Goal: Information Seeking & Learning: Learn about a topic

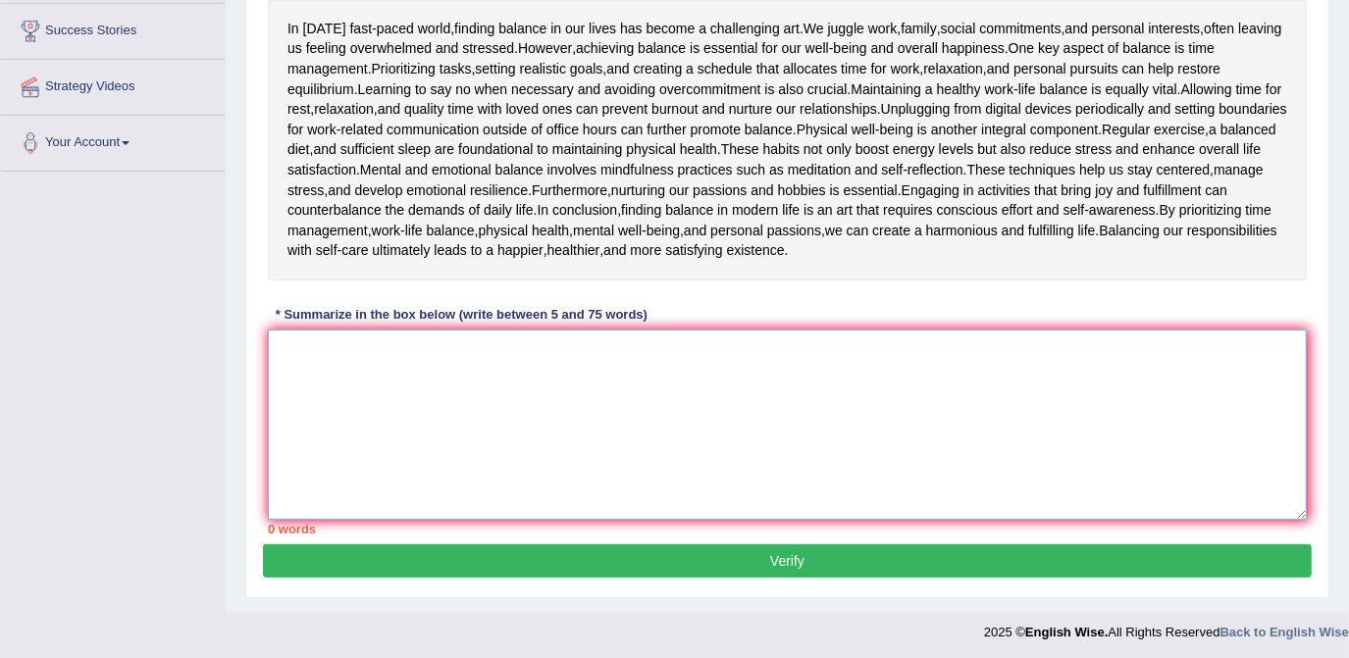
click at [493, 358] on textarea at bounding box center [787, 425] width 1039 height 190
click at [531, 351] on textarea at bounding box center [787, 425] width 1039 height 190
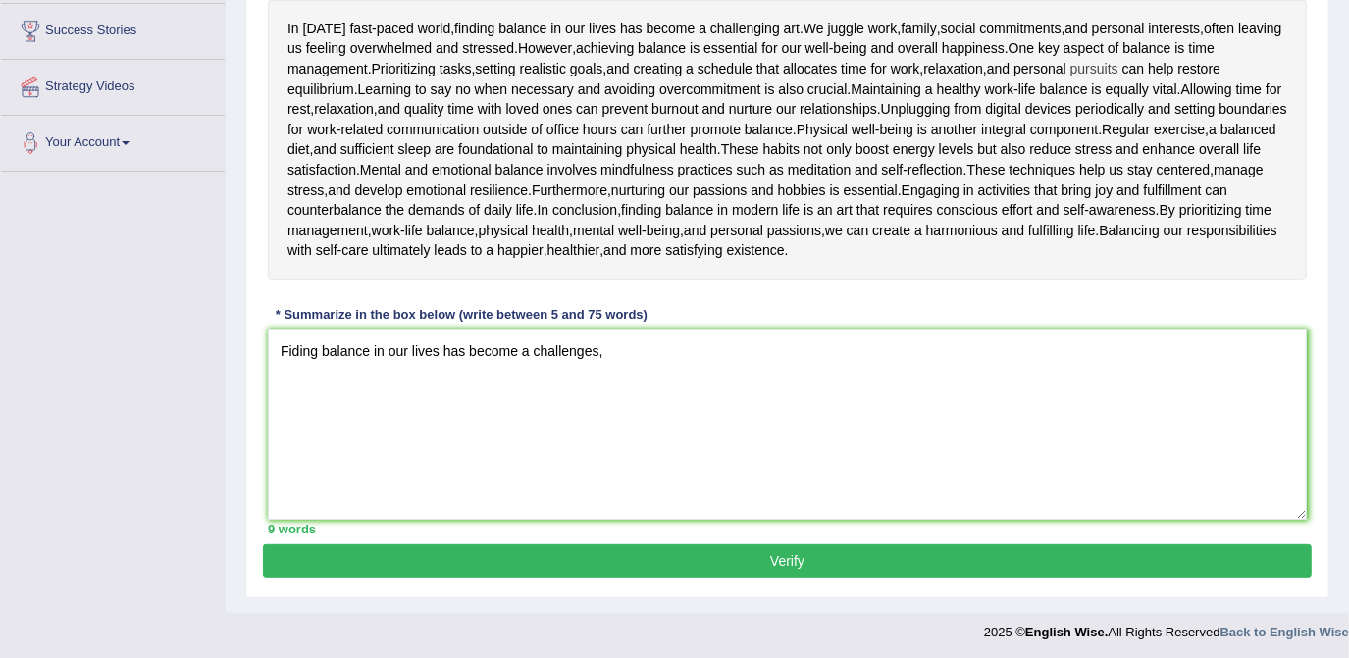
click at [1094, 59] on span "pursuits" at bounding box center [1095, 69] width 48 height 21
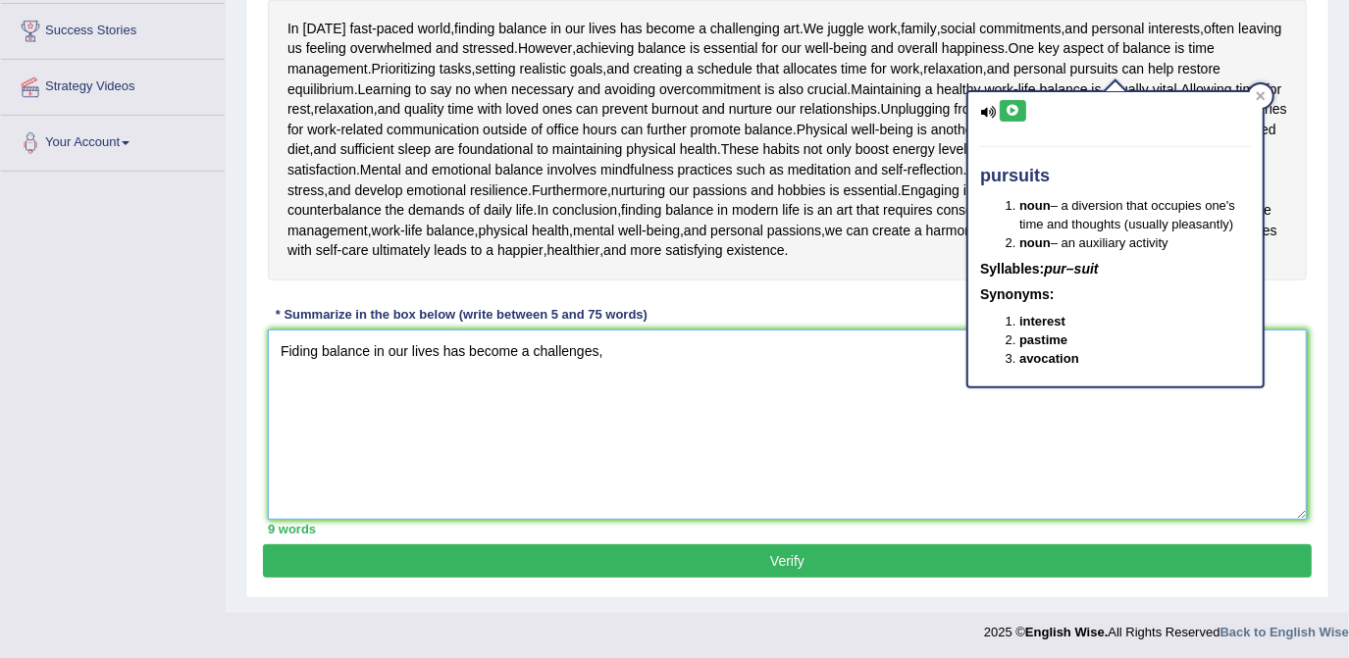
click at [651, 360] on textarea "Fiding balance in our lives has become a challenges," at bounding box center [787, 425] width 1039 height 190
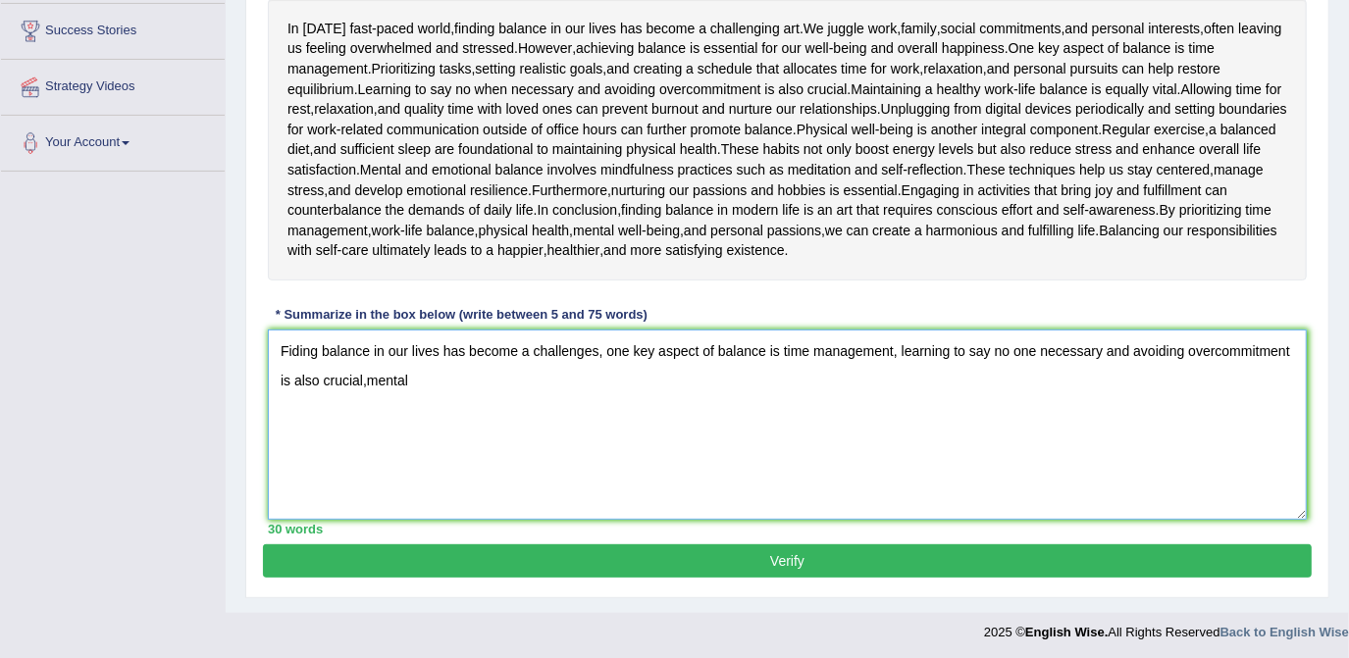
click at [365, 378] on textarea "Fiding balance in our lives has become a challenges, one key aspect of balance …" at bounding box center [787, 425] width 1039 height 190
click at [426, 377] on textarea "Fiding balance in our lives has become a challenges, one key aspect of balance …" at bounding box center [787, 425] width 1039 height 190
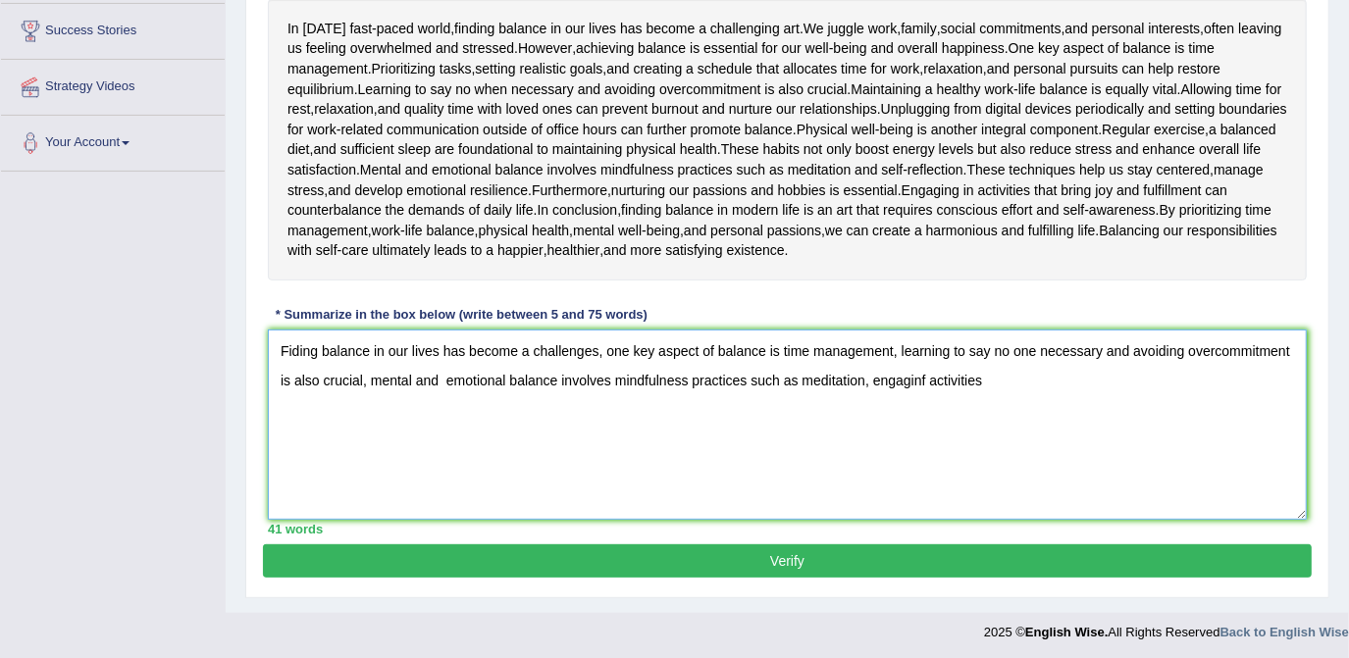
click at [930, 381] on textarea "Fiding balance in our lives has become a challenges, one key aspect of balance …" at bounding box center [787, 425] width 1039 height 190
click at [1006, 373] on textarea "Fiding balance in our lives has become a challenges, one key aspect of balance …" at bounding box center [787, 425] width 1039 height 190
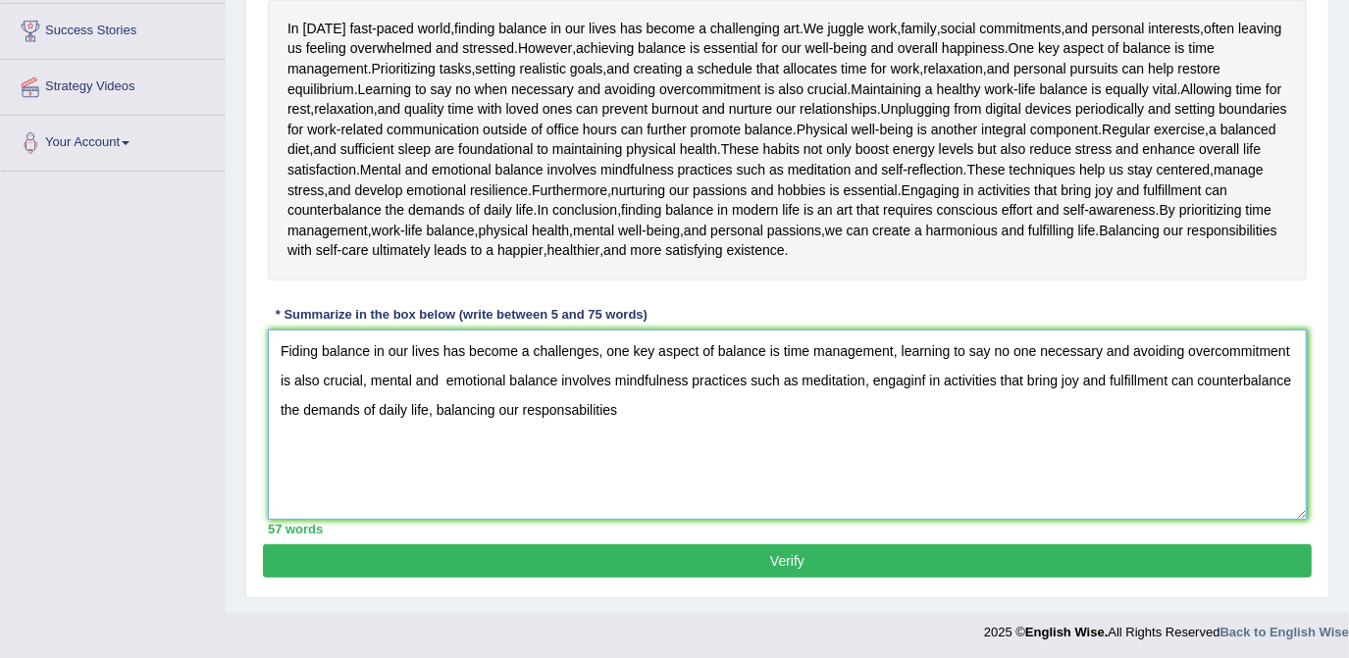
click at [676, 406] on textarea "Fiding balance in our lives has become a challenges, one key aspect of balance …" at bounding box center [787, 425] width 1039 height 190
click at [722, 413] on textarea "Fiding balance in our lives has become a challenges, one key aspect of balance …" at bounding box center [787, 425] width 1039 height 190
click at [825, 408] on textarea "Fiding balance in our lives has become a challenges, one key aspect of balance …" at bounding box center [787, 425] width 1039 height 190
click at [861, 417] on textarea "Fiding balance in our lives has become a challenges, one key aspect of balance …" at bounding box center [787, 425] width 1039 height 190
type textarea "Fiding balance in our lives has become a challenges, one key aspect of balance …"
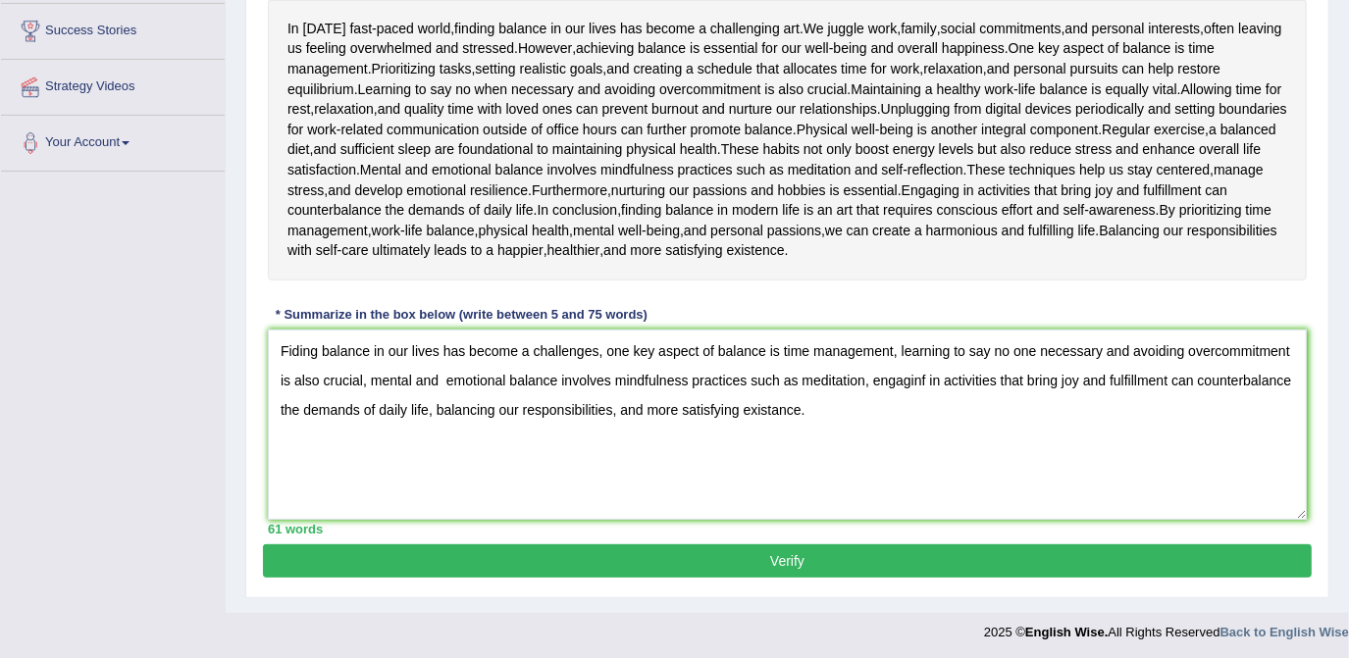
click at [889, 555] on button "Verify" at bounding box center [787, 561] width 1049 height 33
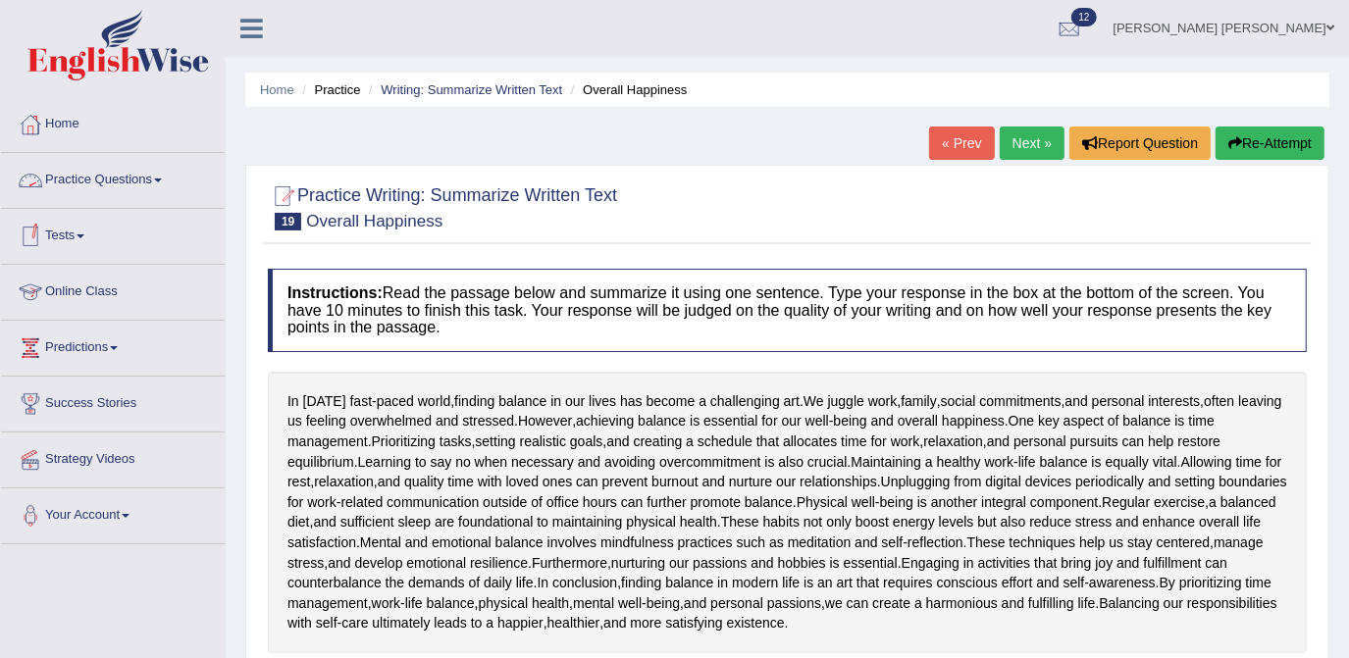
click at [82, 189] on link "Practice Questions" at bounding box center [113, 177] width 224 height 49
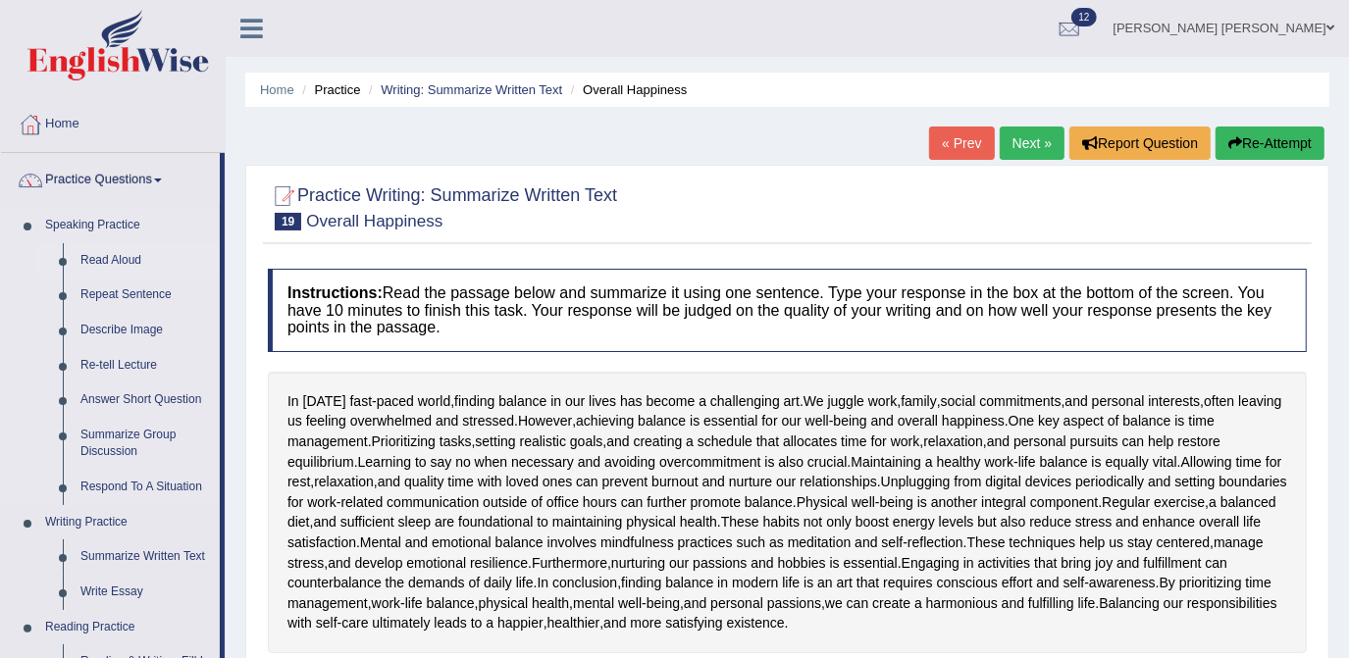
click at [110, 263] on link "Read Aloud" at bounding box center [146, 260] width 148 height 35
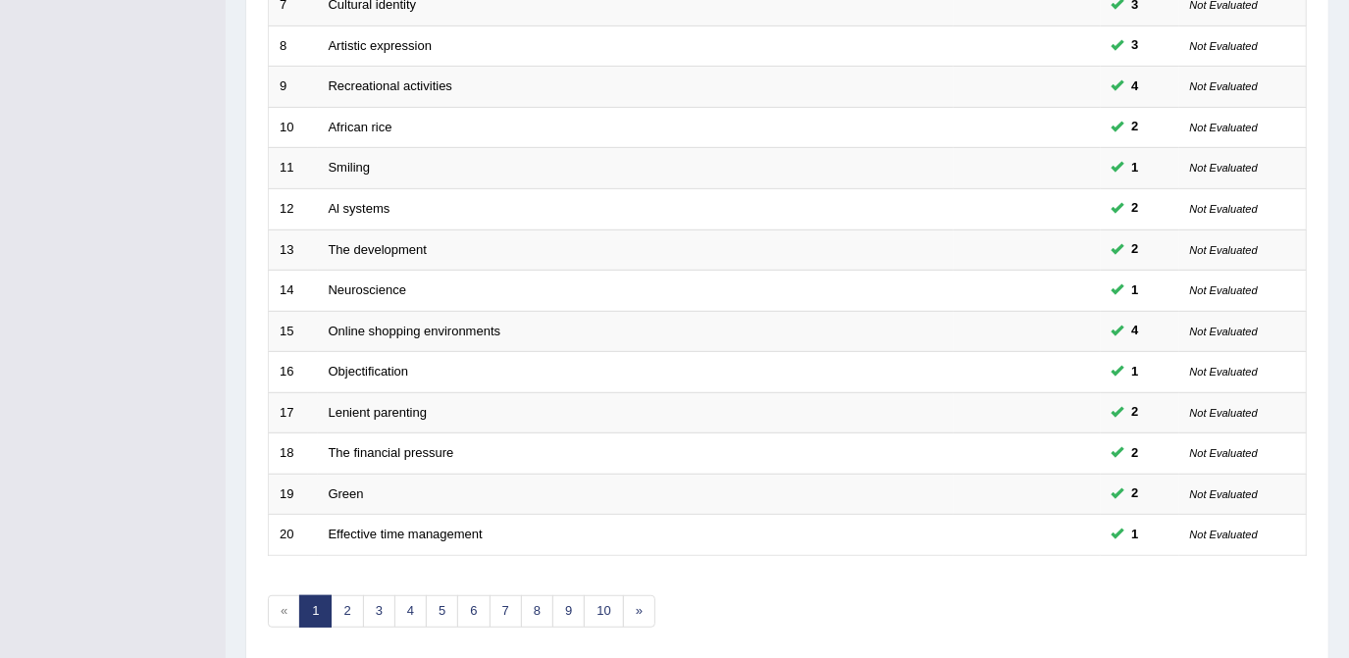
scroll to position [634, 0]
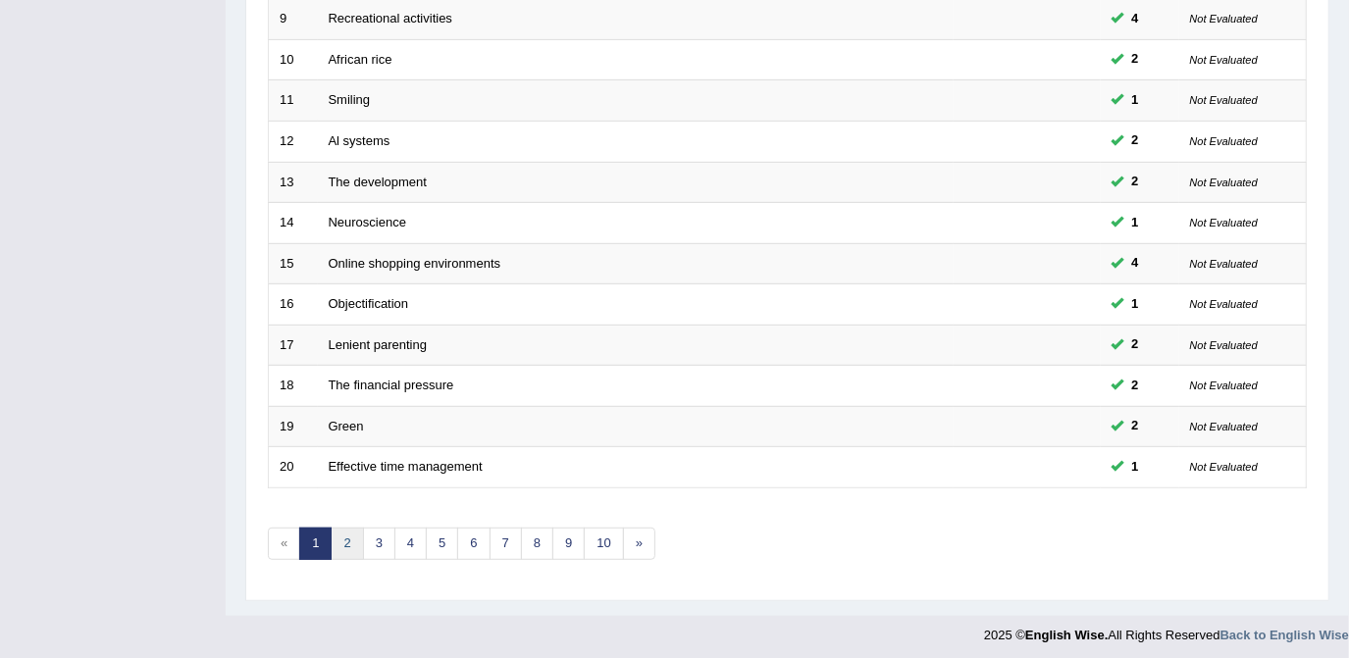
click at [347, 536] on link "2" at bounding box center [347, 544] width 32 height 32
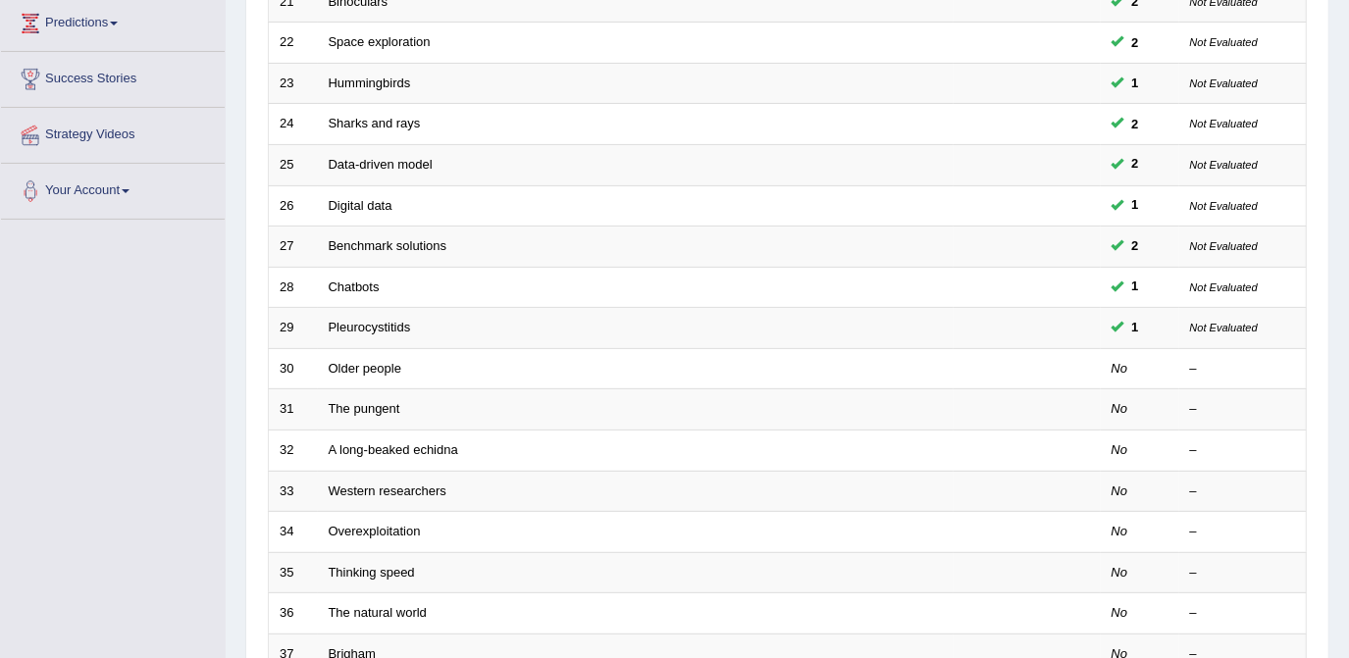
scroll to position [320, 0]
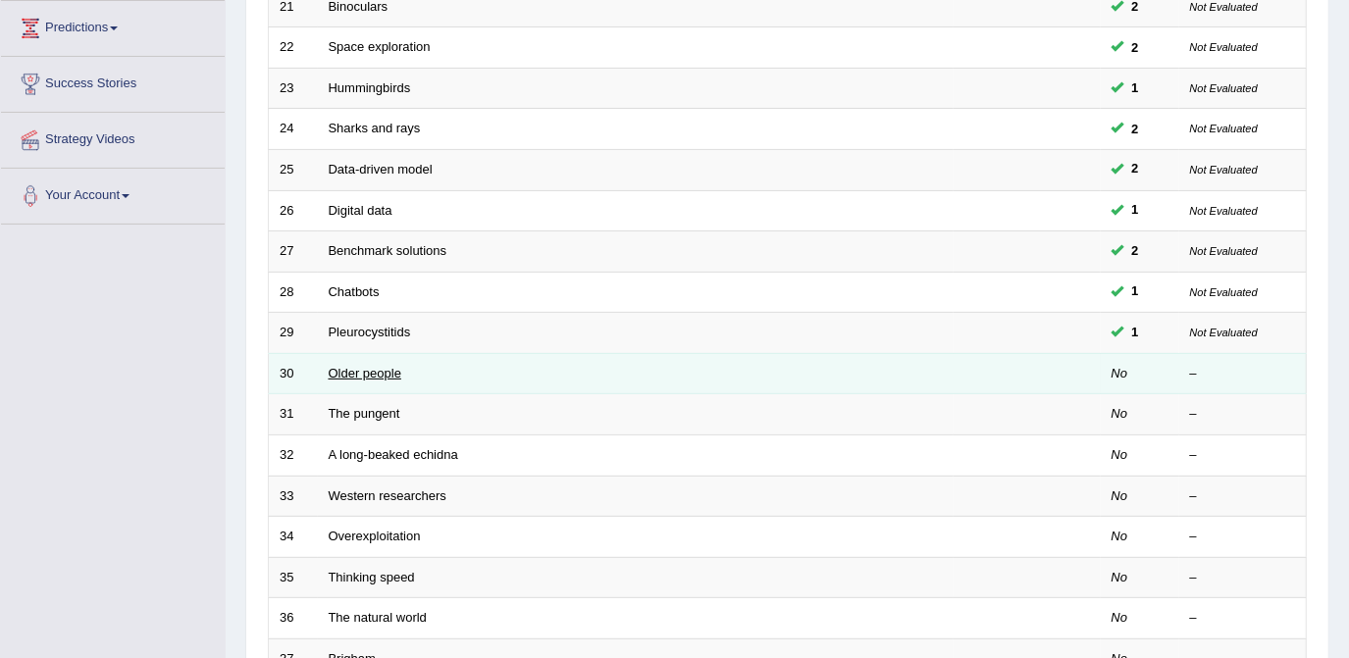
click at [379, 370] on link "Older people" at bounding box center [365, 373] width 73 height 15
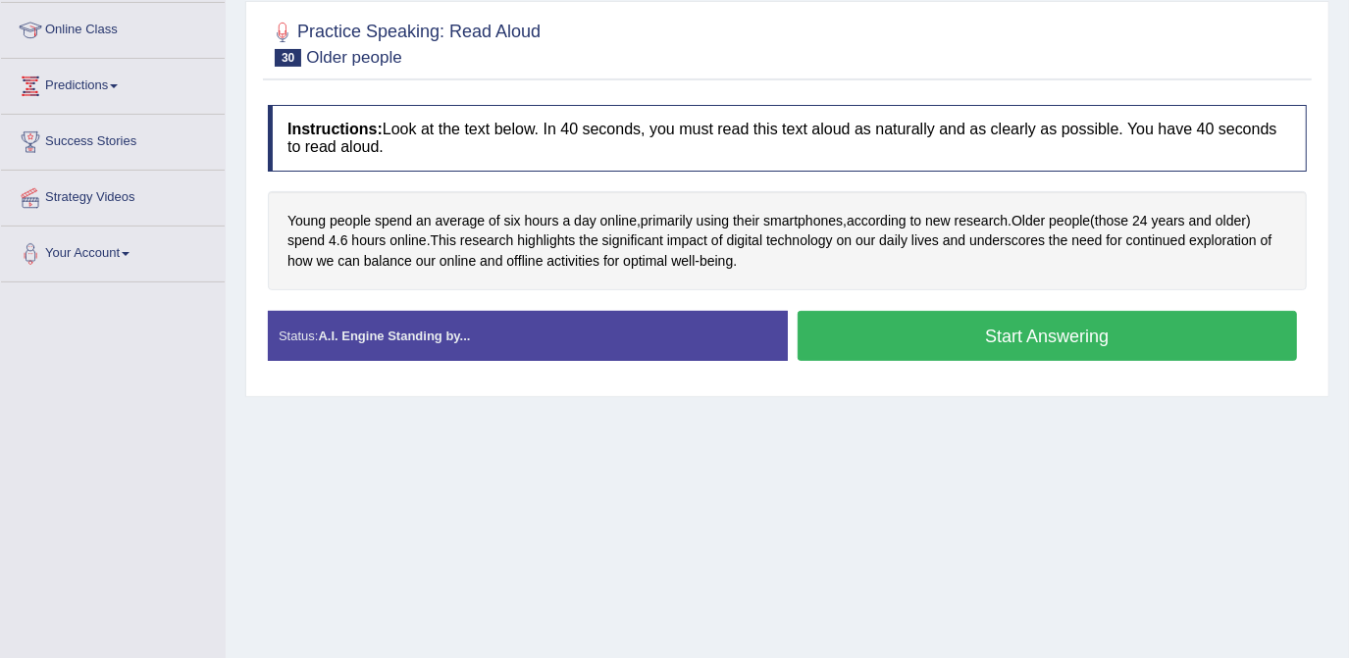
scroll to position [266, 0]
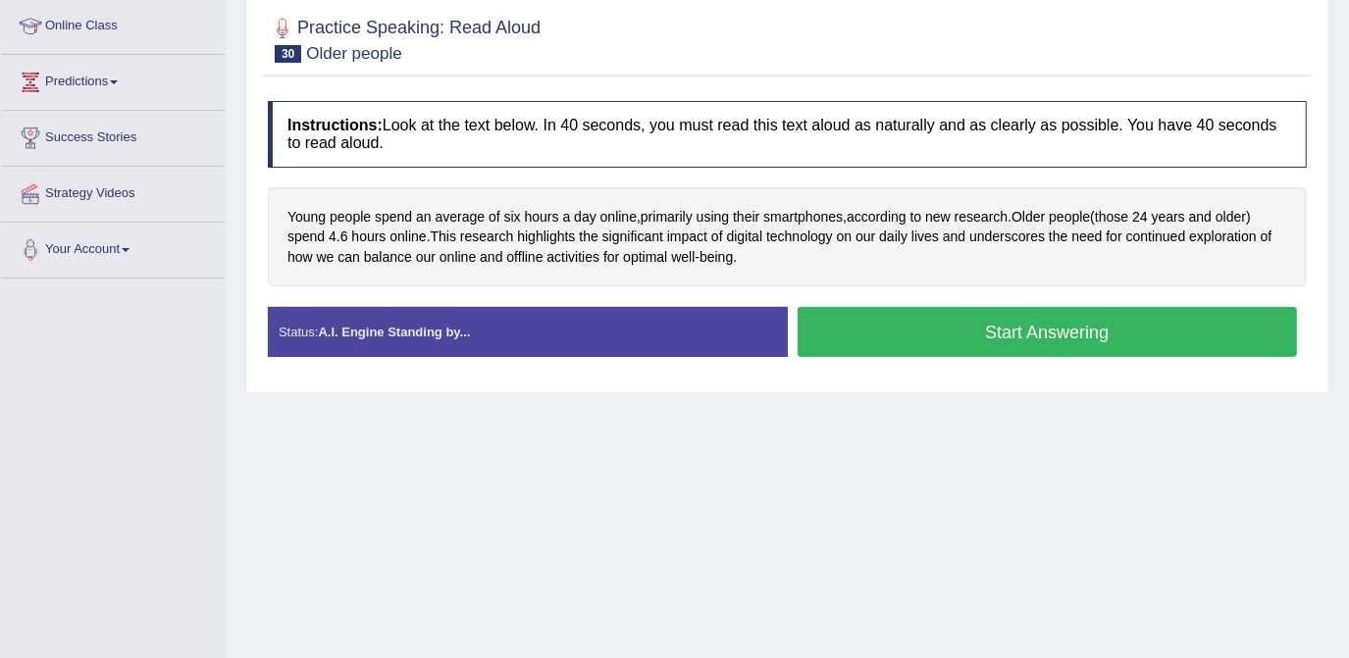
click at [1072, 322] on button "Start Answering" at bounding box center [1048, 332] width 500 height 50
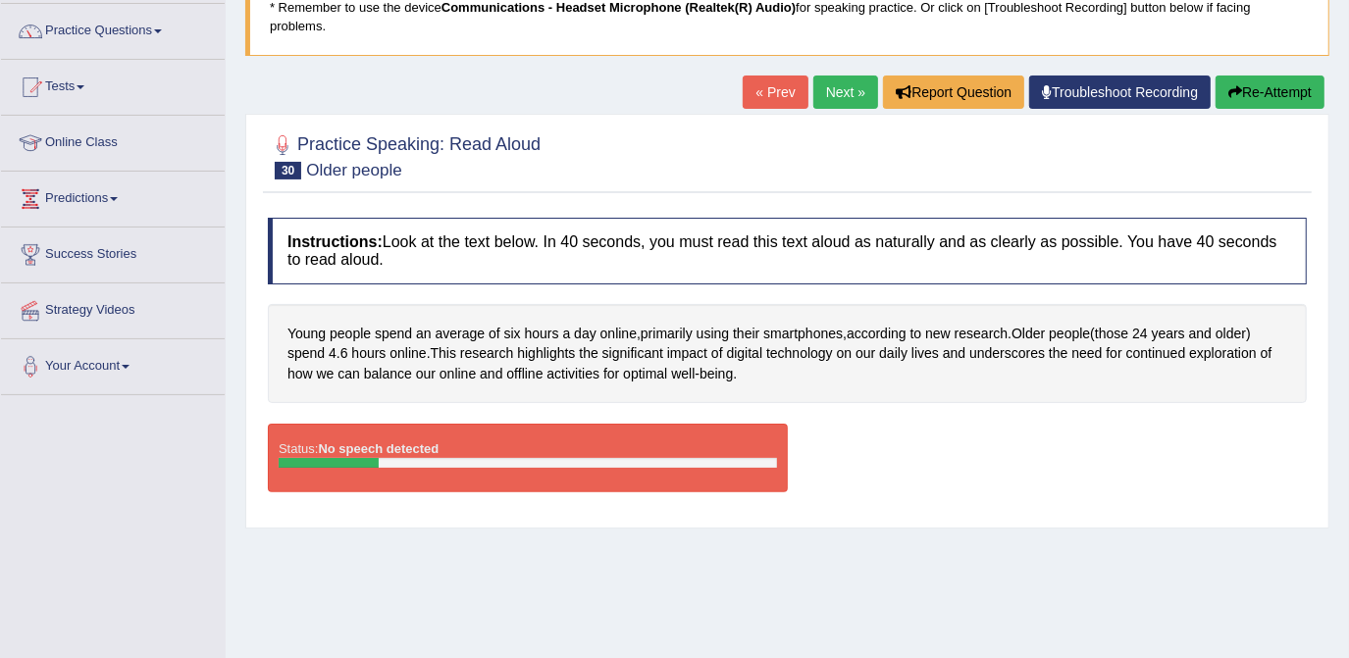
scroll to position [147, 0]
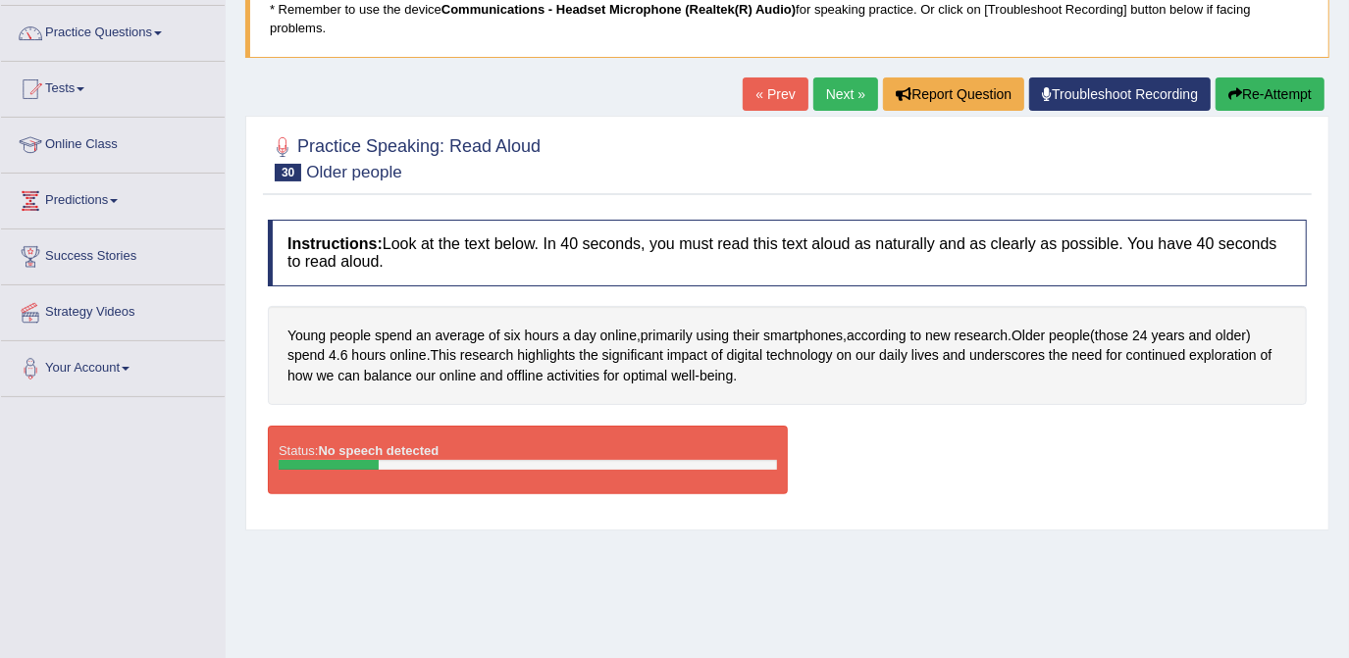
click at [1261, 79] on button "Re-Attempt" at bounding box center [1270, 94] width 109 height 33
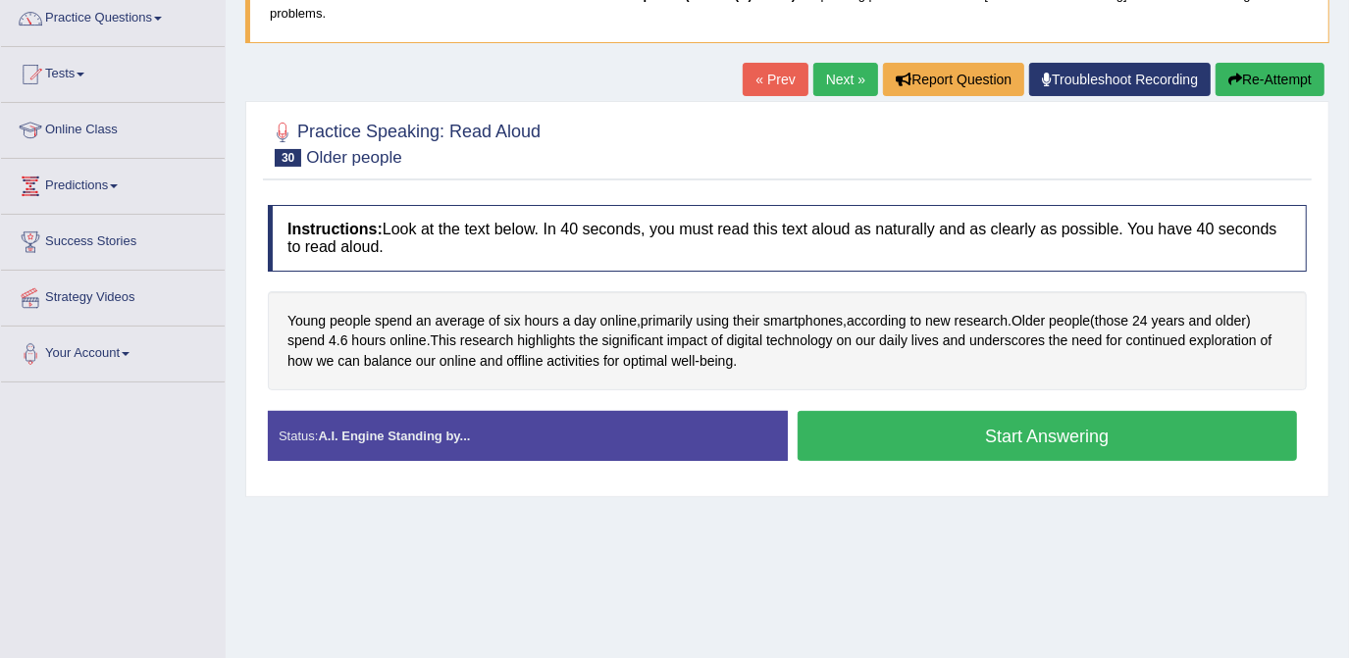
click at [1057, 417] on button "Start Answering" at bounding box center [1048, 436] width 500 height 50
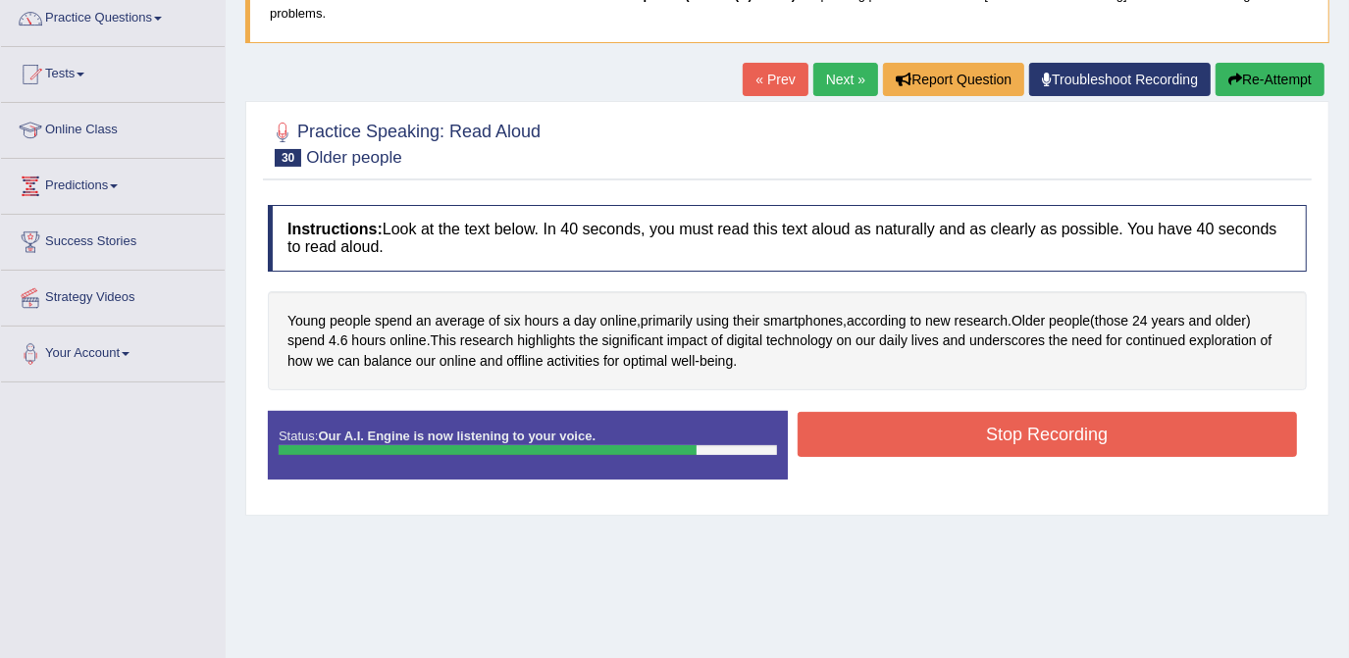
click at [1032, 417] on button "Stop Recording" at bounding box center [1048, 434] width 500 height 45
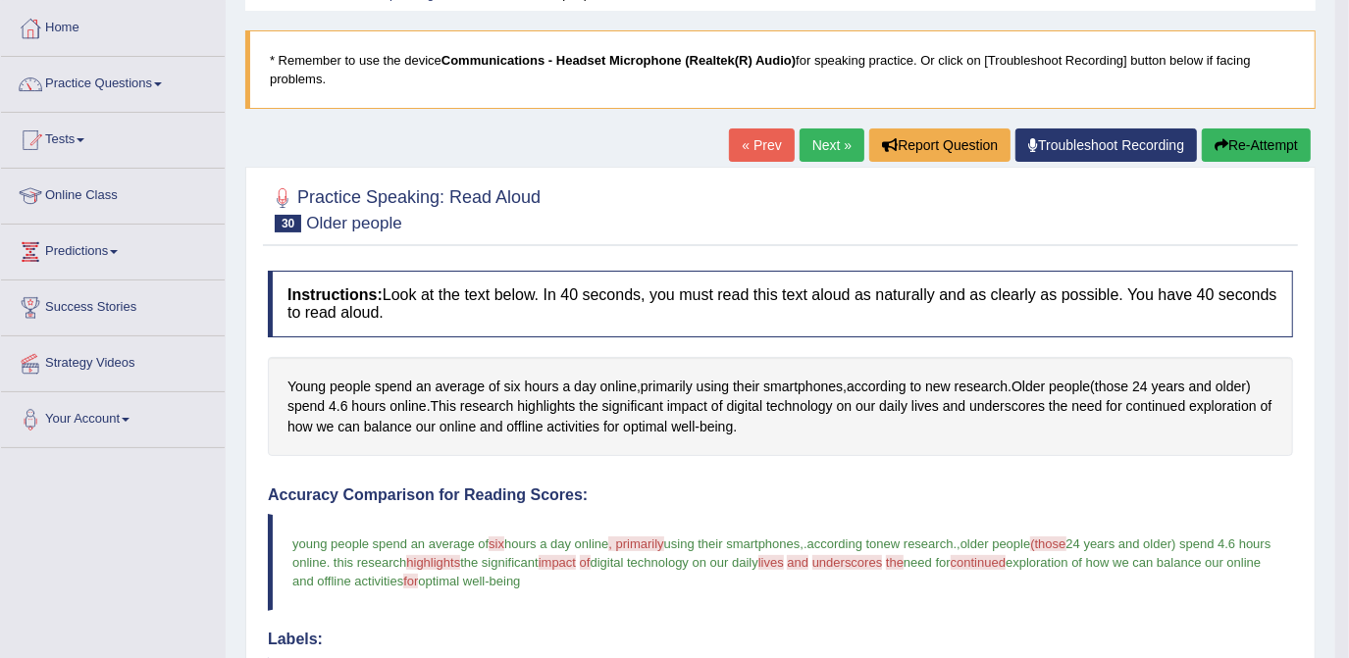
scroll to position [21, 0]
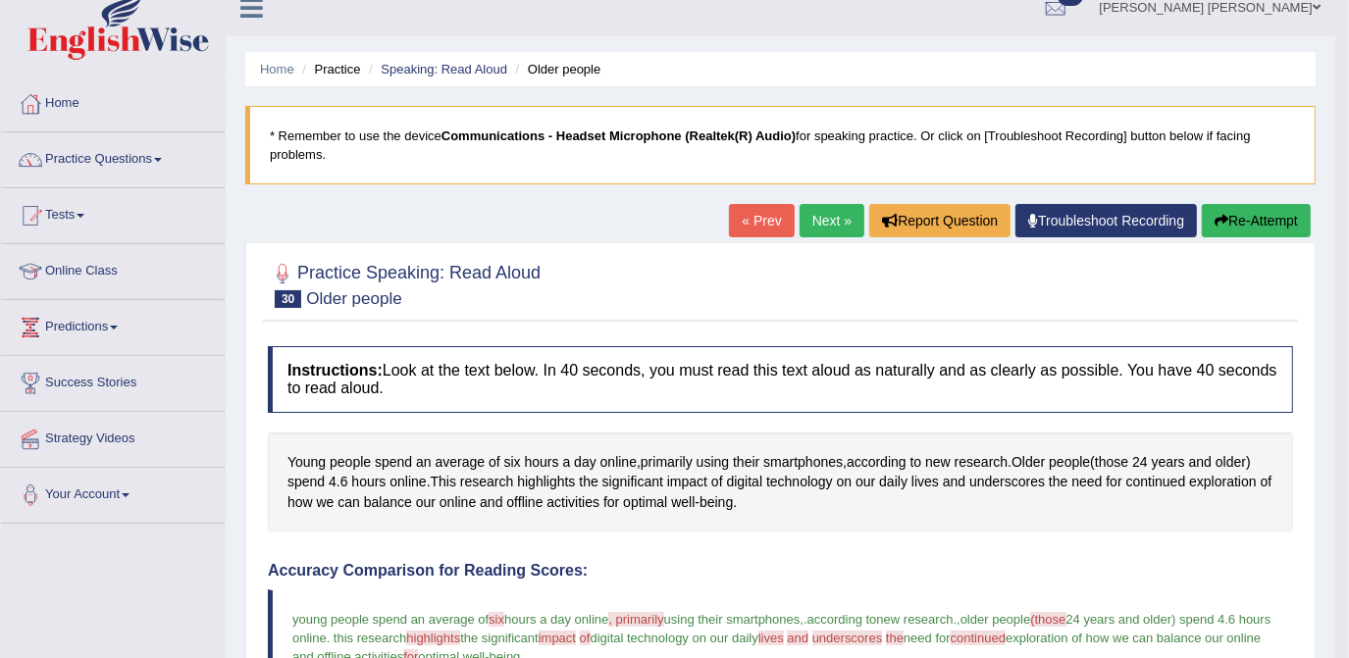
click at [1245, 221] on button "Re-Attempt" at bounding box center [1256, 220] width 109 height 33
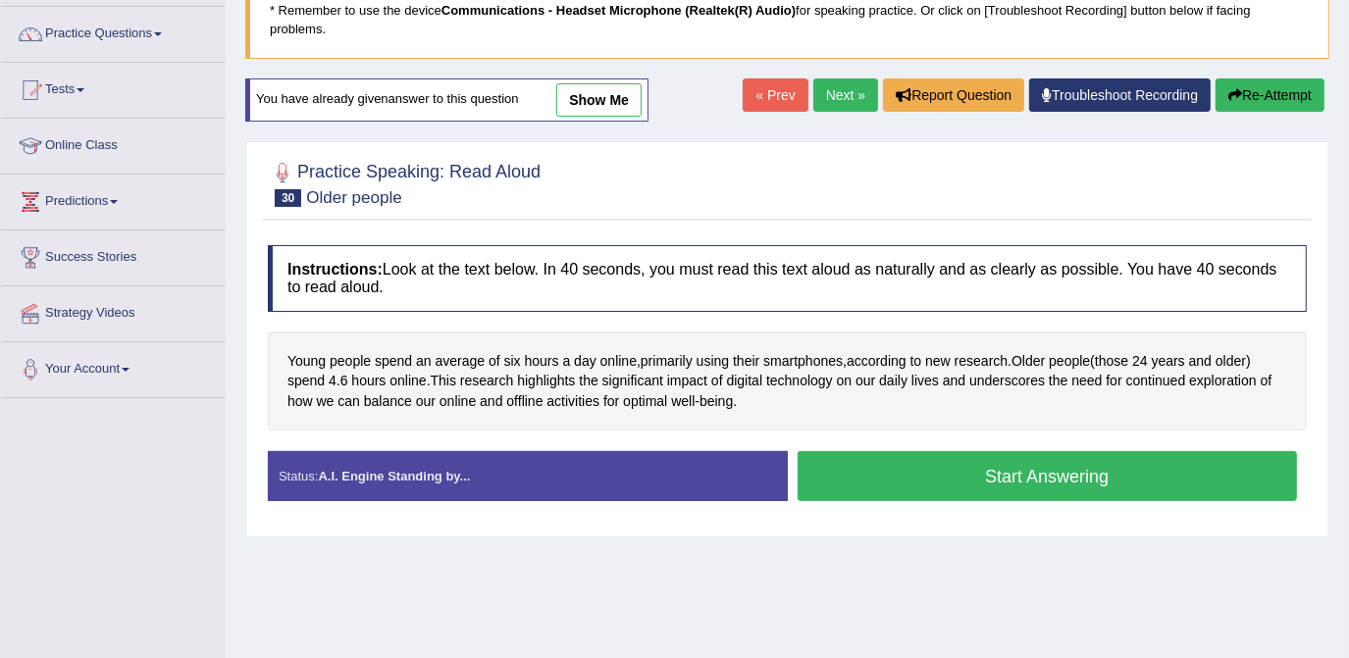
scroll to position [155, 0]
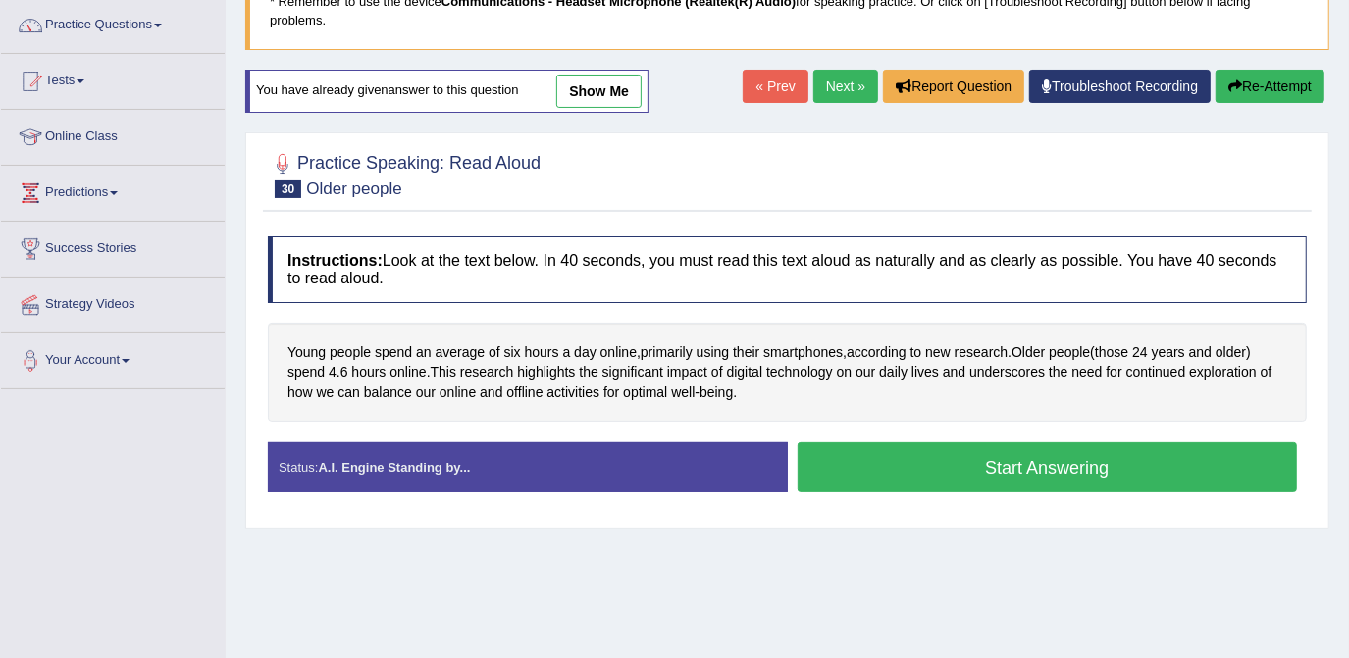
click at [1028, 443] on button "Start Answering" at bounding box center [1048, 468] width 500 height 50
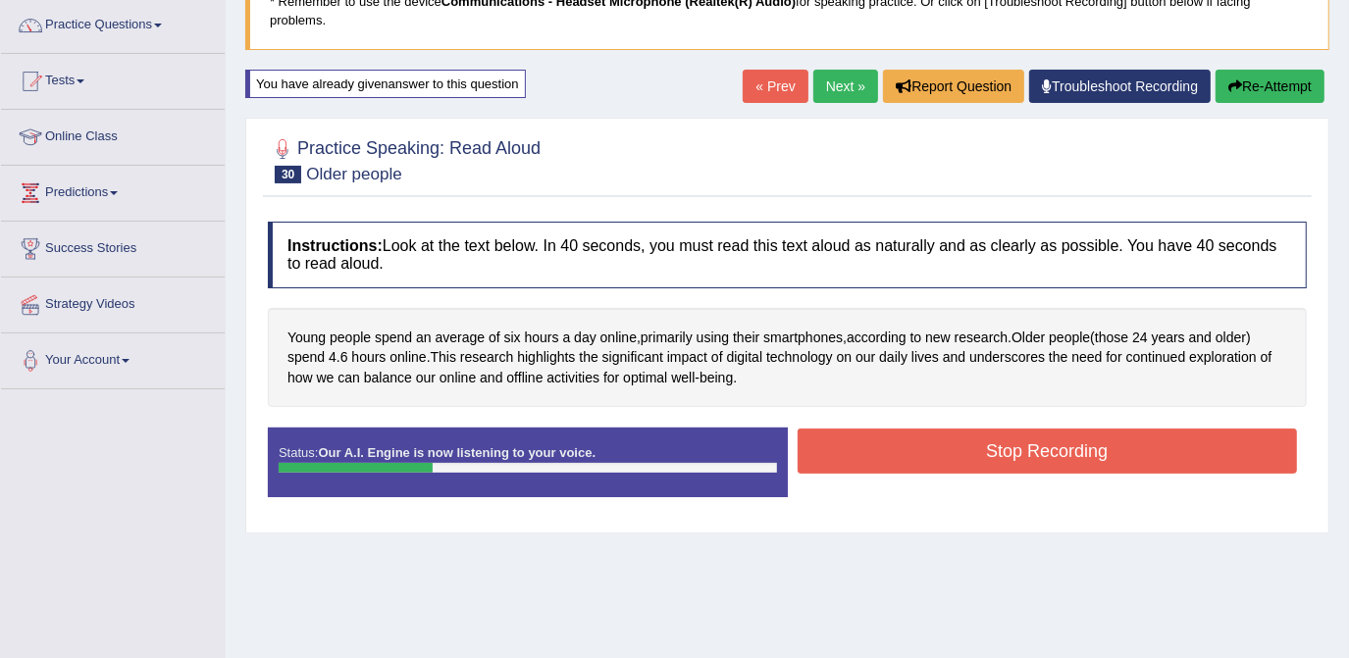
click at [1028, 440] on button "Stop Recording" at bounding box center [1048, 451] width 500 height 45
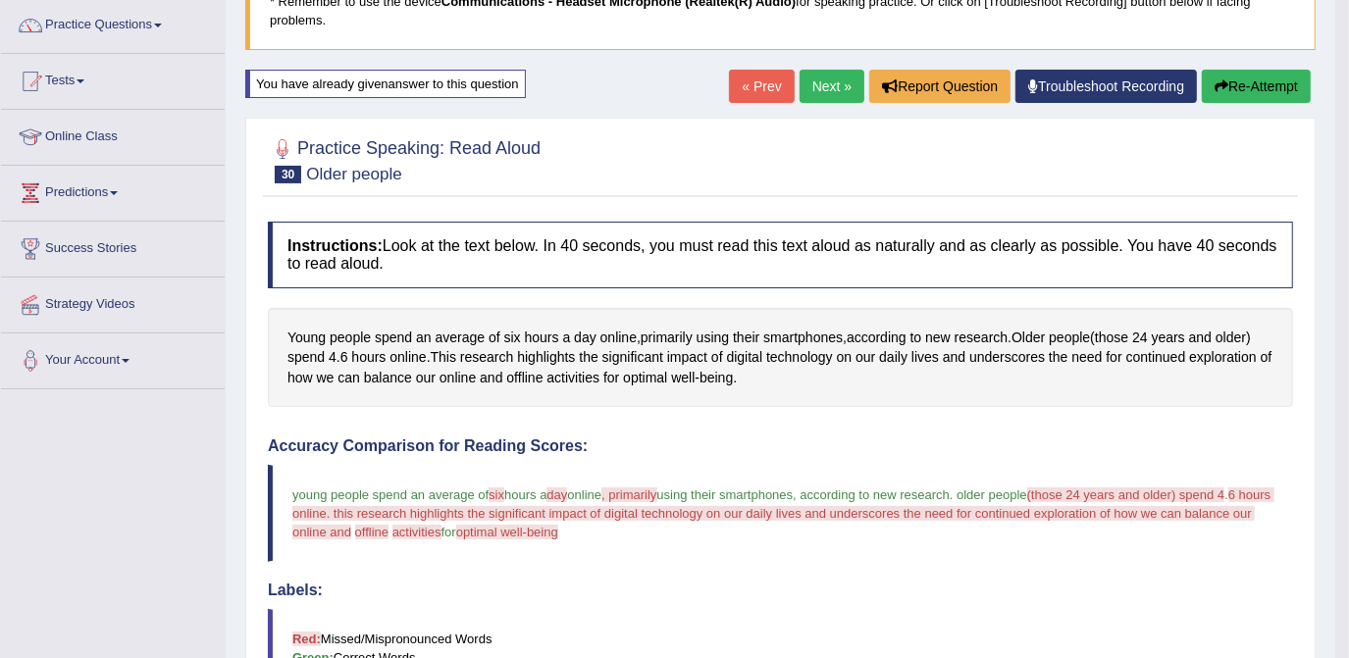
click at [1250, 87] on button "Re-Attempt" at bounding box center [1256, 86] width 109 height 33
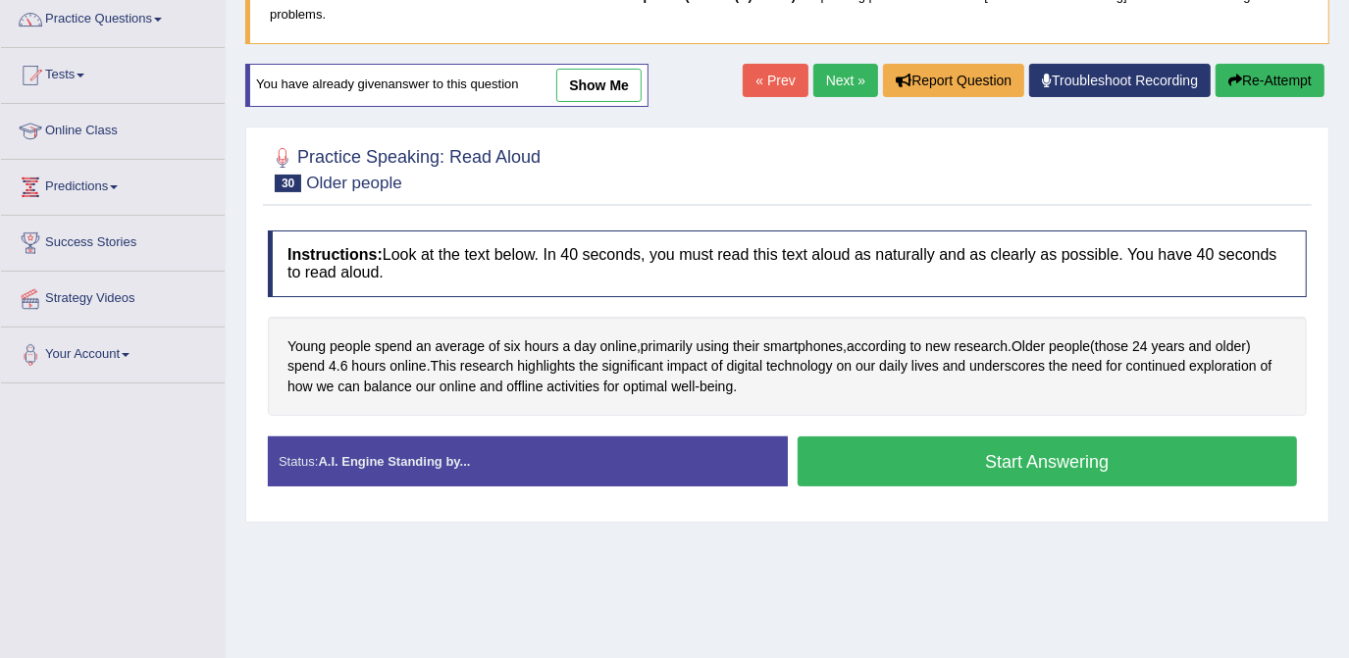
click at [1038, 448] on button "Start Answering" at bounding box center [1048, 462] width 500 height 50
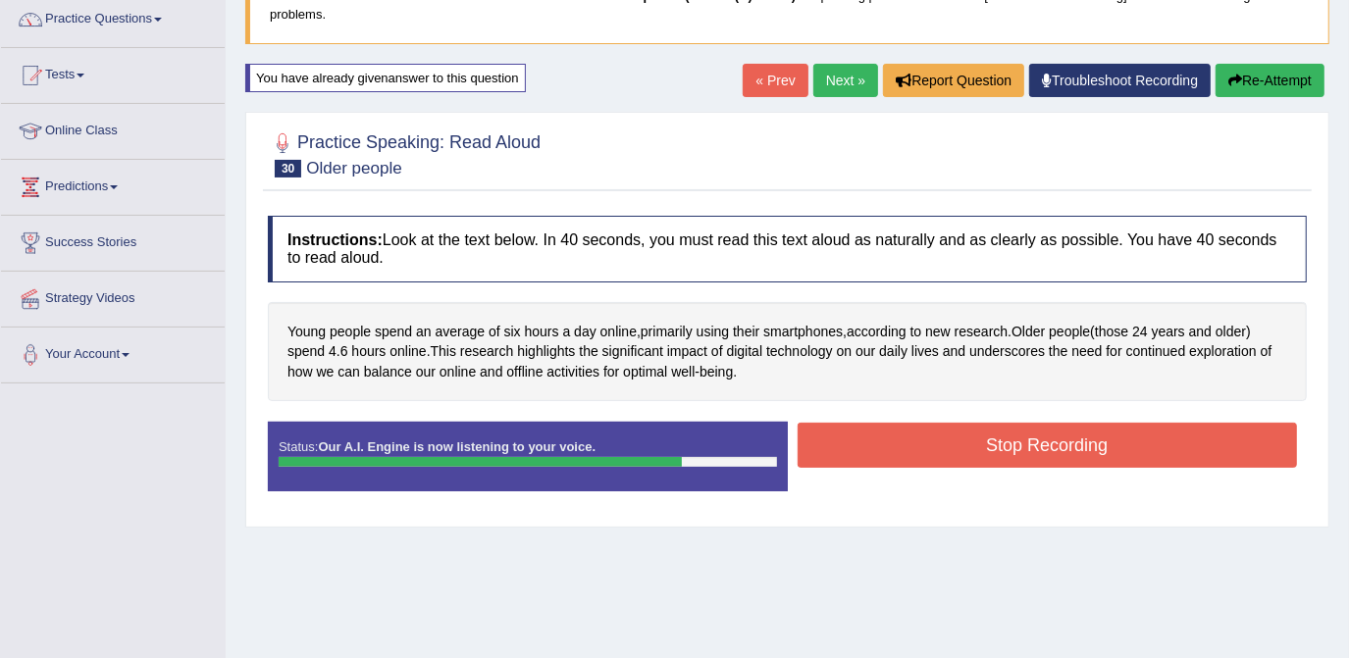
click at [1020, 437] on button "Stop Recording" at bounding box center [1048, 445] width 500 height 45
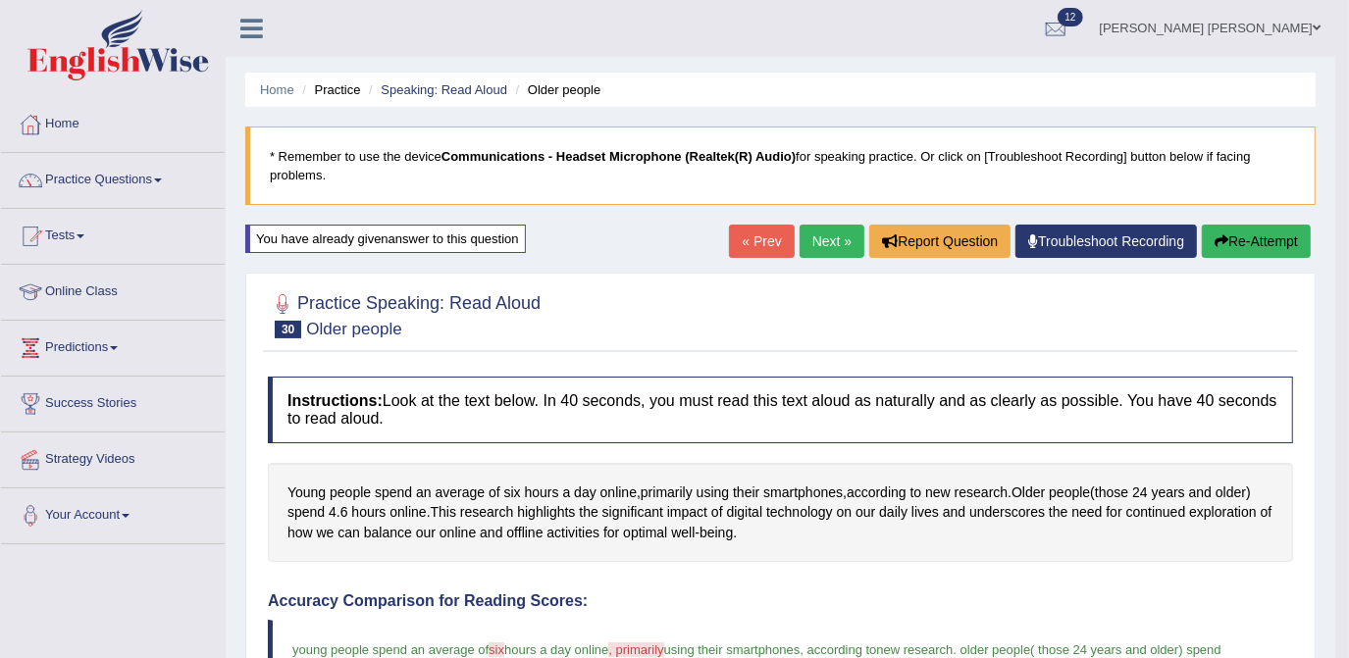
click at [834, 245] on link "Next »" at bounding box center [832, 241] width 65 height 33
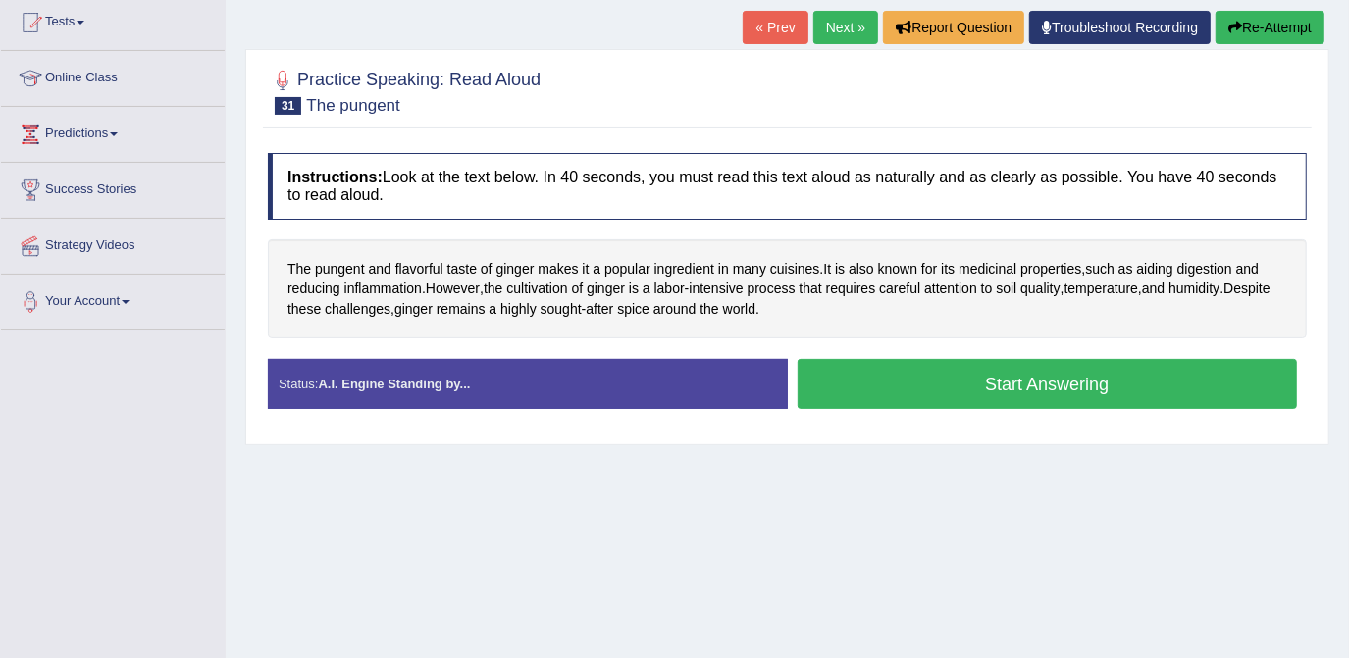
scroll to position [227, 0]
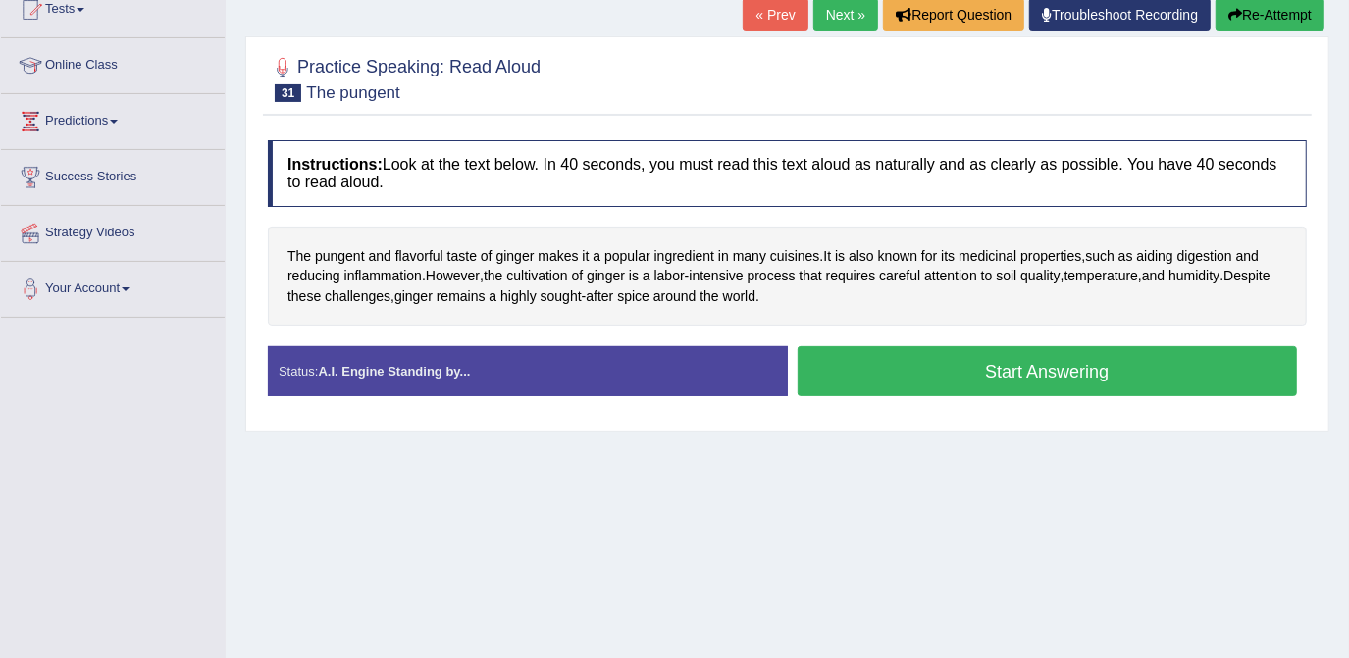
click at [1071, 359] on button "Start Answering" at bounding box center [1048, 371] width 500 height 50
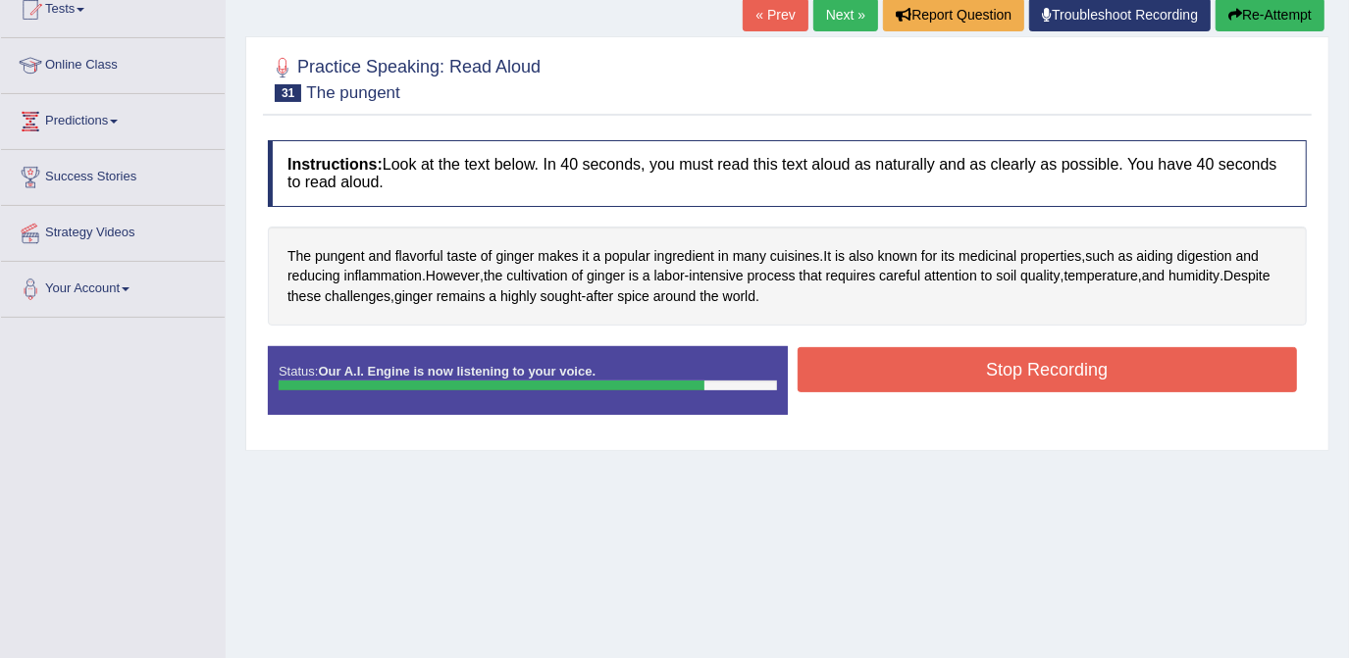
click at [1036, 353] on button "Stop Recording" at bounding box center [1048, 369] width 500 height 45
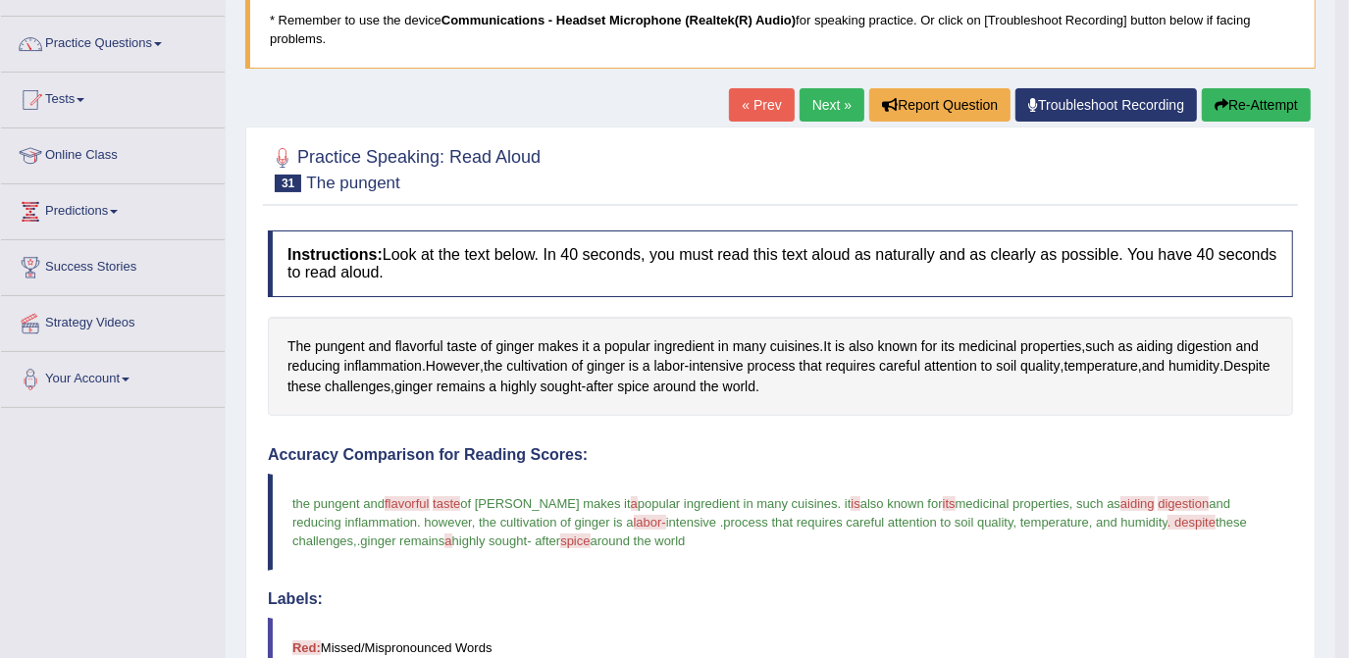
scroll to position [110, 0]
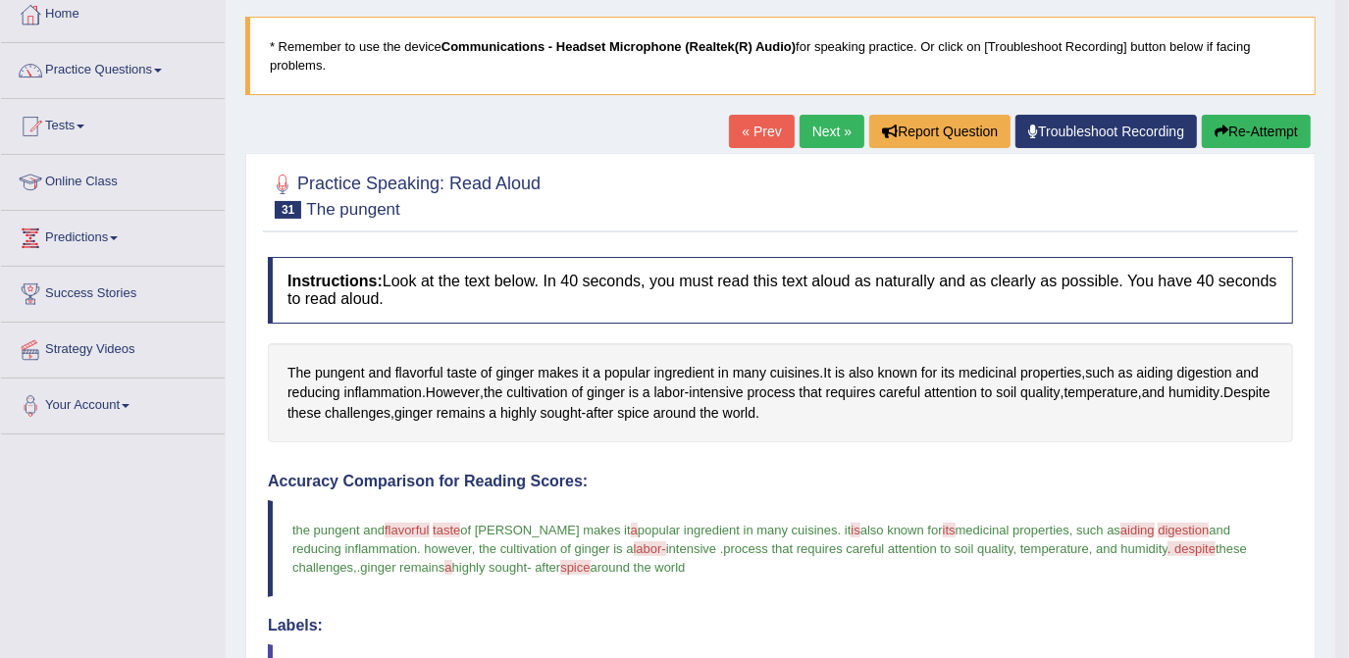
click at [829, 129] on link "Next »" at bounding box center [832, 131] width 65 height 33
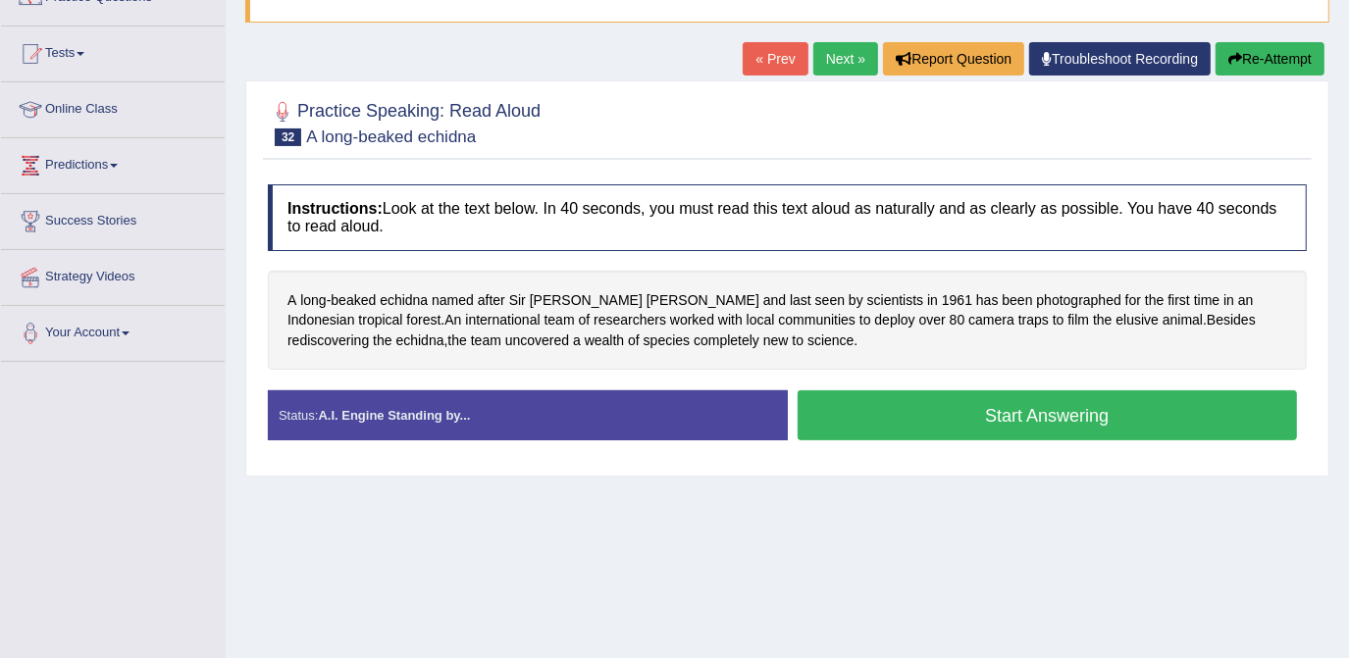
scroll to position [185, 0]
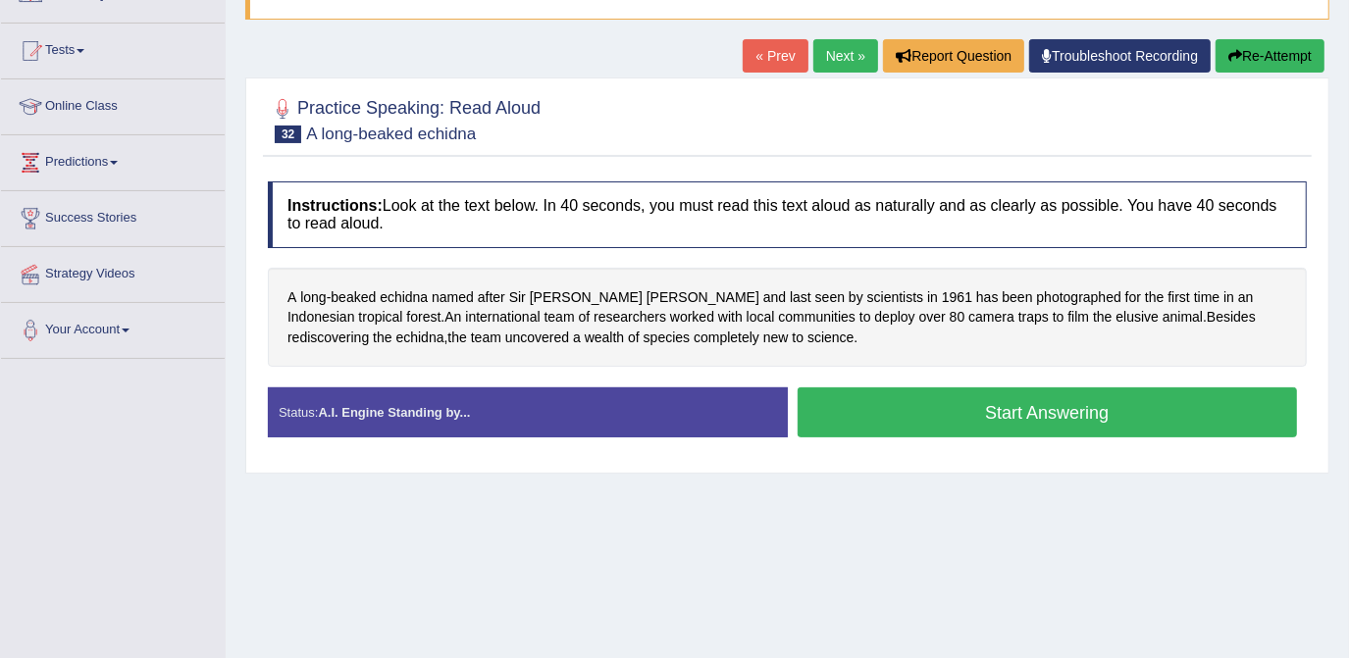
click at [1046, 396] on button "Start Answering" at bounding box center [1048, 413] width 500 height 50
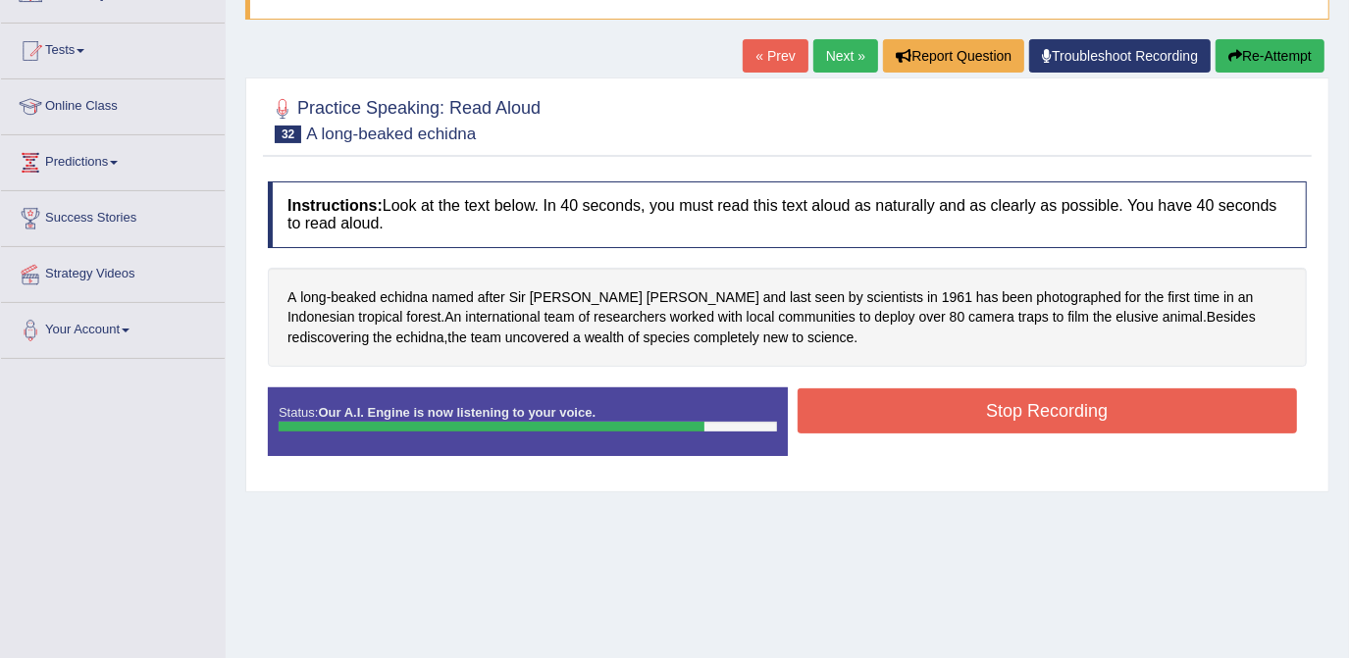
click at [1020, 391] on button "Stop Recording" at bounding box center [1048, 411] width 500 height 45
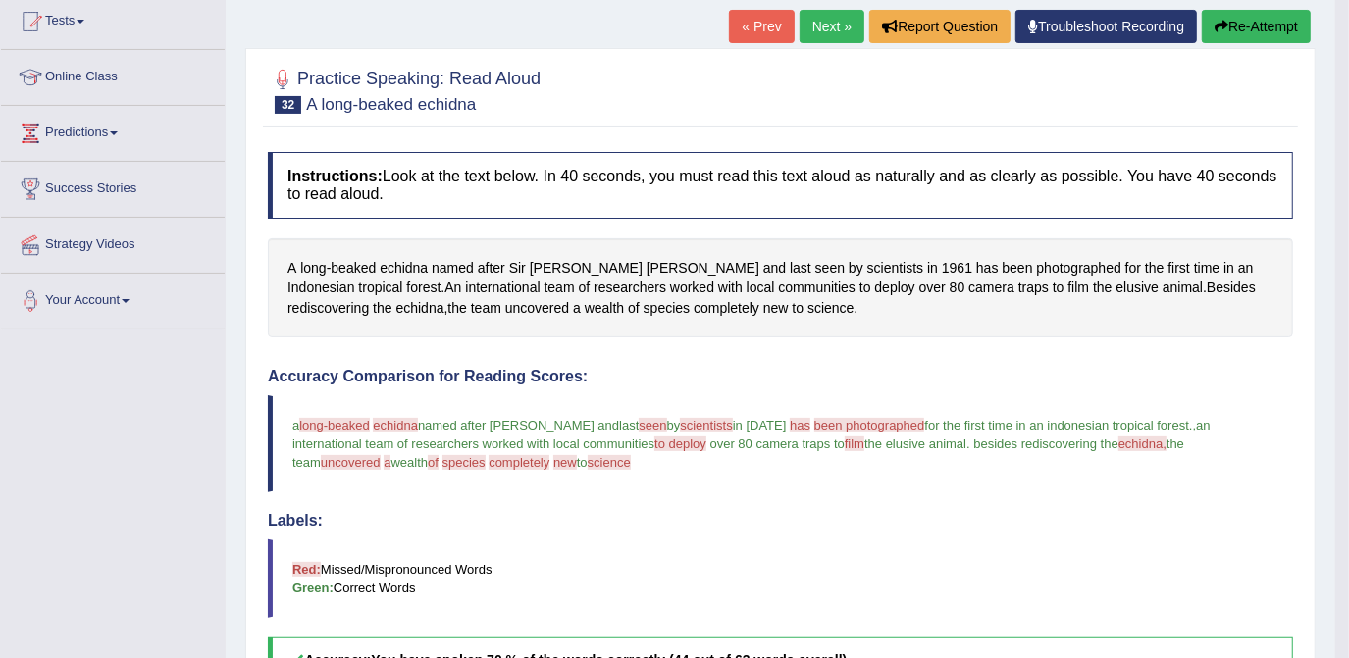
scroll to position [202, 0]
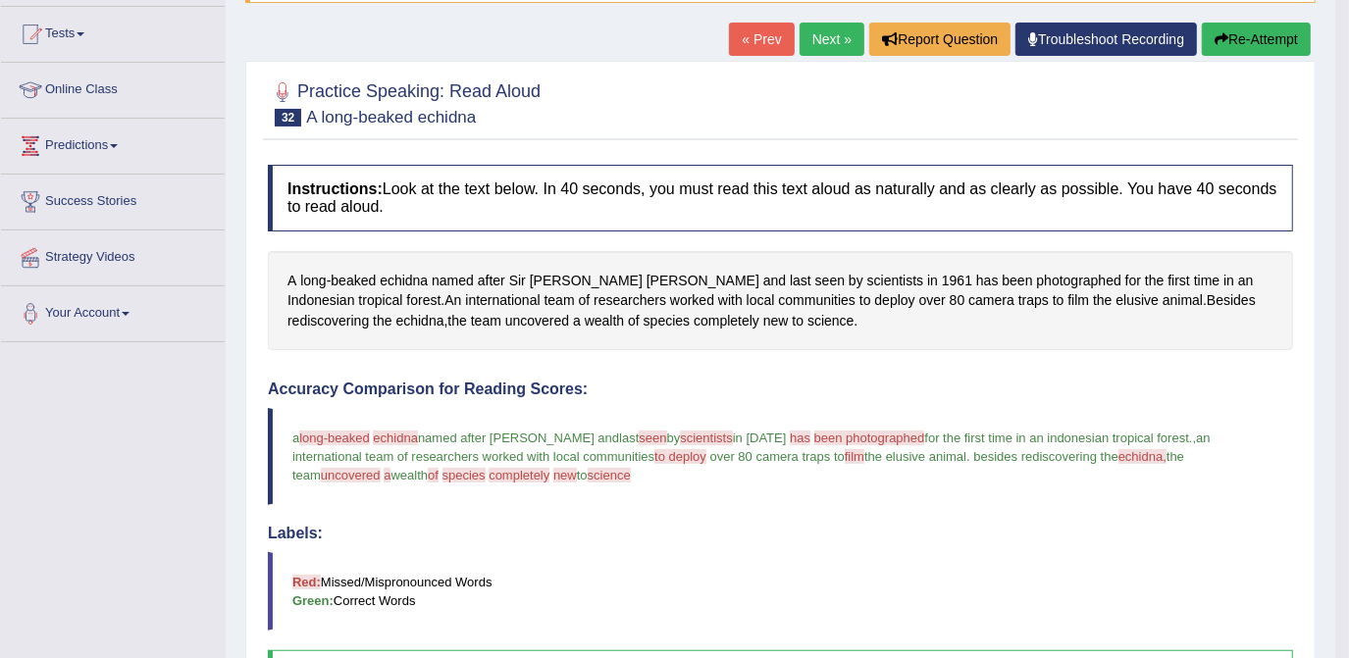
click at [830, 36] on link "Next »" at bounding box center [832, 39] width 65 height 33
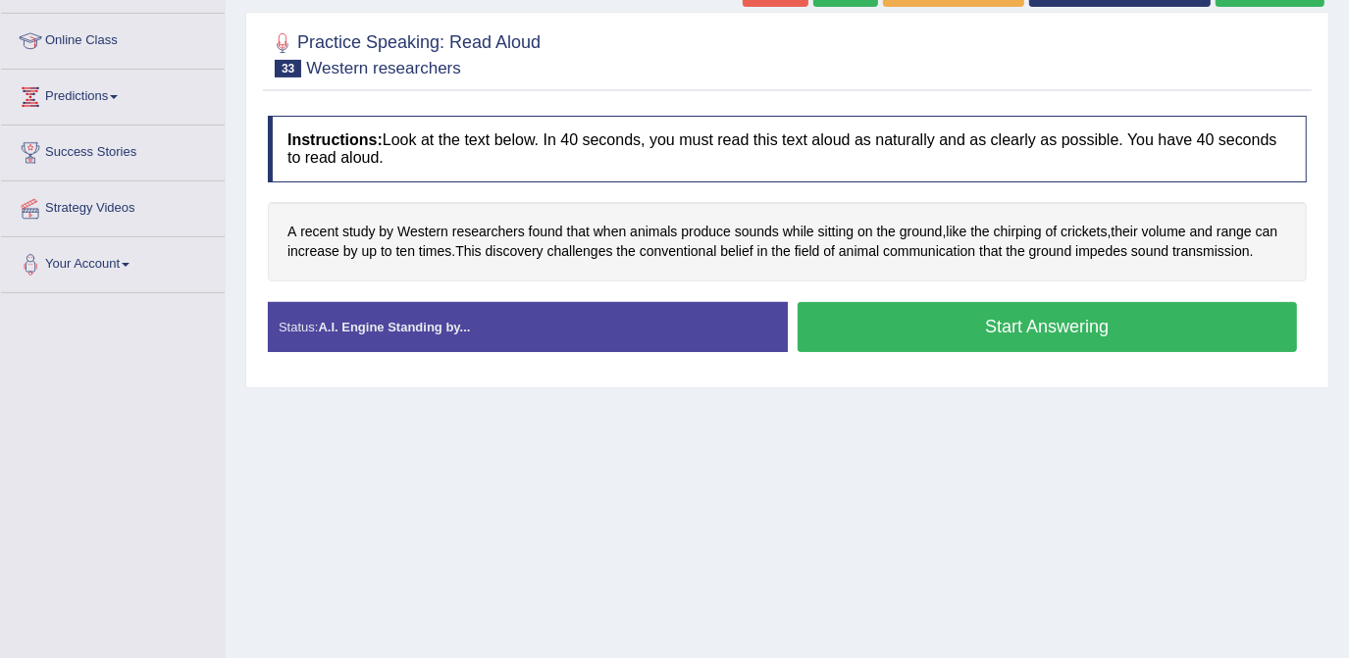
scroll to position [260, 0]
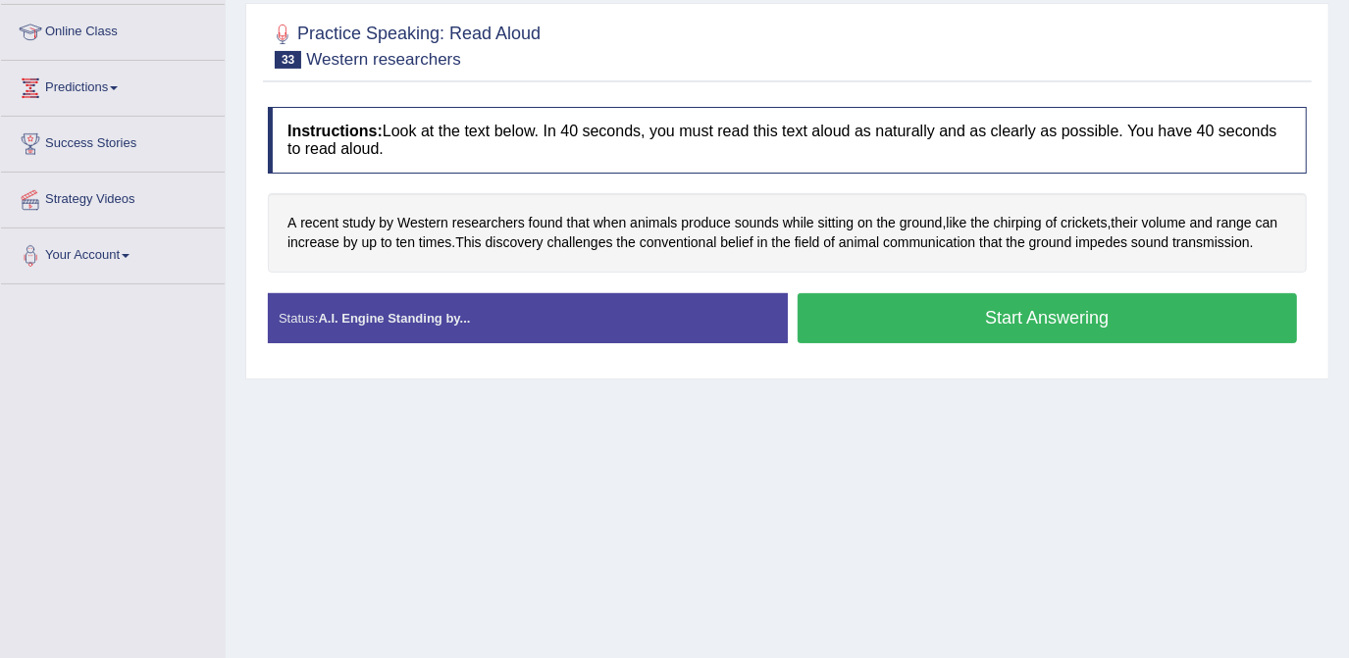
click at [1084, 293] on button "Start Answering" at bounding box center [1048, 318] width 500 height 50
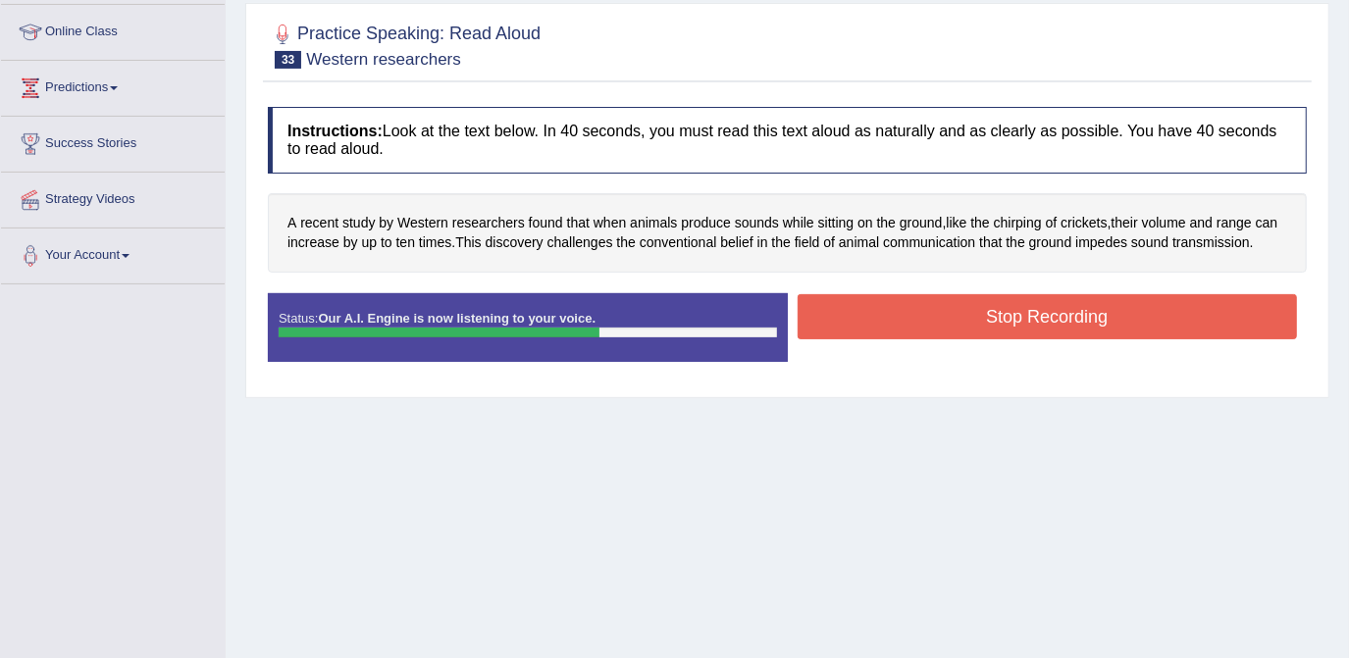
click at [1062, 298] on button "Stop Recording" at bounding box center [1048, 316] width 500 height 45
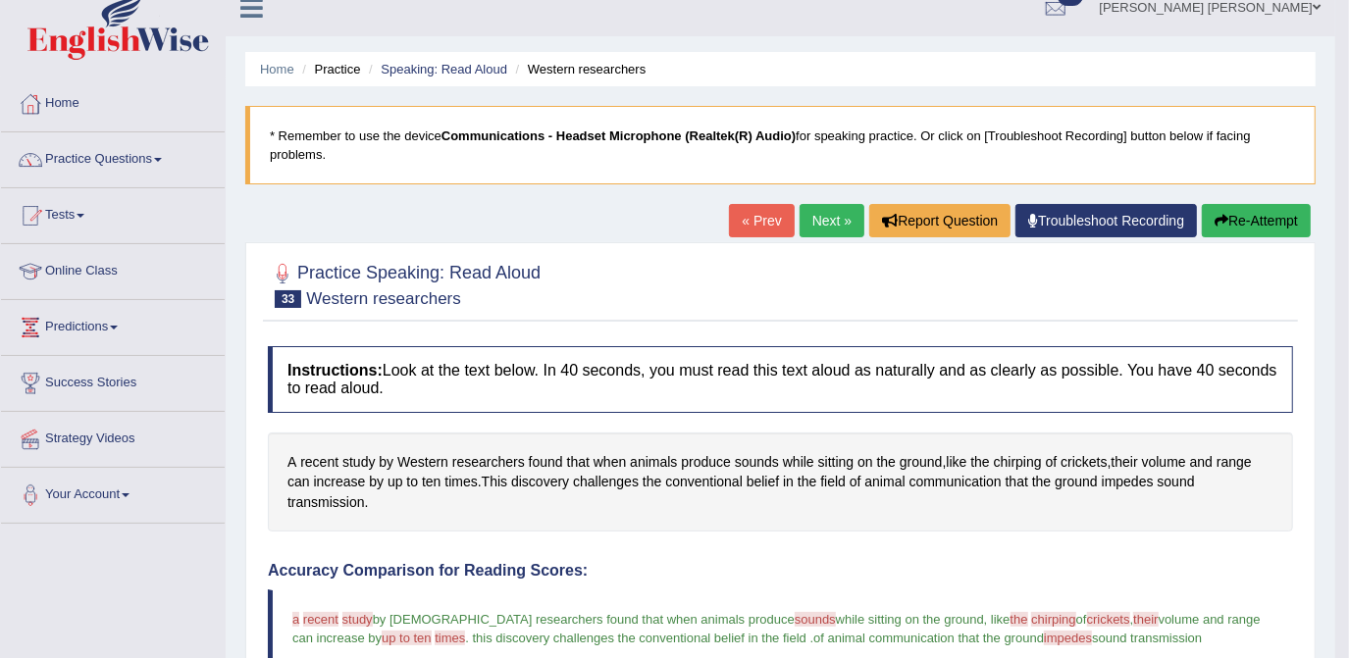
scroll to position [19, 0]
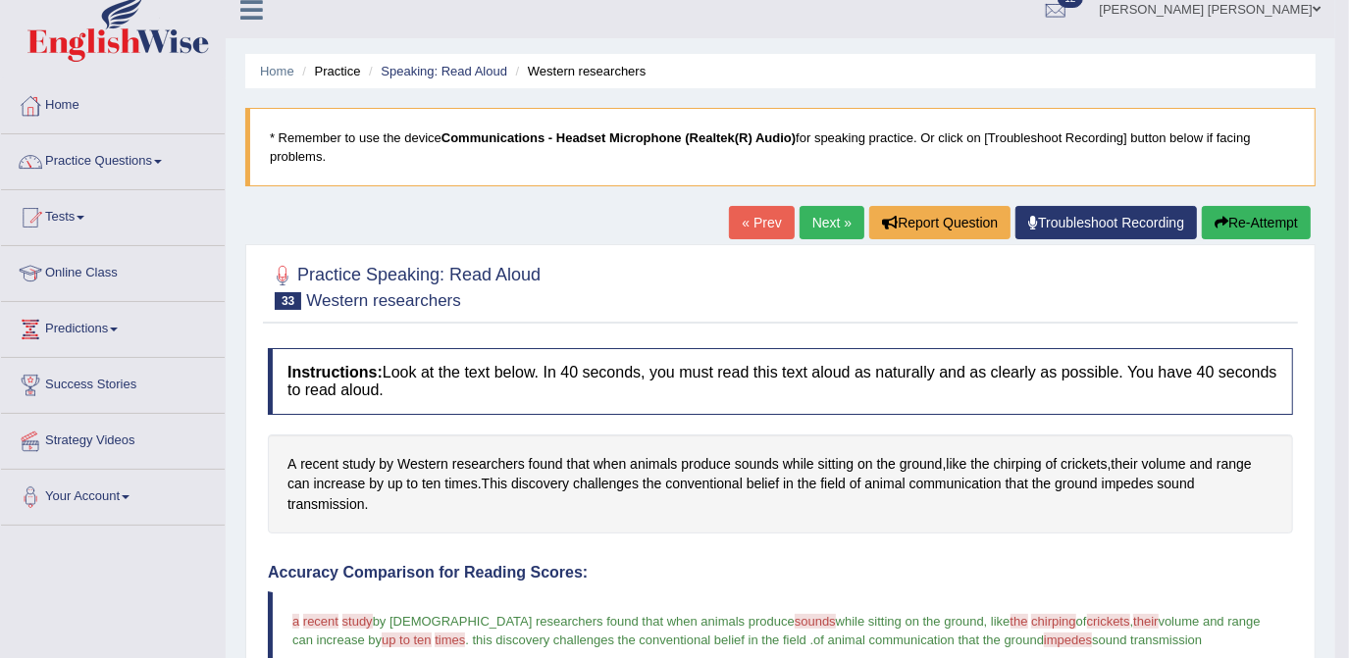
click at [1259, 214] on button "Re-Attempt" at bounding box center [1256, 222] width 109 height 33
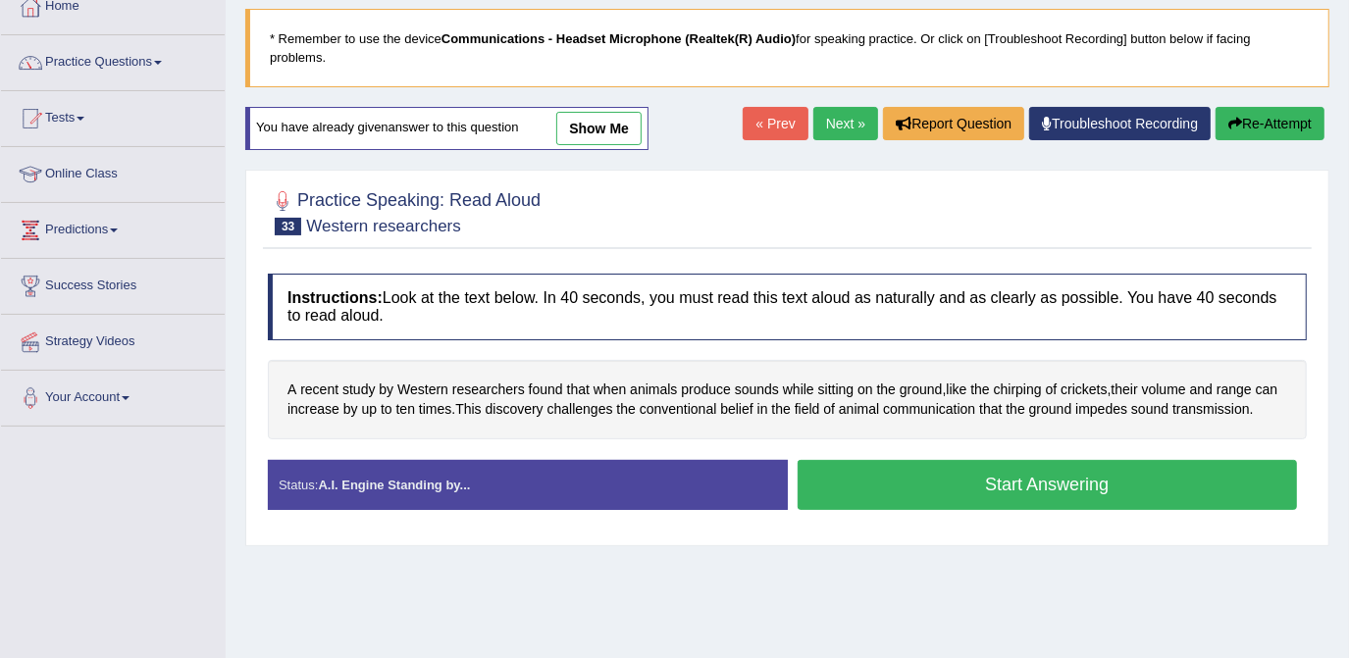
scroll to position [123, 0]
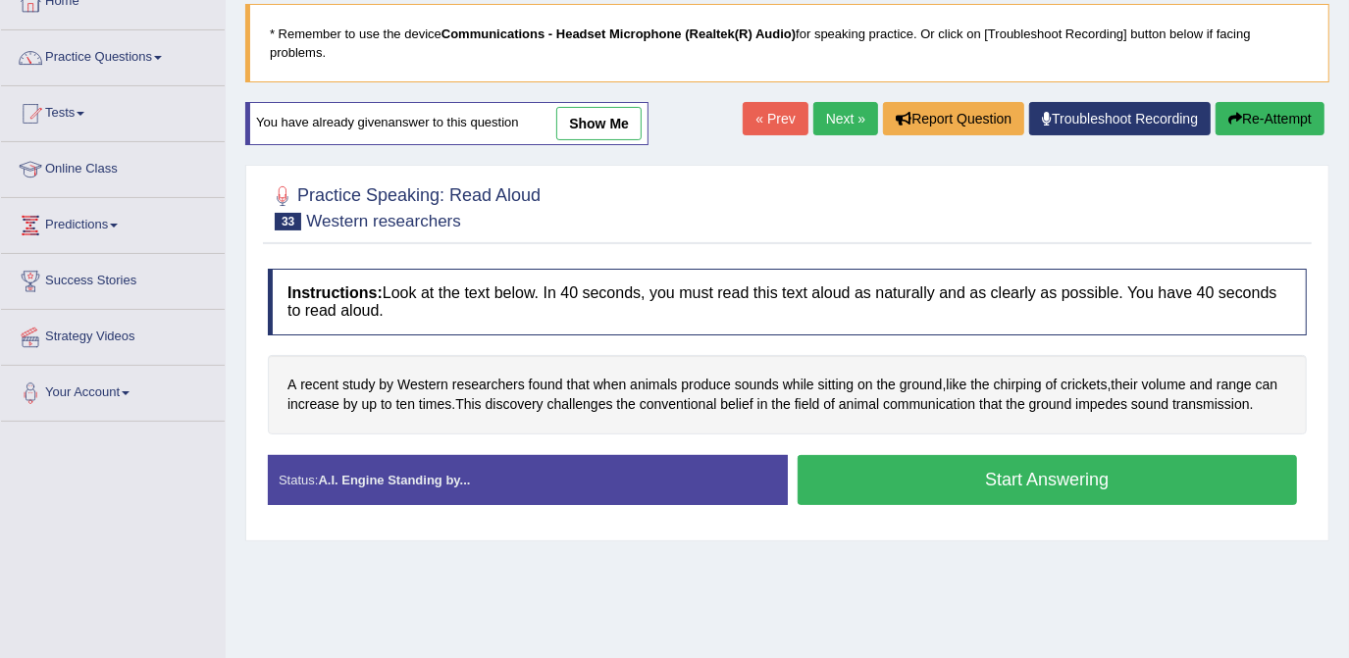
click at [966, 455] on button "Start Answering" at bounding box center [1048, 480] width 500 height 50
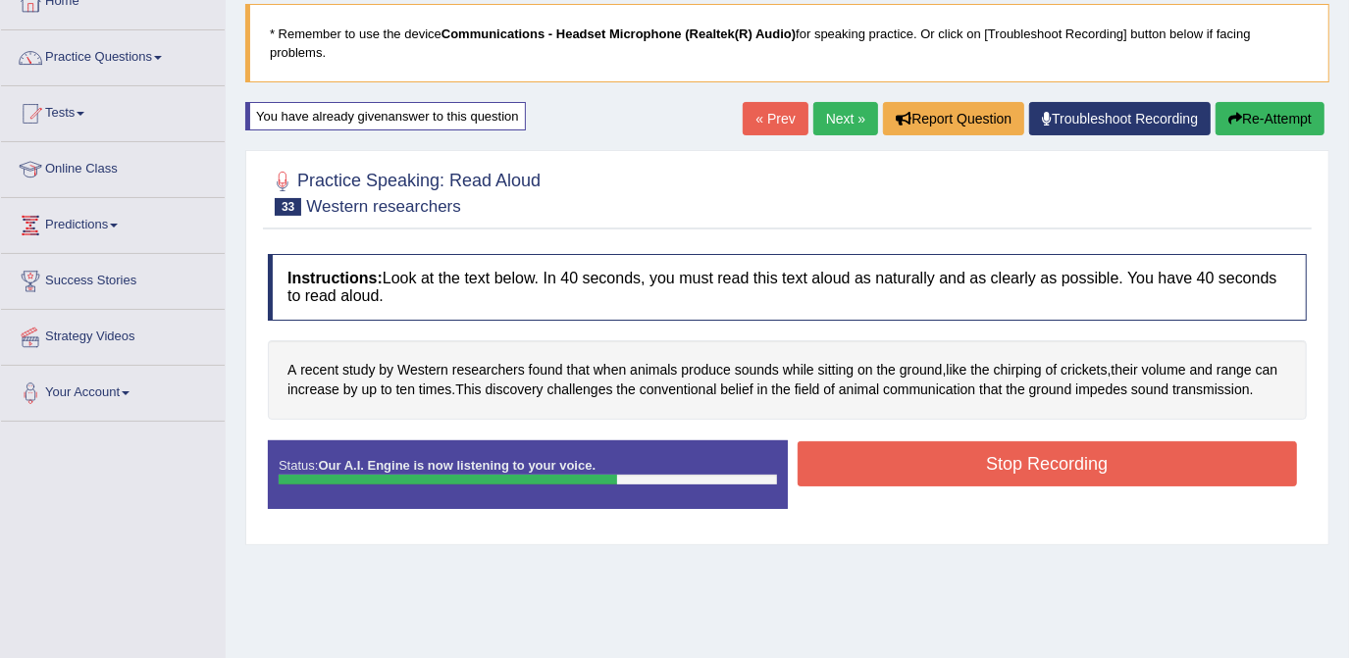
click at [989, 446] on button "Stop Recording" at bounding box center [1048, 464] width 500 height 45
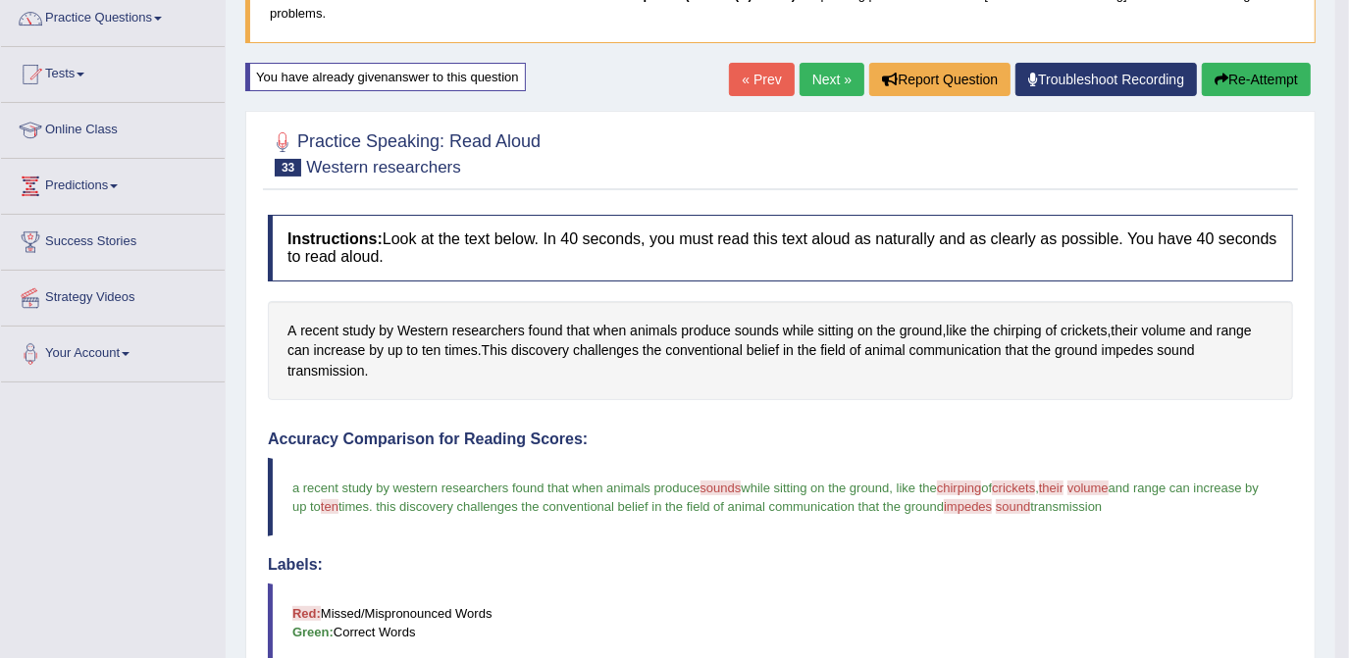
scroll to position [153, 0]
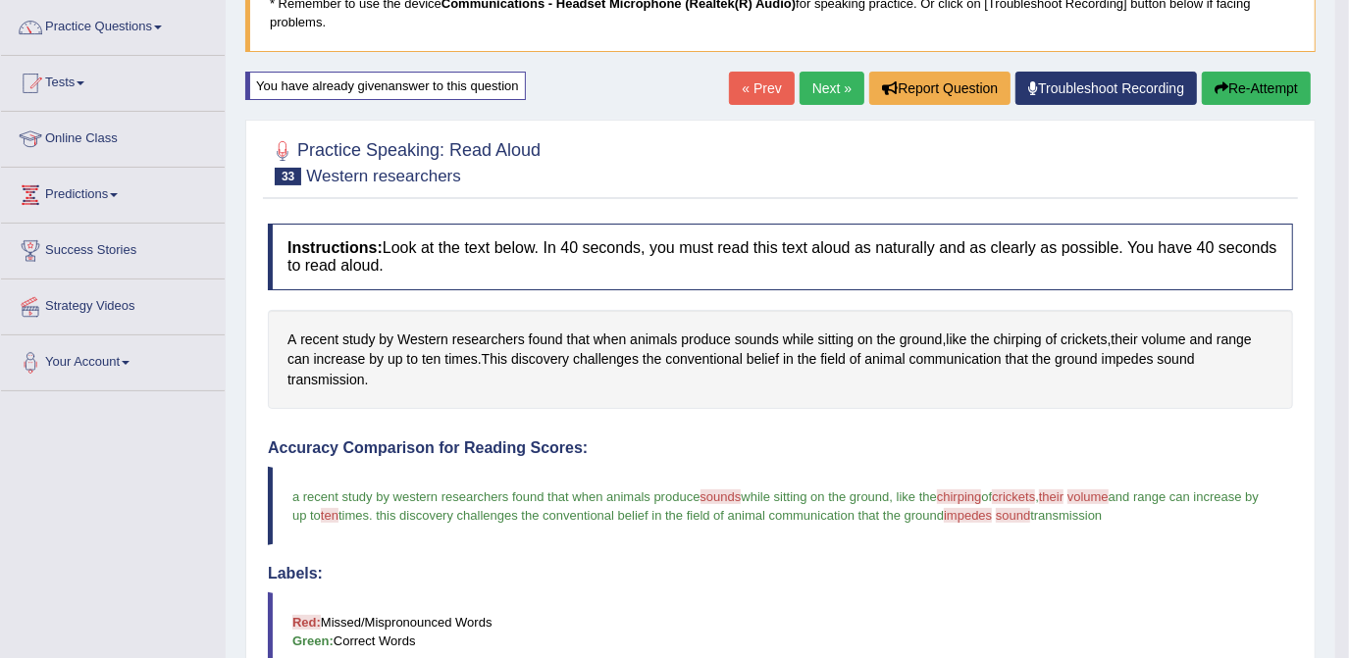
click at [1232, 87] on button "Re-Attempt" at bounding box center [1256, 88] width 109 height 33
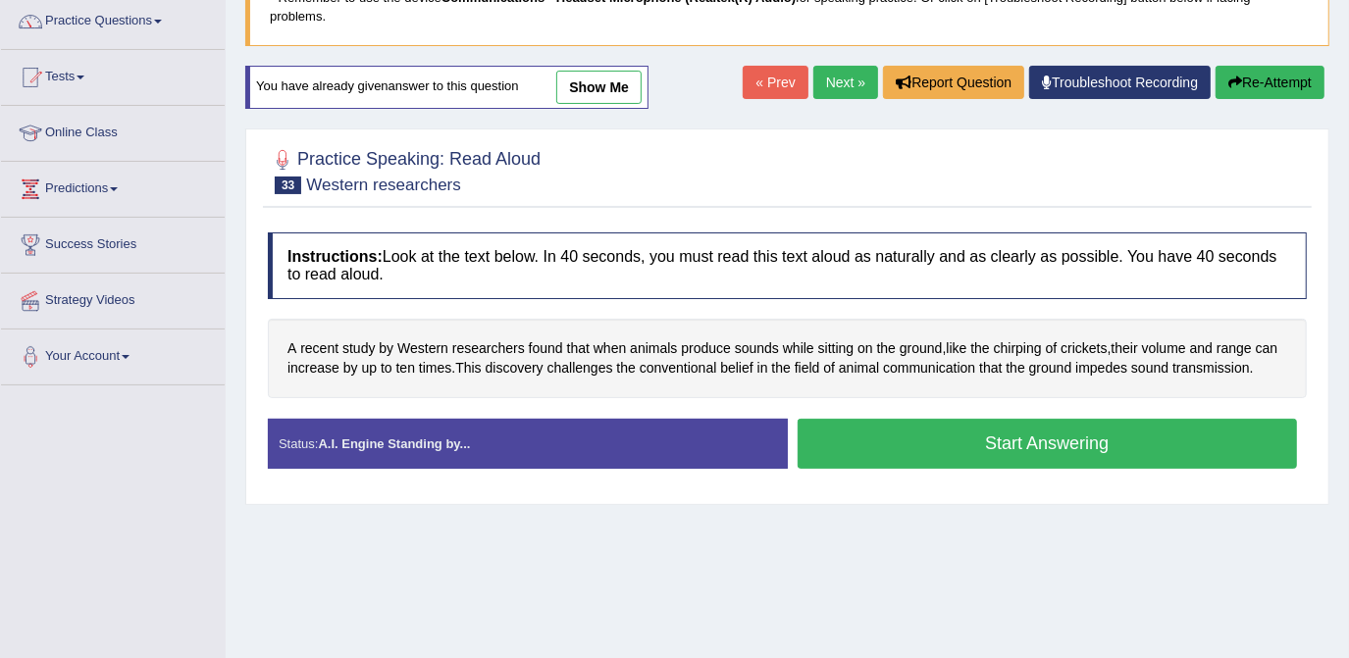
click at [1050, 421] on button "Start Answering" at bounding box center [1048, 444] width 500 height 50
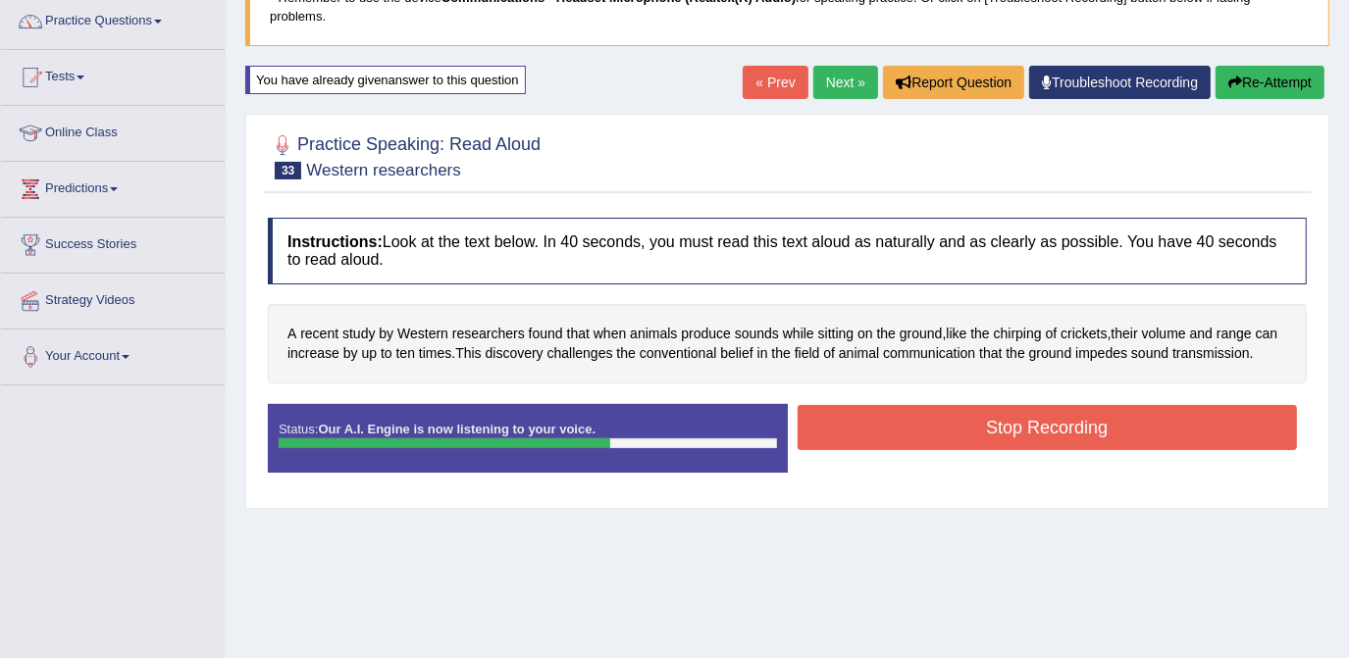
click at [1065, 412] on button "Stop Recording" at bounding box center [1048, 427] width 500 height 45
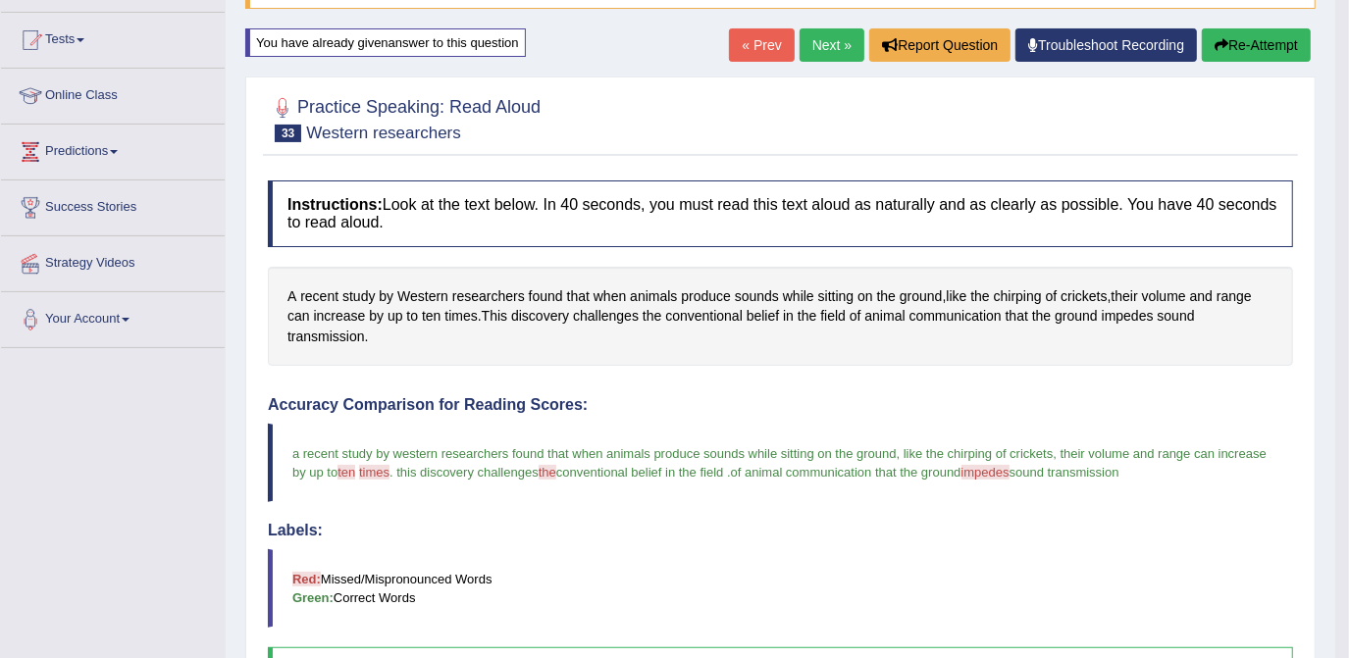
scroll to position [185, 0]
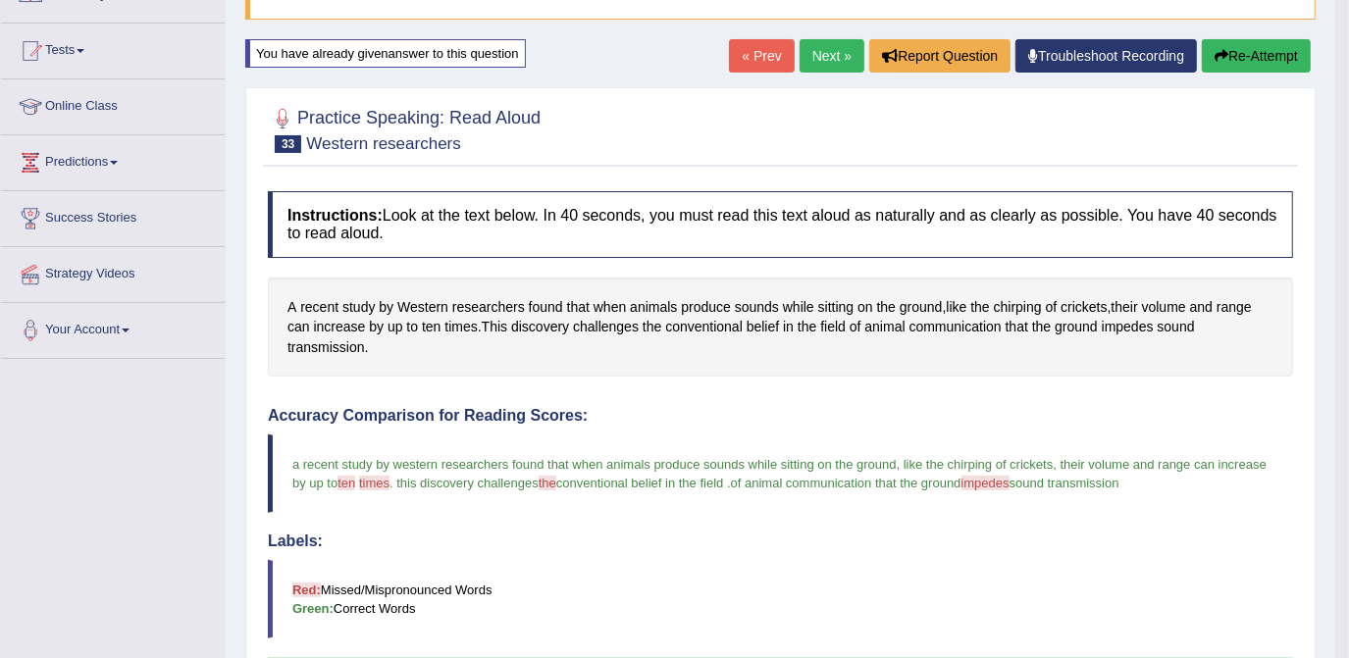
click at [827, 61] on link "Next »" at bounding box center [832, 55] width 65 height 33
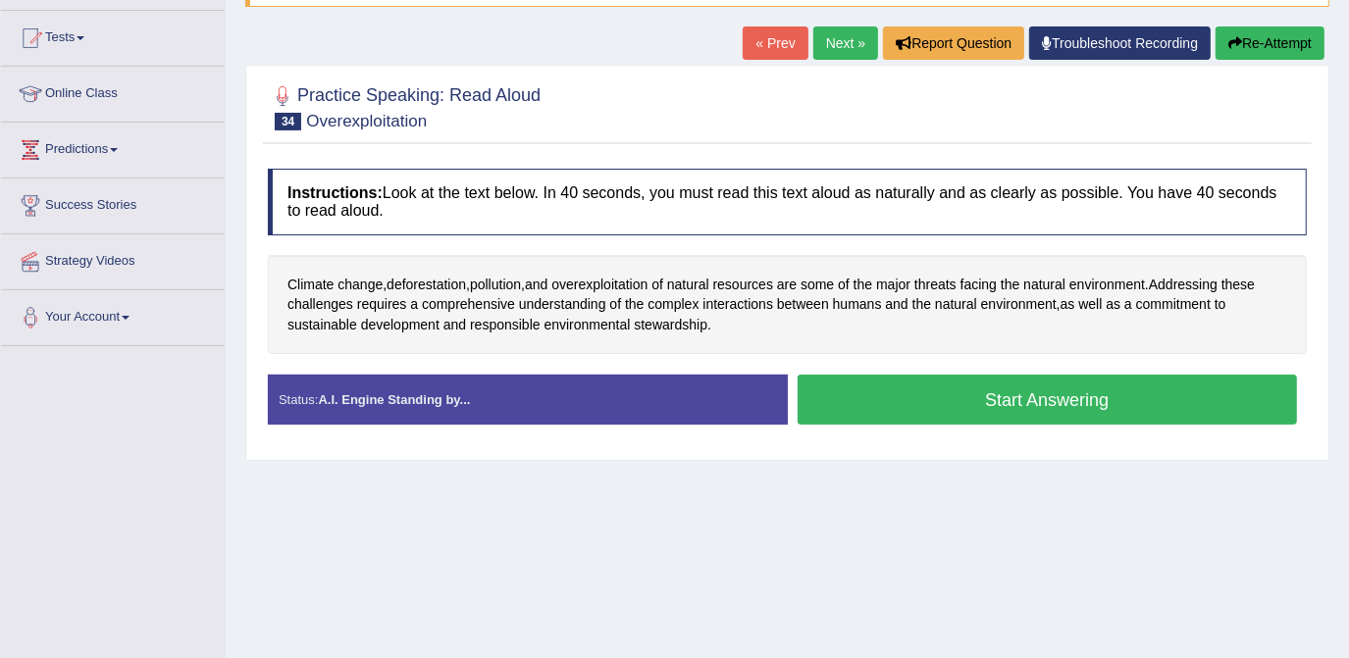
scroll to position [211, 0]
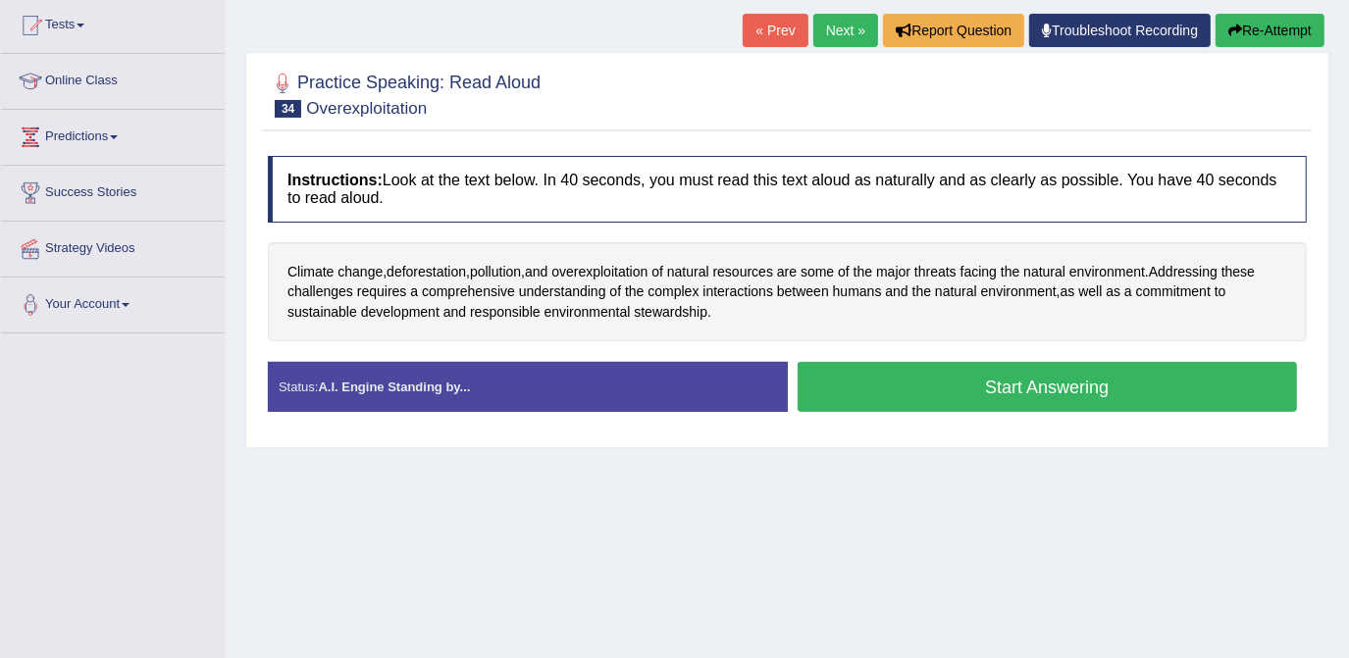
click at [1091, 373] on button "Start Answering" at bounding box center [1048, 387] width 500 height 50
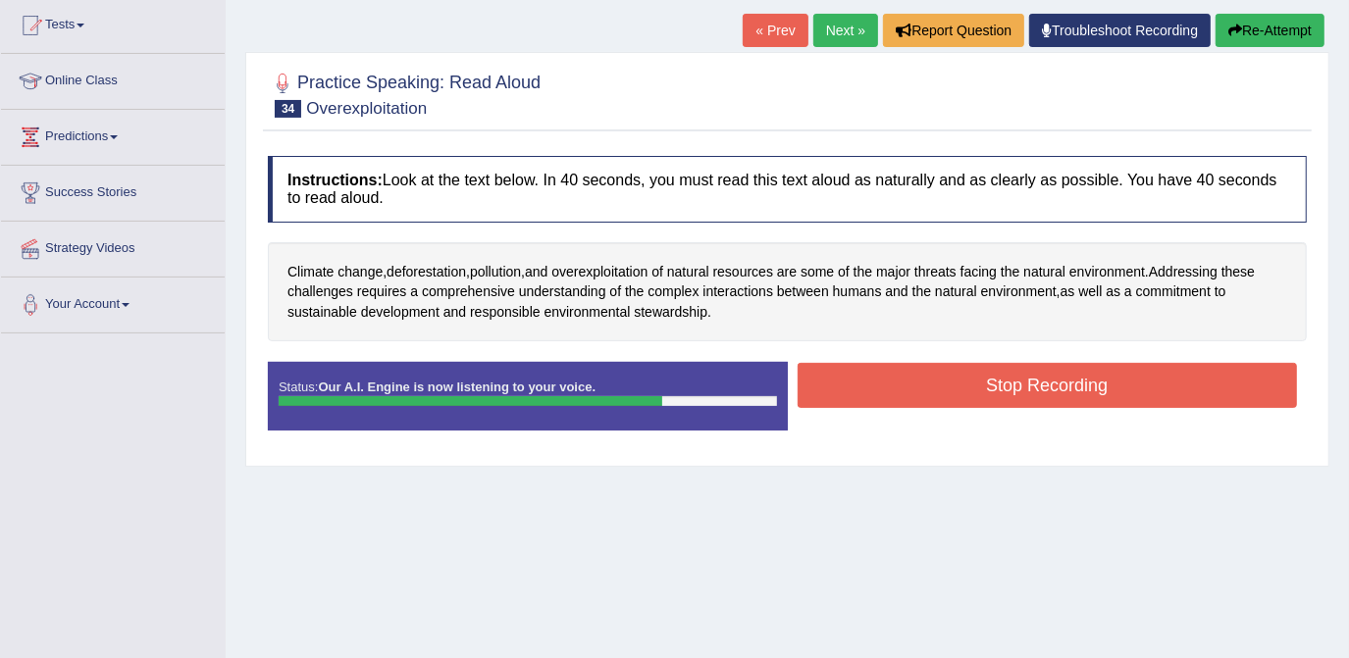
click at [1038, 368] on button "Stop Recording" at bounding box center [1048, 385] width 500 height 45
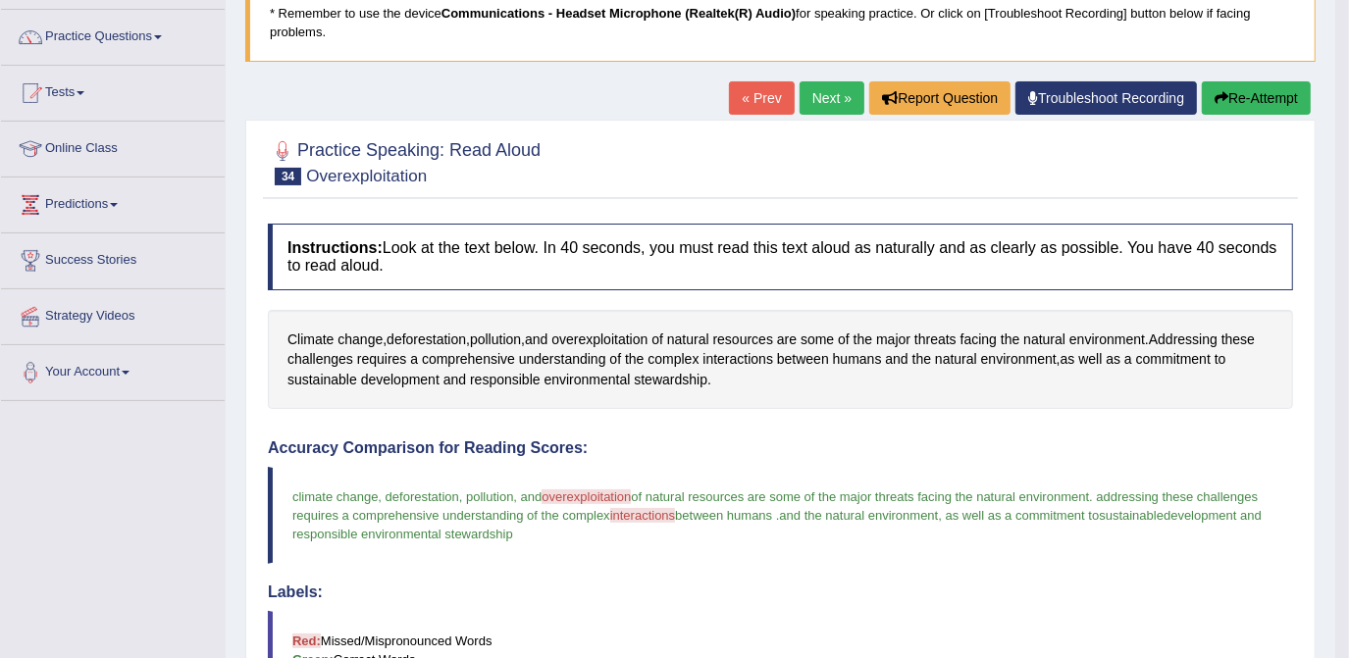
scroll to position [130, 0]
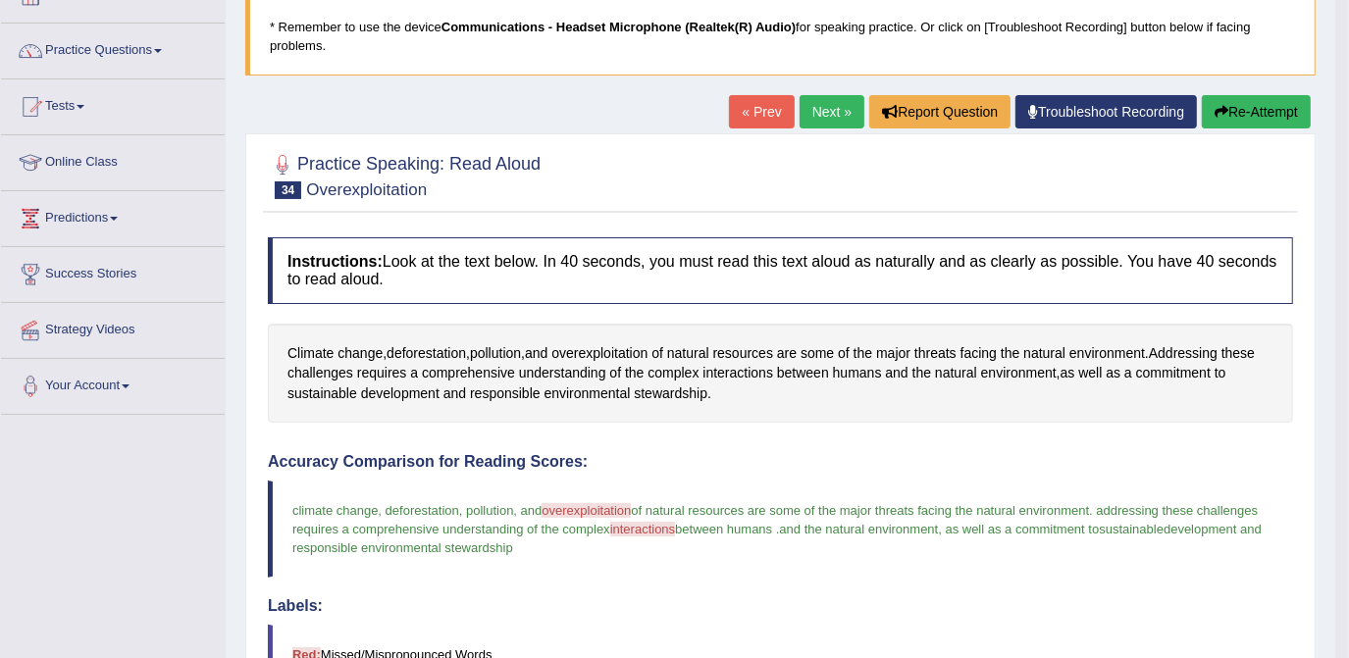
click at [1264, 118] on button "Re-Attempt" at bounding box center [1256, 111] width 109 height 33
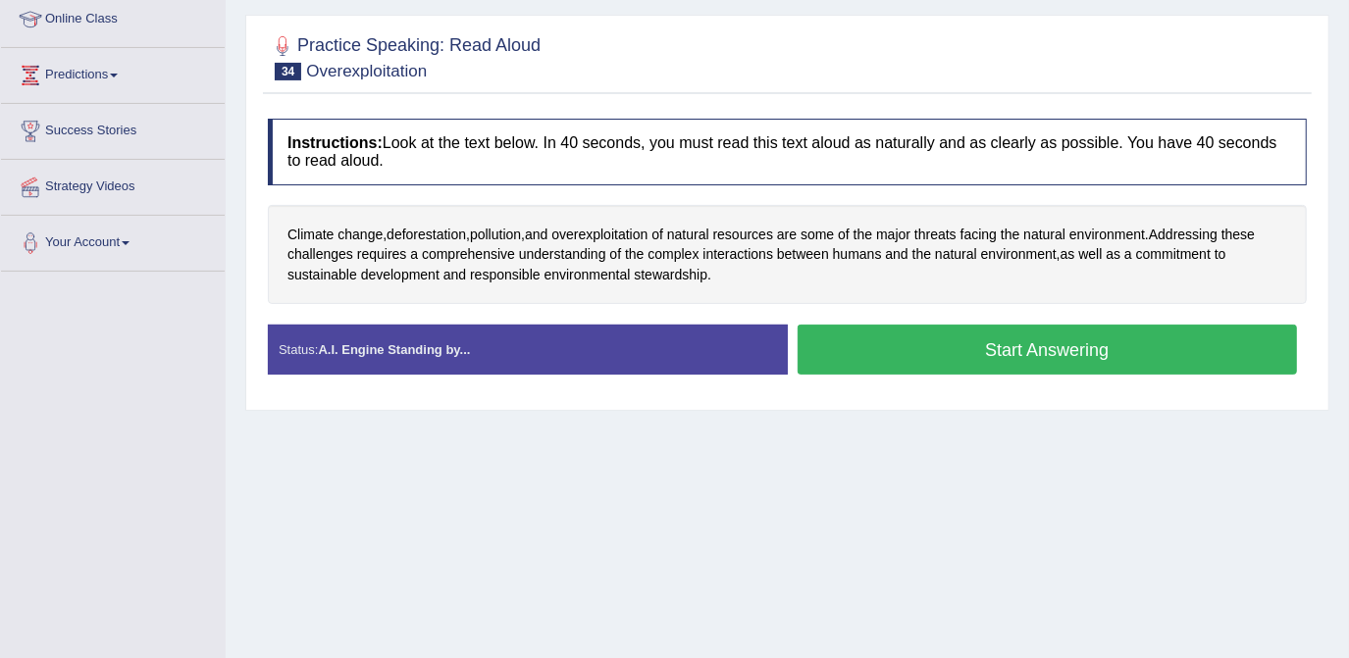
scroll to position [330, 0]
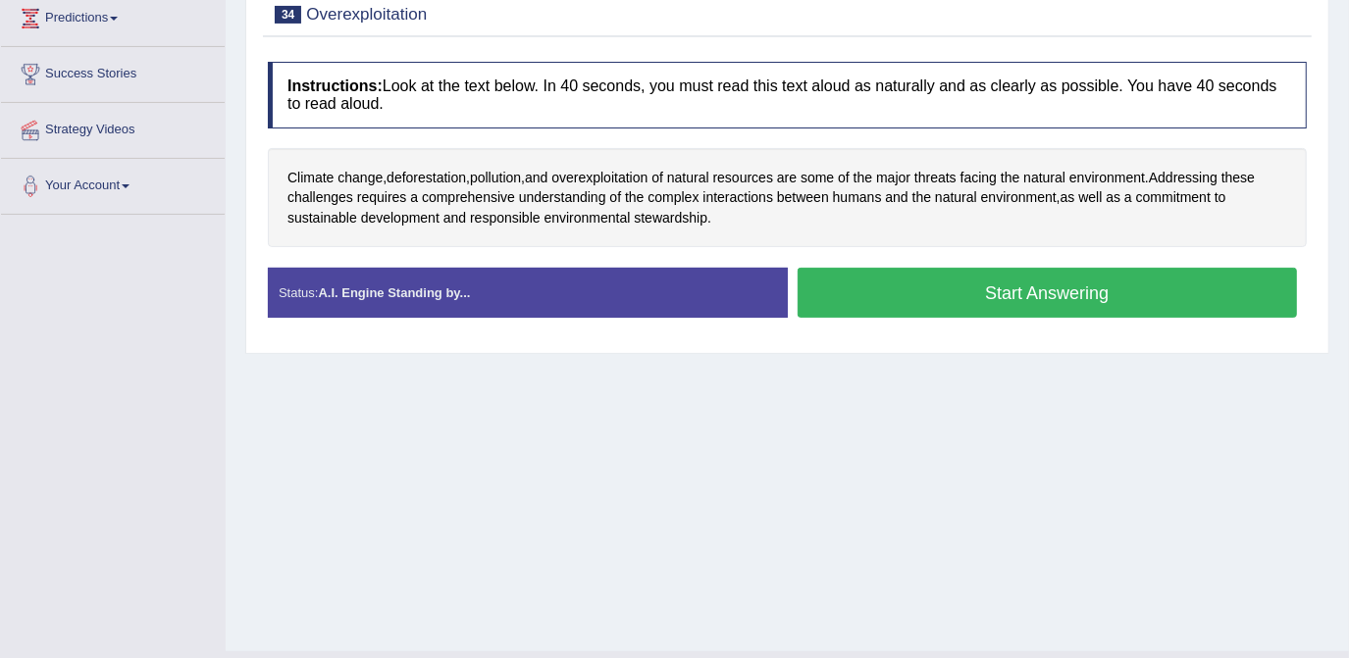
click at [980, 275] on button "Start Answering" at bounding box center [1048, 293] width 500 height 50
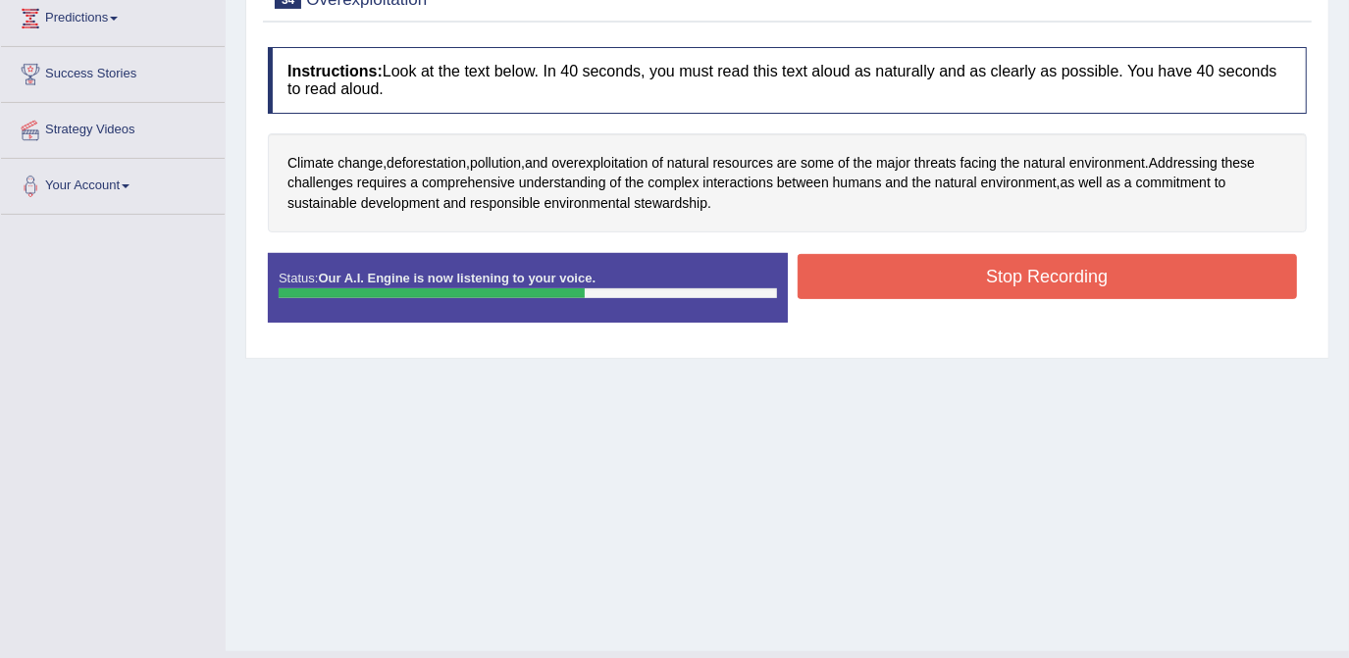
click at [986, 257] on button "Stop Recording" at bounding box center [1048, 276] width 500 height 45
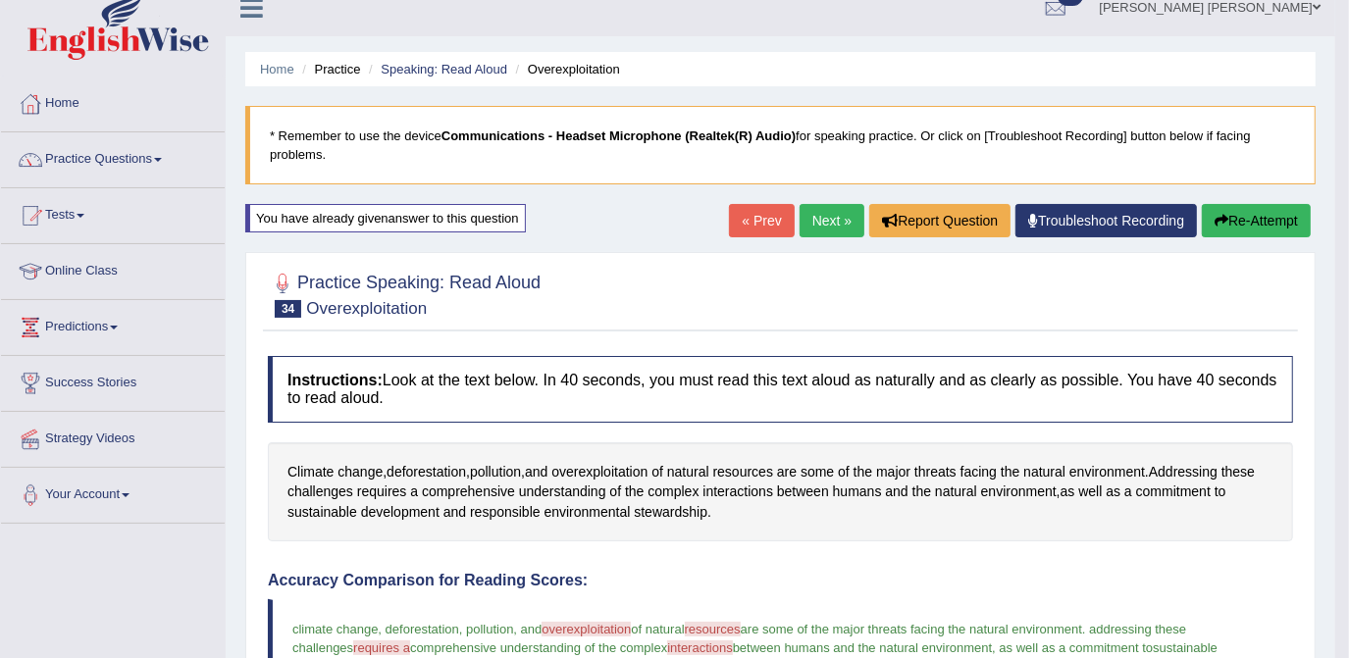
scroll to position [0, 0]
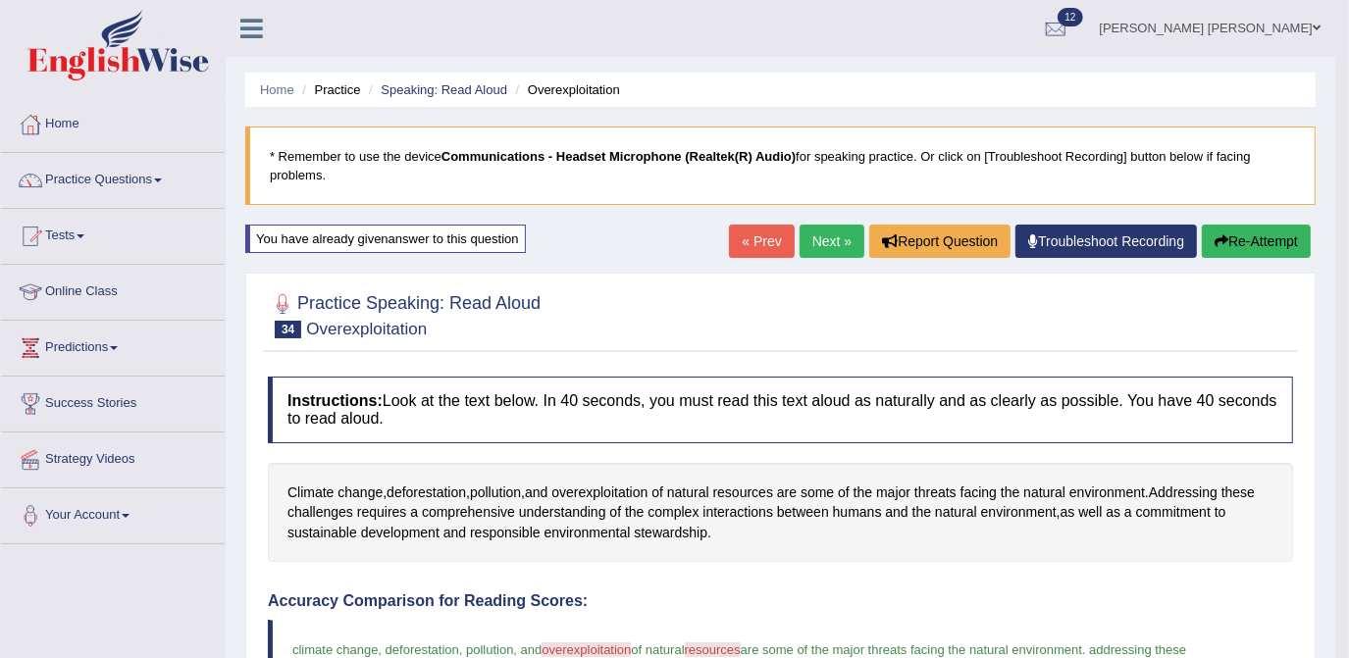
click at [1249, 238] on button "Re-Attempt" at bounding box center [1256, 241] width 109 height 33
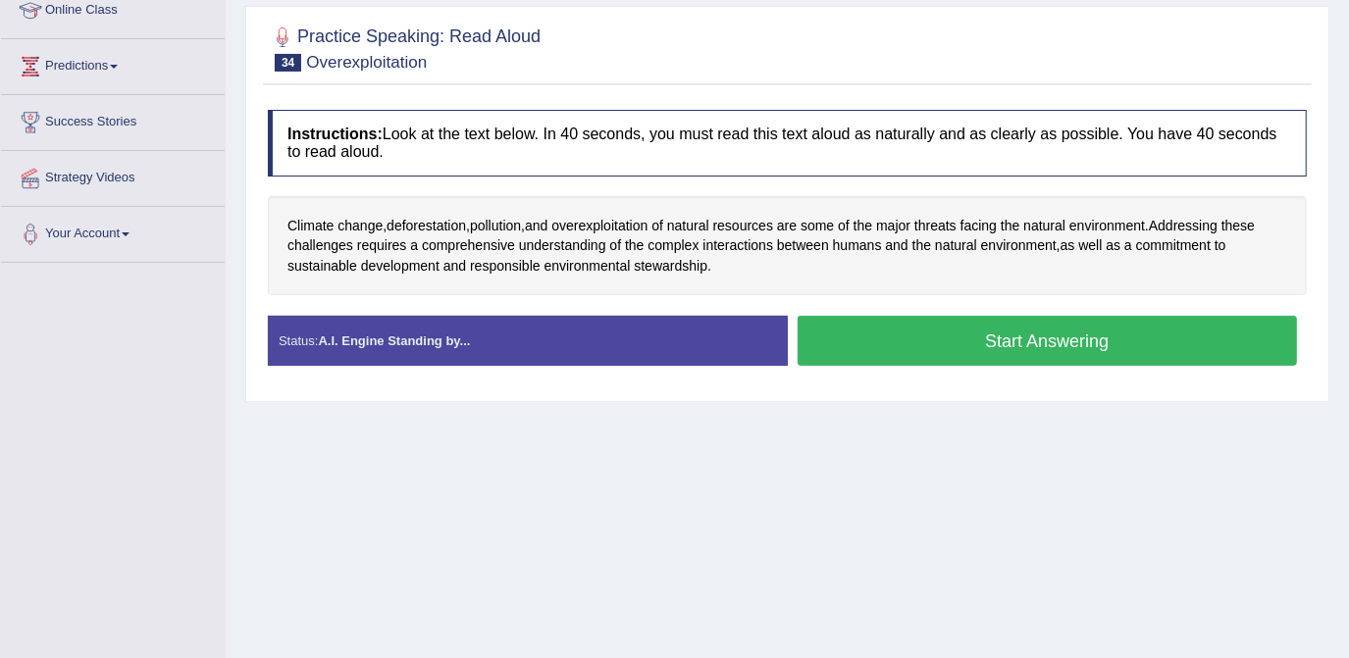
scroll to position [295, 0]
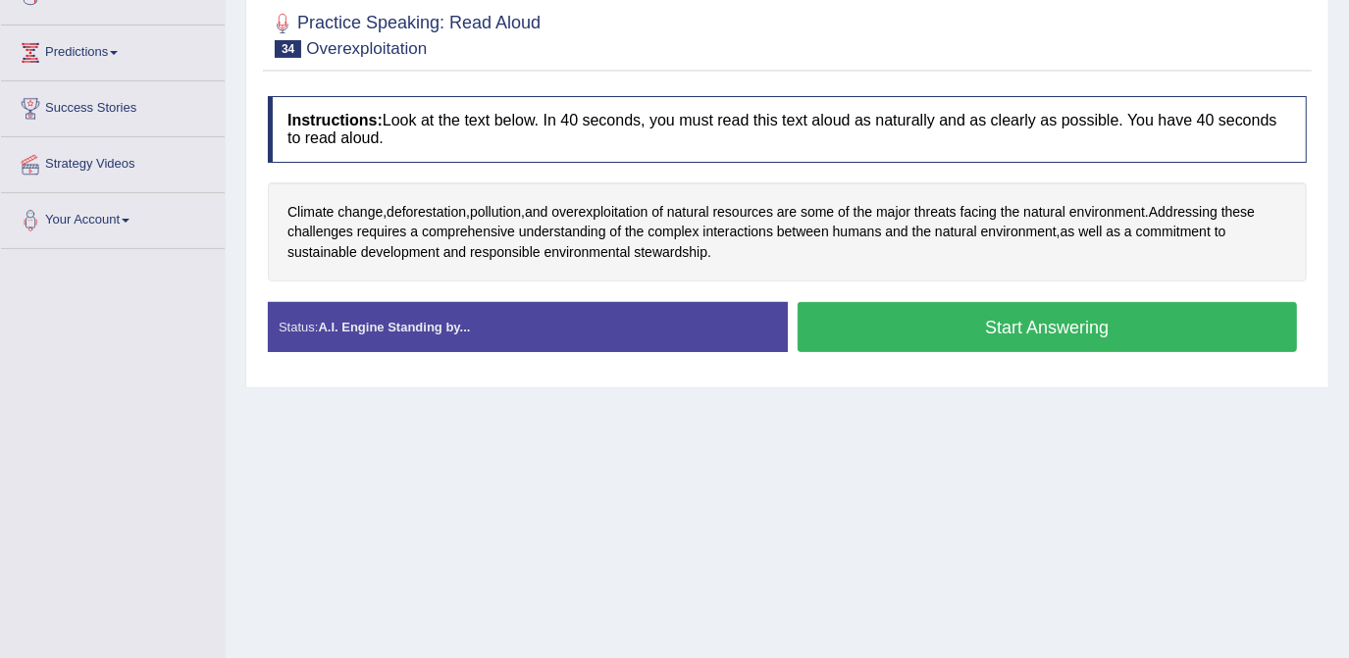
click at [961, 308] on button "Start Answering" at bounding box center [1048, 327] width 500 height 50
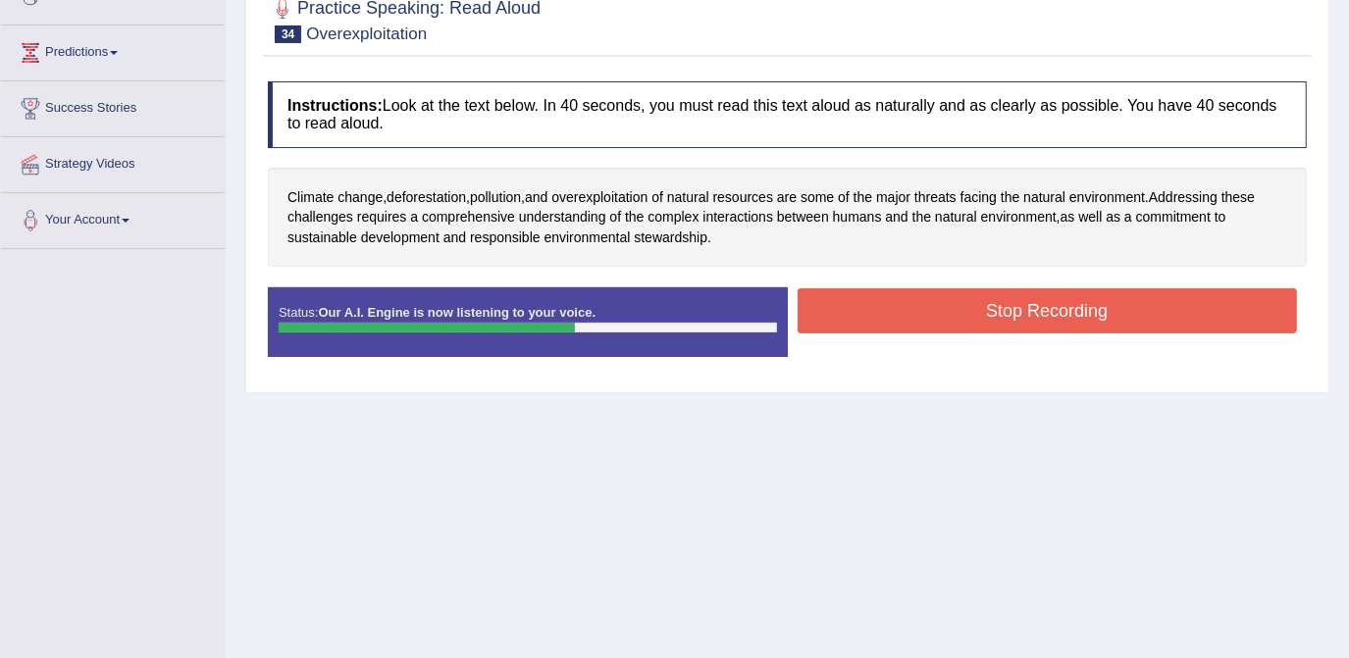
click at [995, 288] on button "Stop Recording" at bounding box center [1048, 310] width 500 height 45
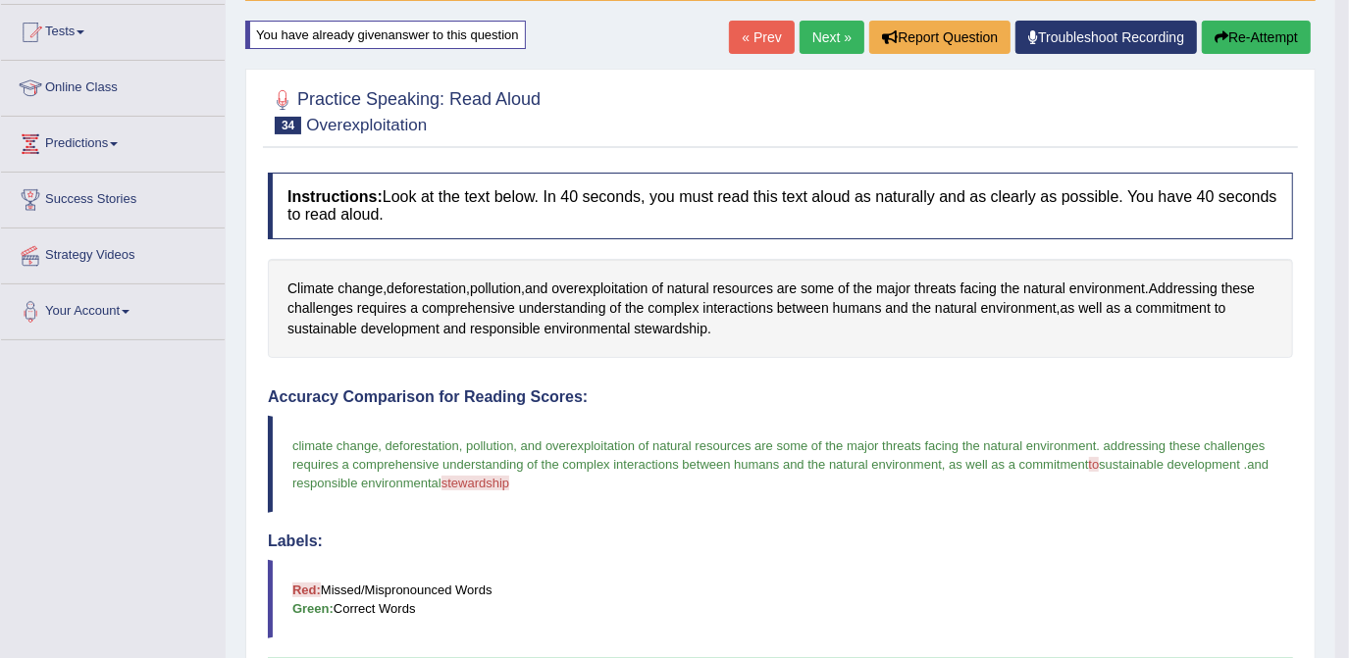
scroll to position [120, 0]
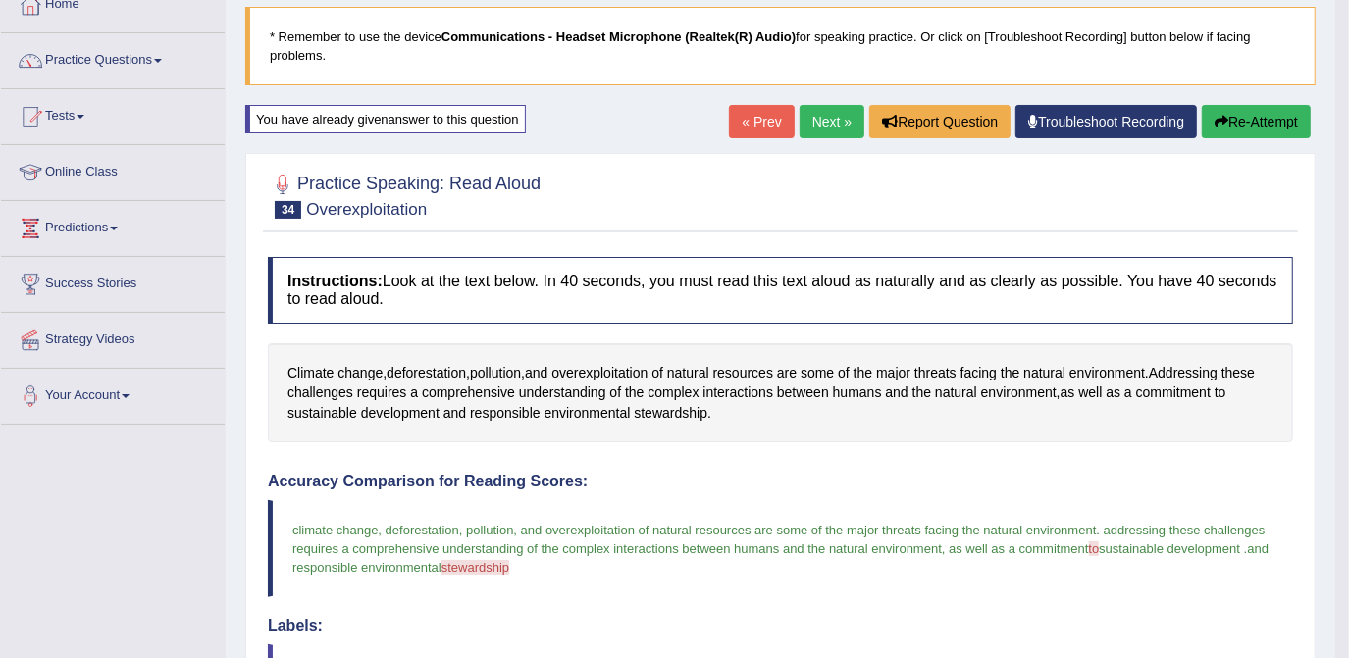
click at [1230, 117] on button "Re-Attempt" at bounding box center [1256, 121] width 109 height 33
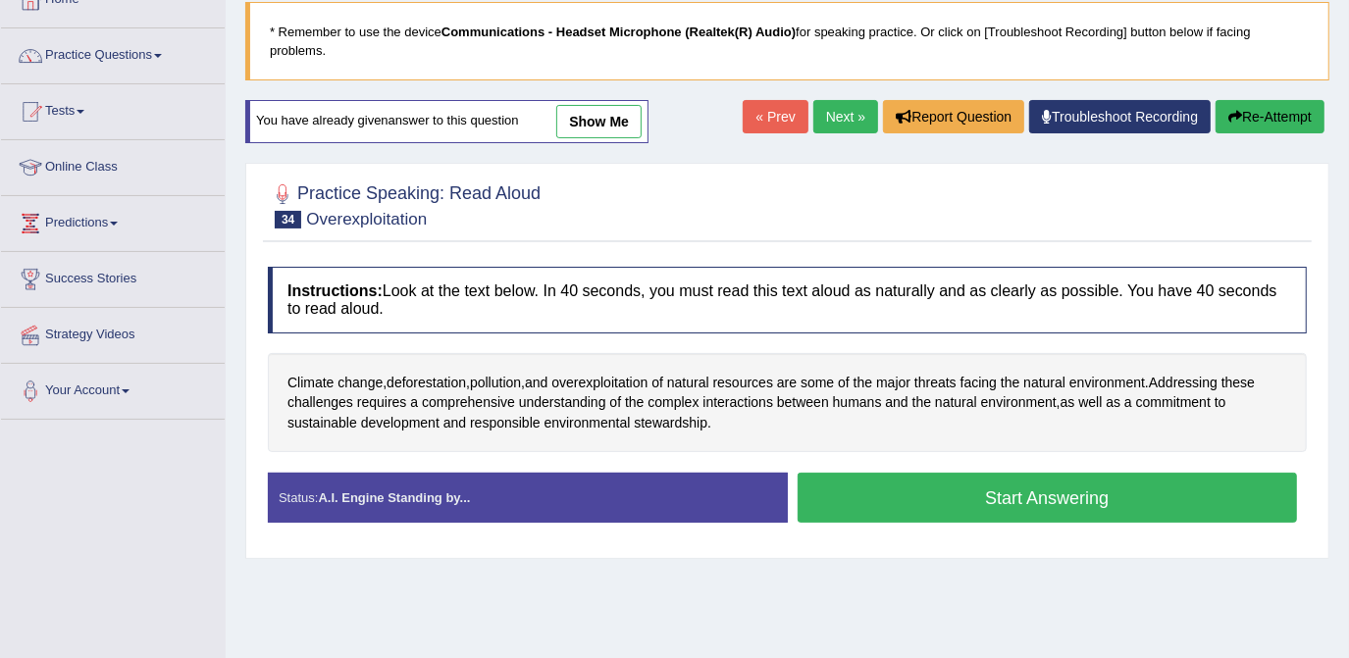
scroll to position [120, 0]
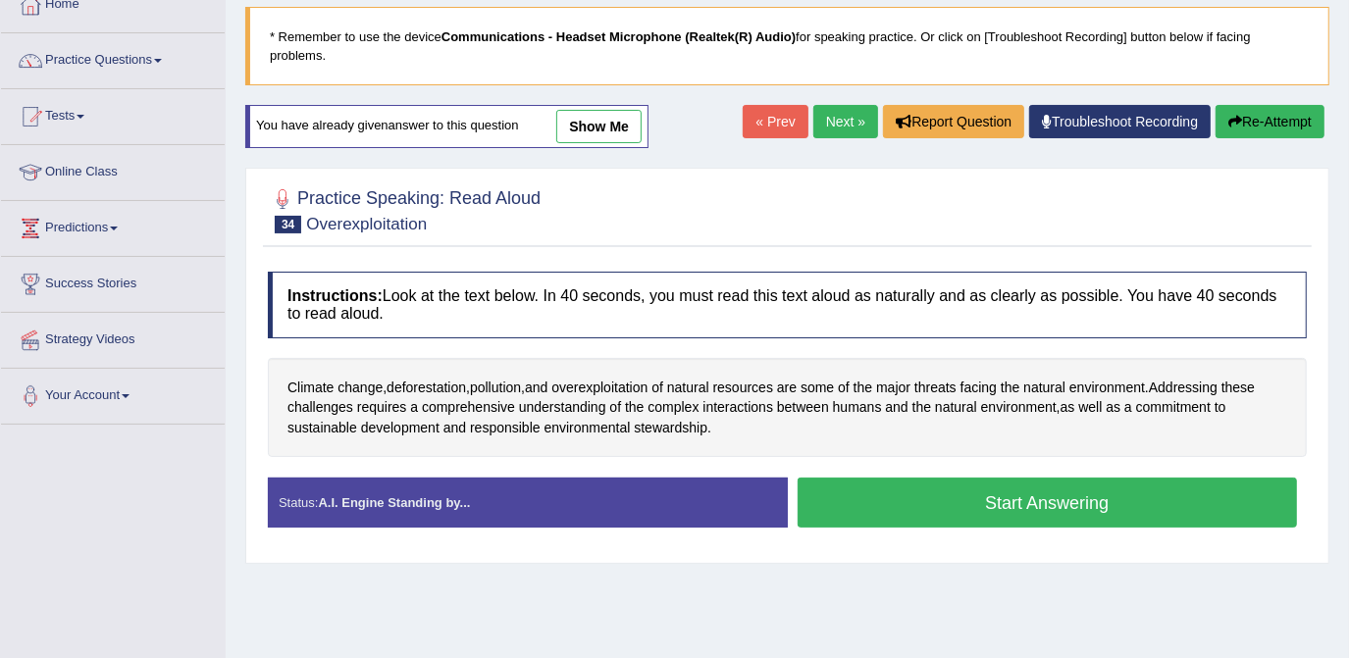
click at [1054, 482] on button "Start Answering" at bounding box center [1048, 503] width 500 height 50
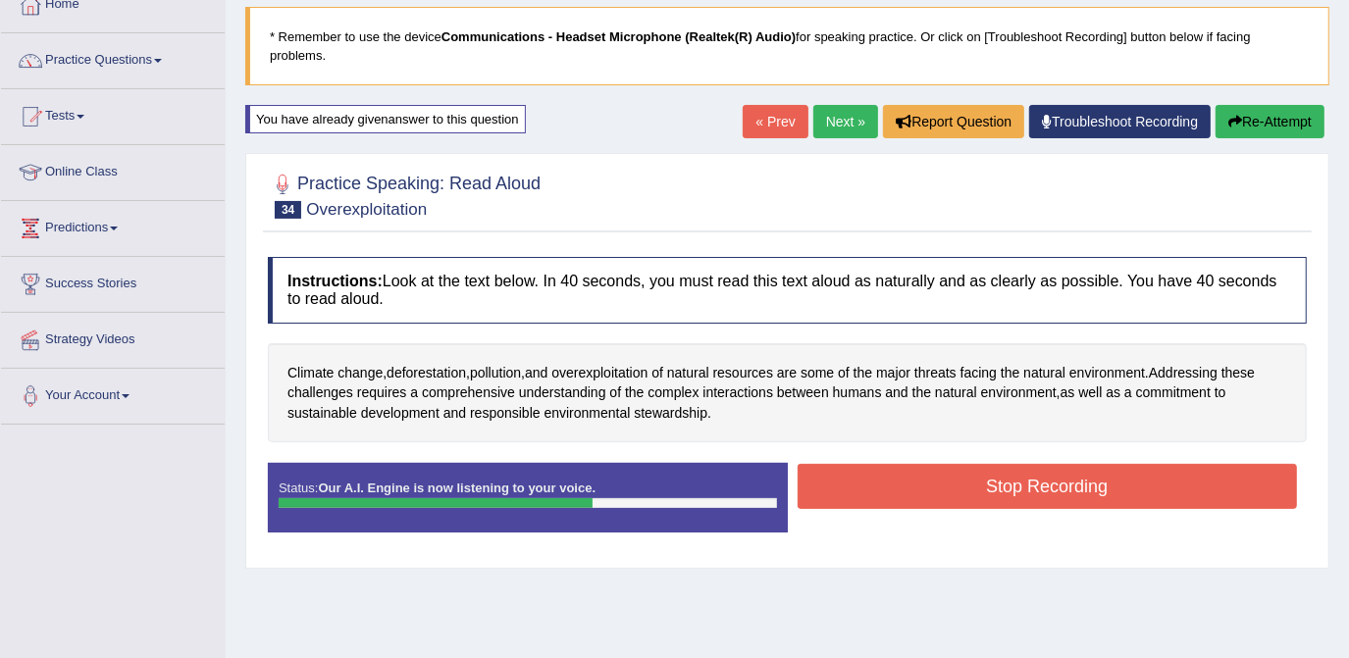
click at [1034, 464] on button "Stop Recording" at bounding box center [1048, 486] width 500 height 45
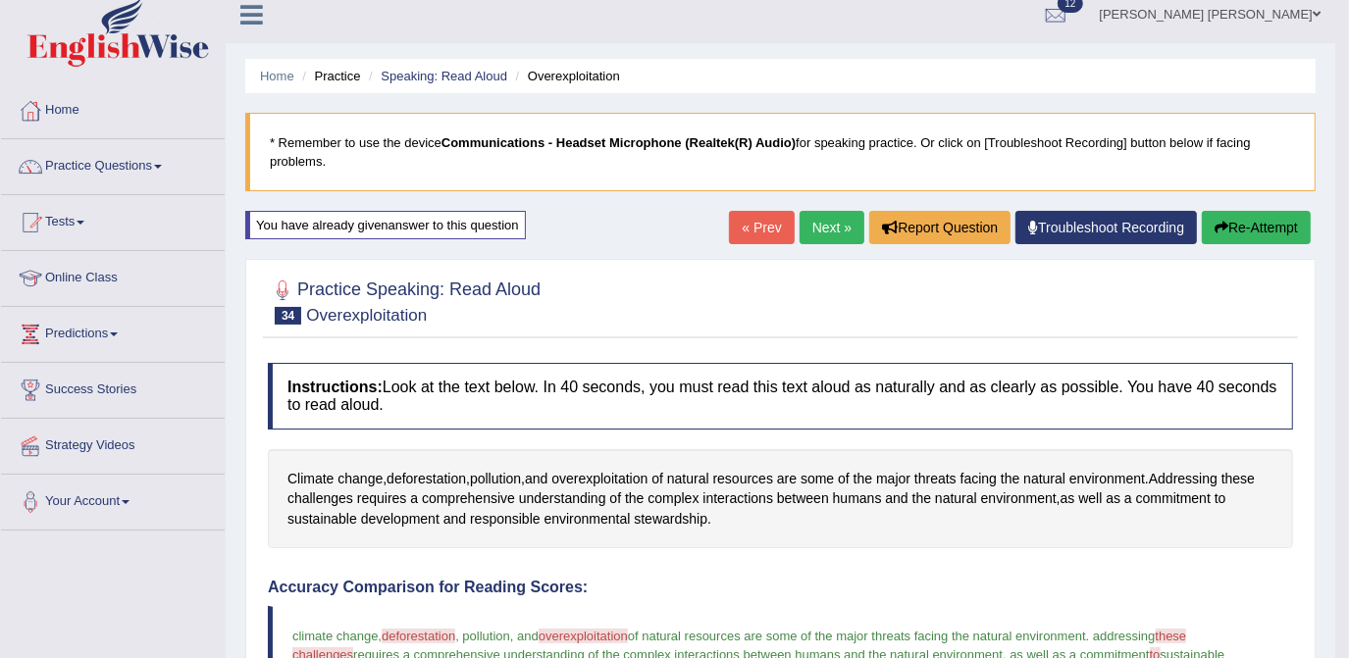
scroll to position [0, 0]
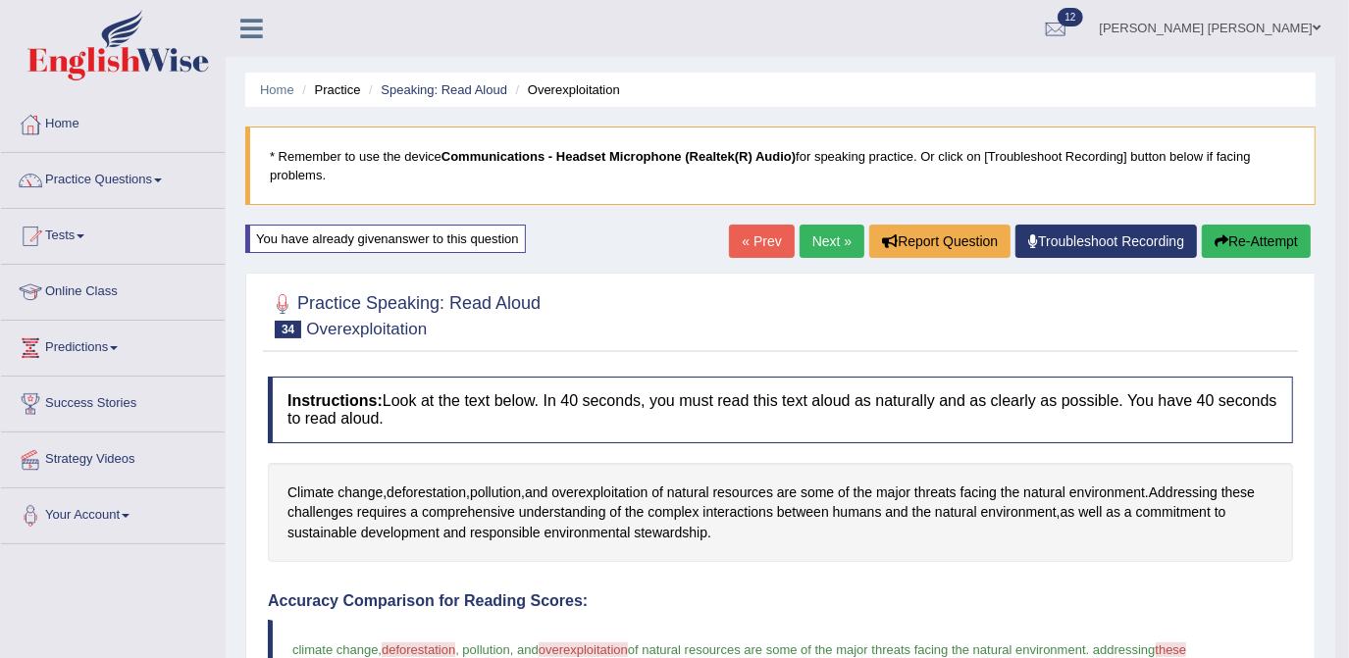
click at [825, 239] on link "Next »" at bounding box center [832, 241] width 65 height 33
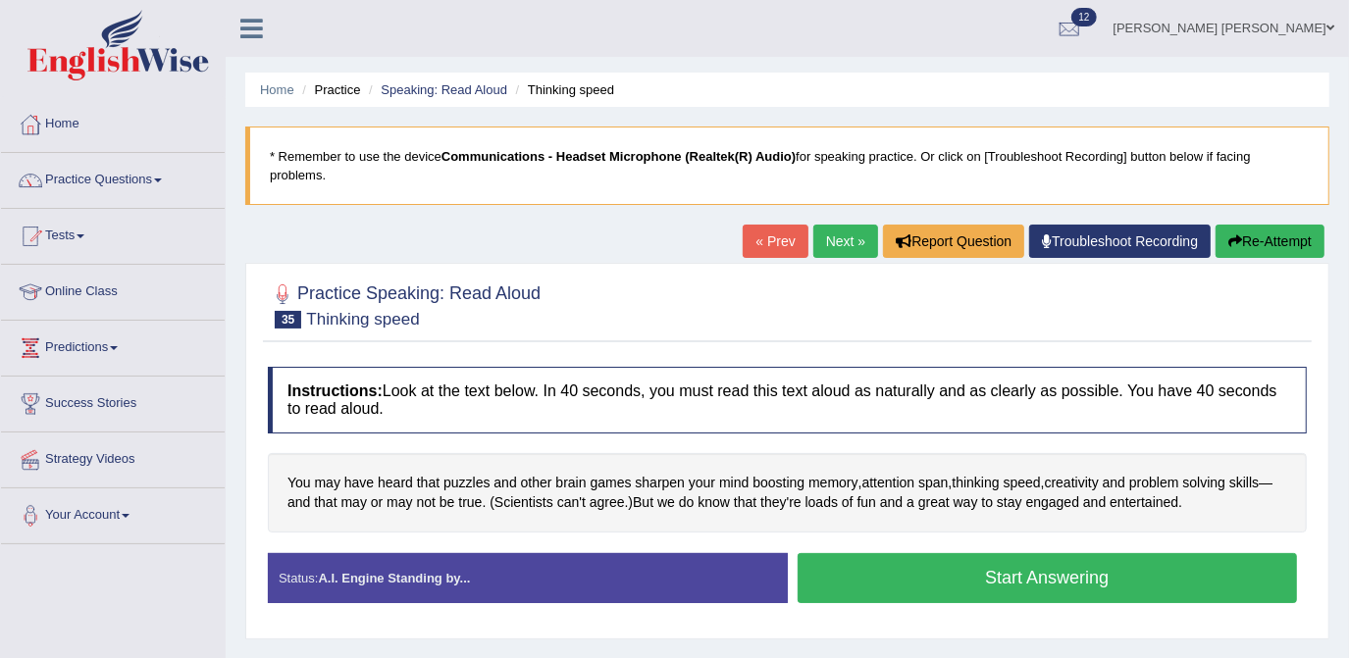
click at [1020, 560] on button "Start Answering" at bounding box center [1048, 578] width 500 height 50
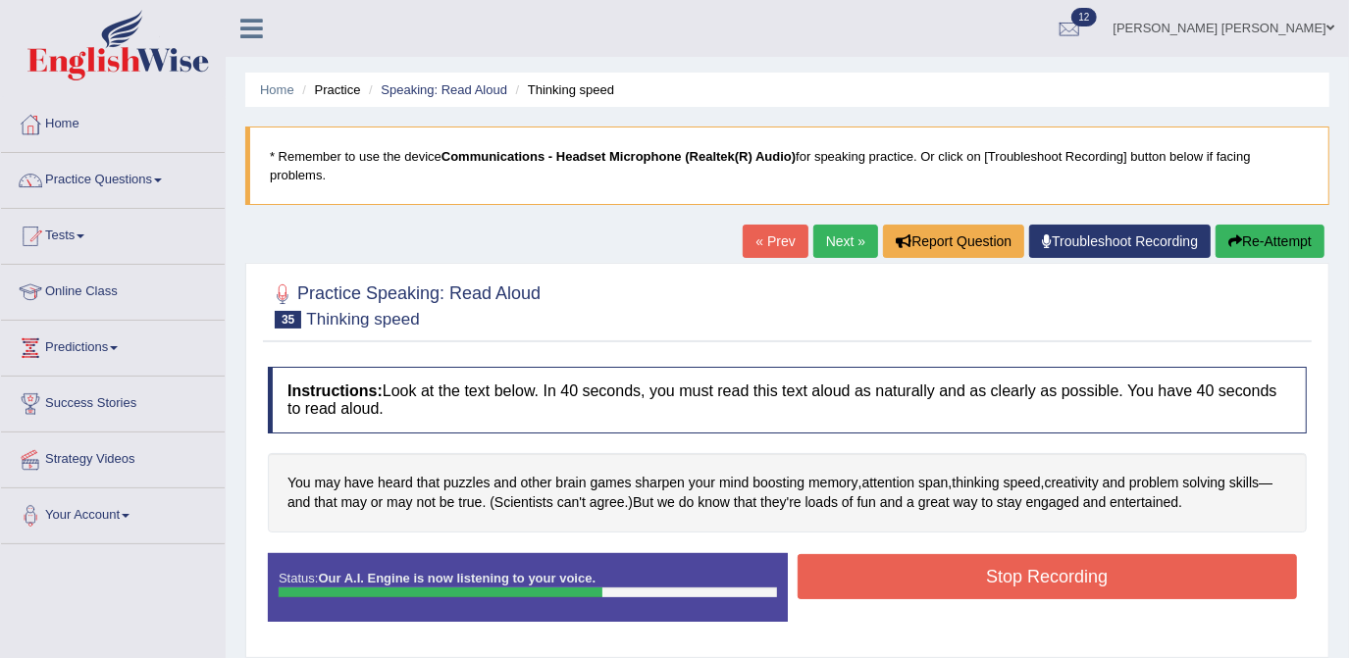
click at [1020, 560] on button "Stop Recording" at bounding box center [1048, 576] width 500 height 45
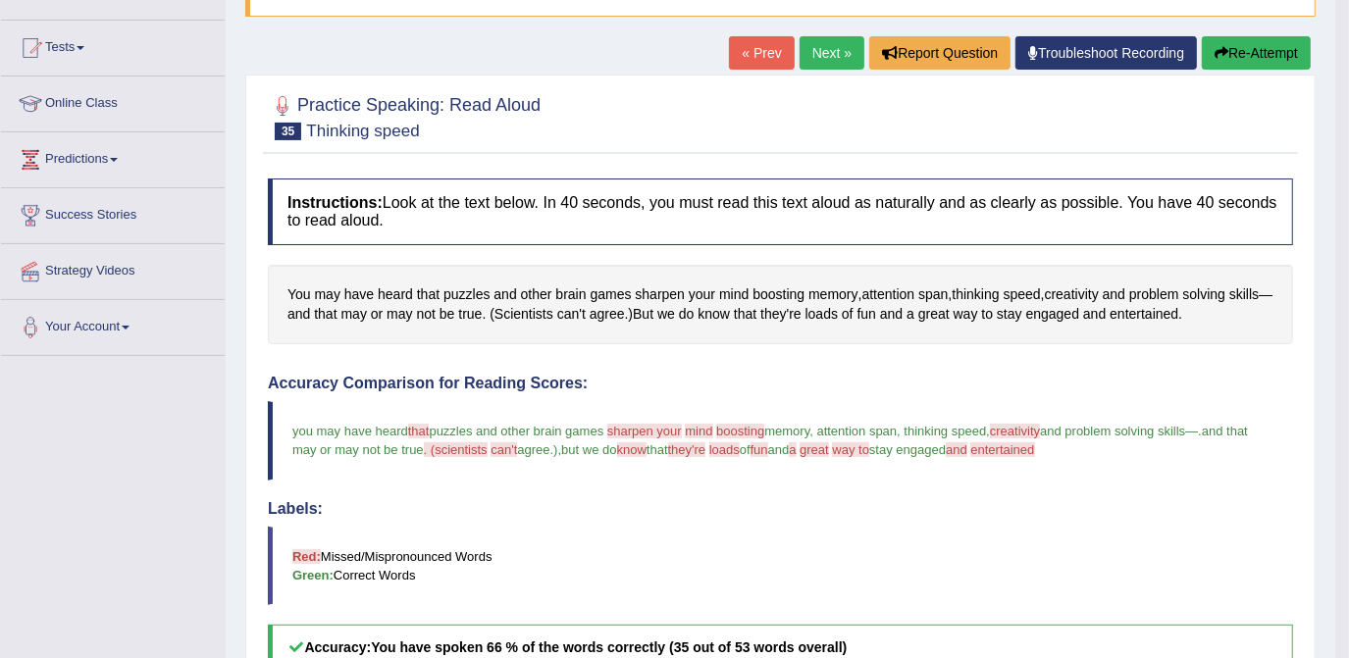
scroll to position [183, 0]
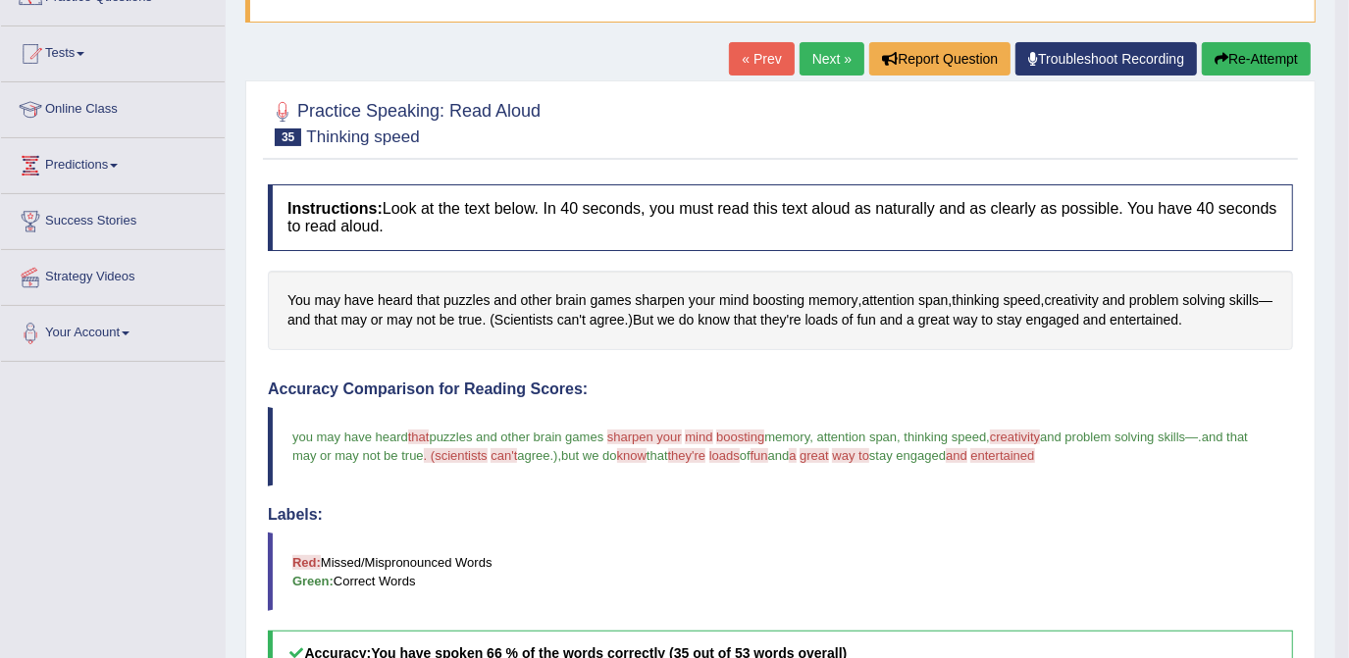
click at [1246, 53] on button "Re-Attempt" at bounding box center [1256, 58] width 109 height 33
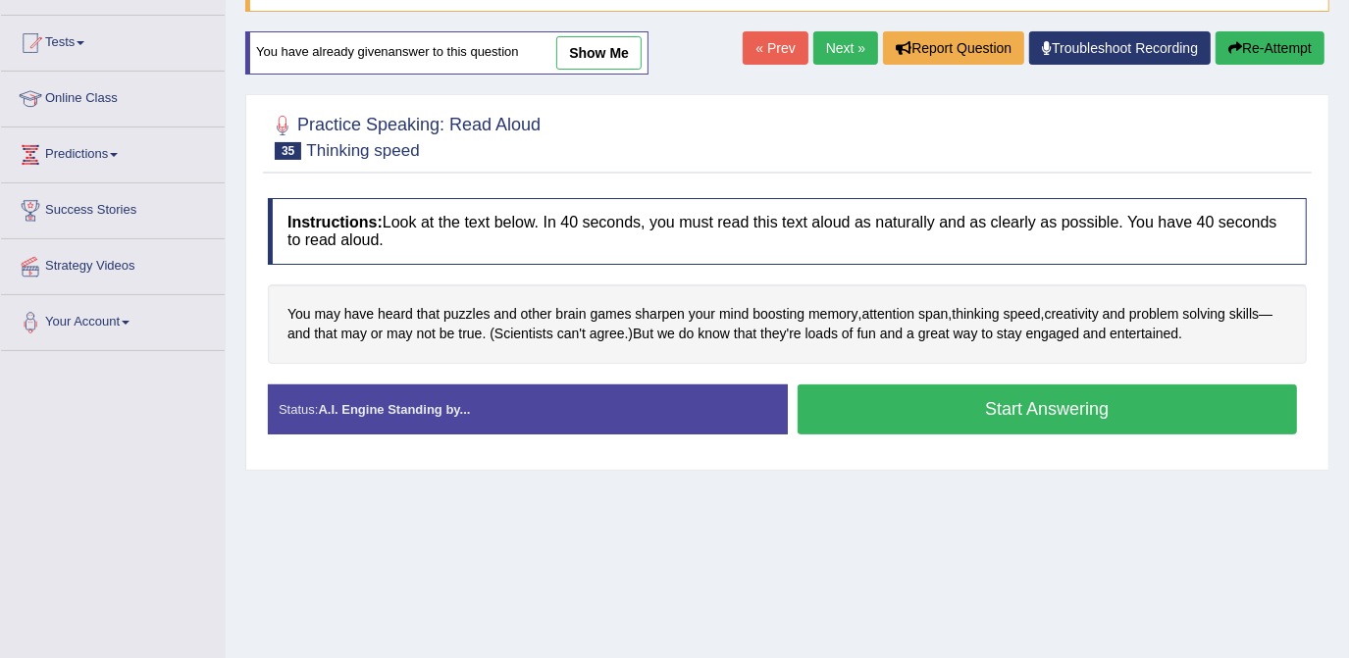
scroll to position [183, 0]
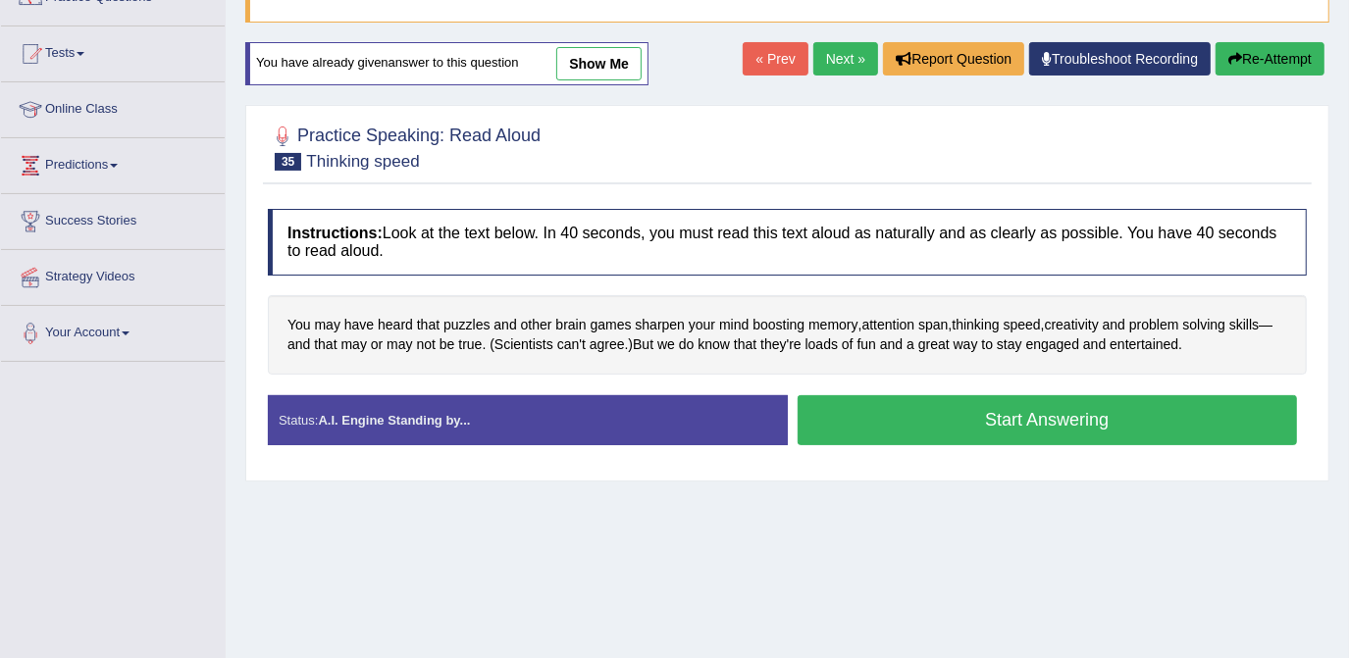
click at [1080, 395] on button "Start Answering" at bounding box center [1048, 420] width 500 height 50
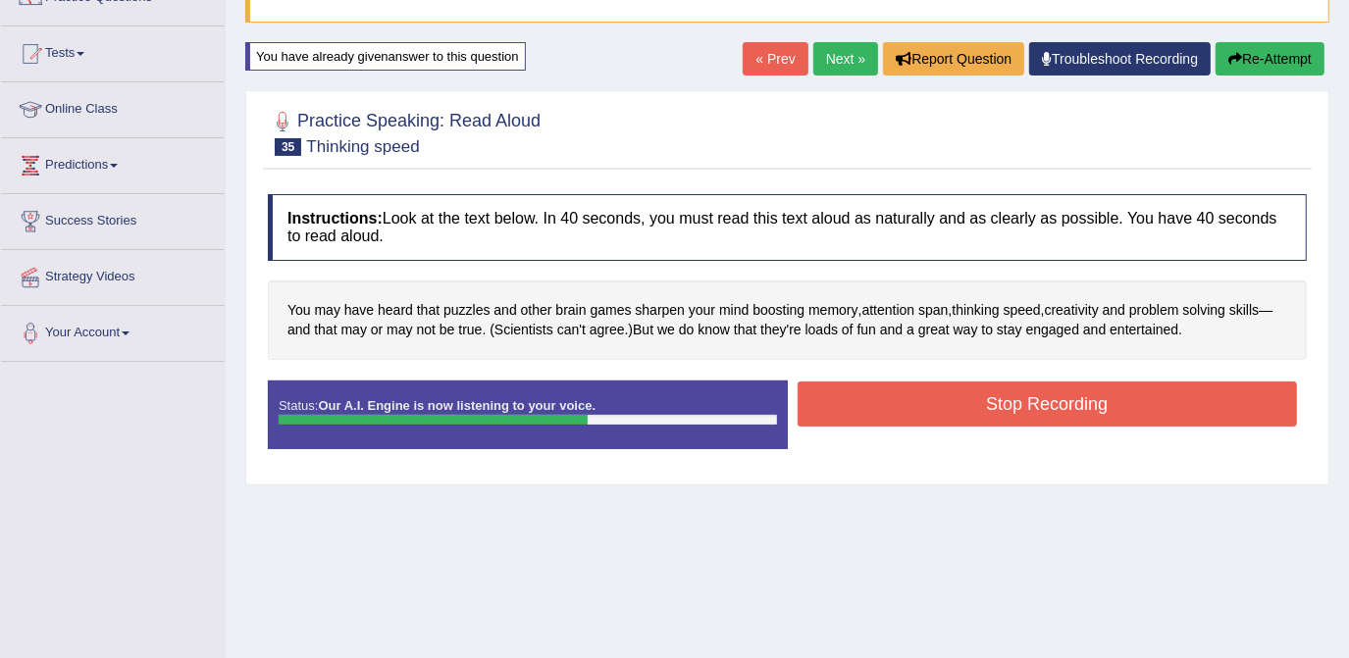
click at [1047, 387] on button "Stop Recording" at bounding box center [1048, 404] width 500 height 45
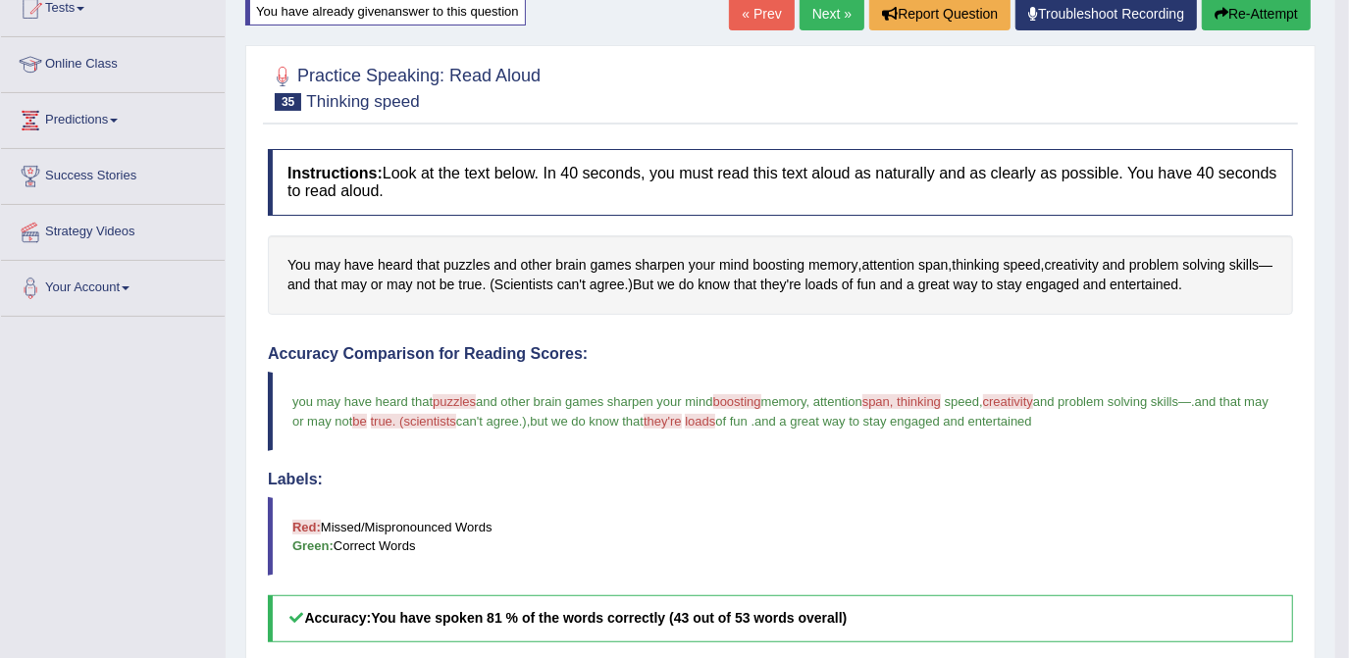
scroll to position [207, 0]
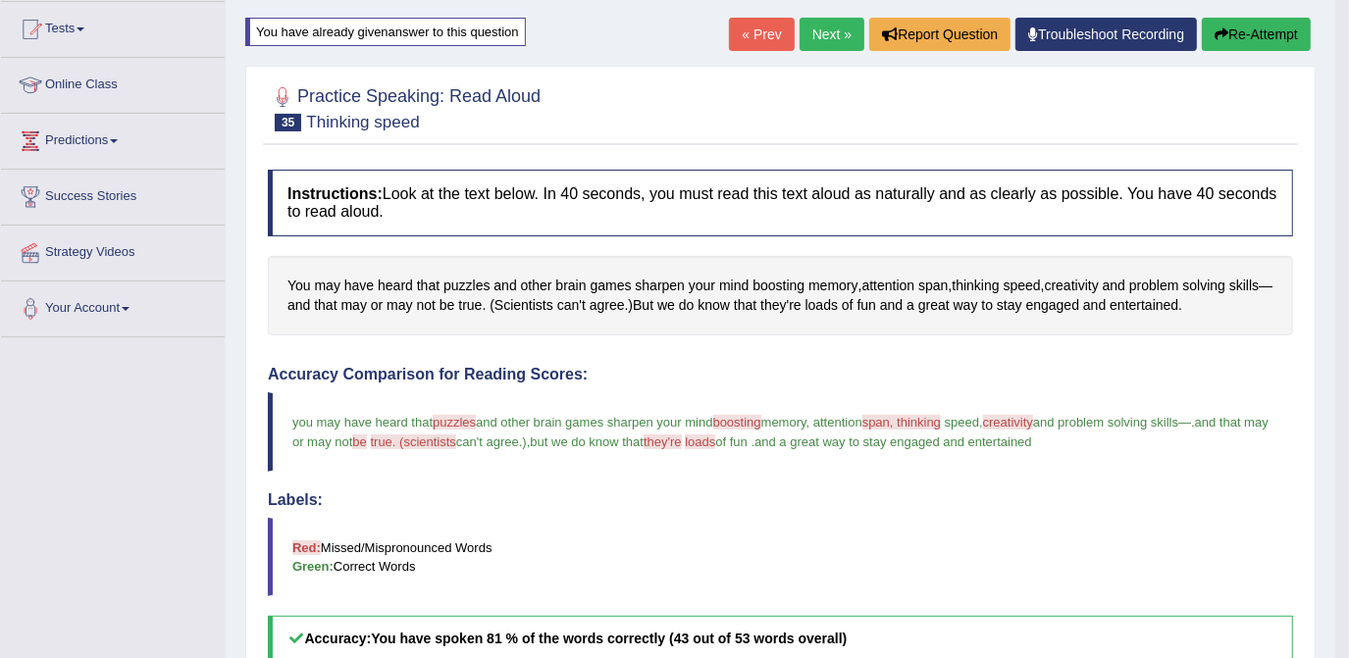
click at [819, 32] on link "Next »" at bounding box center [832, 34] width 65 height 33
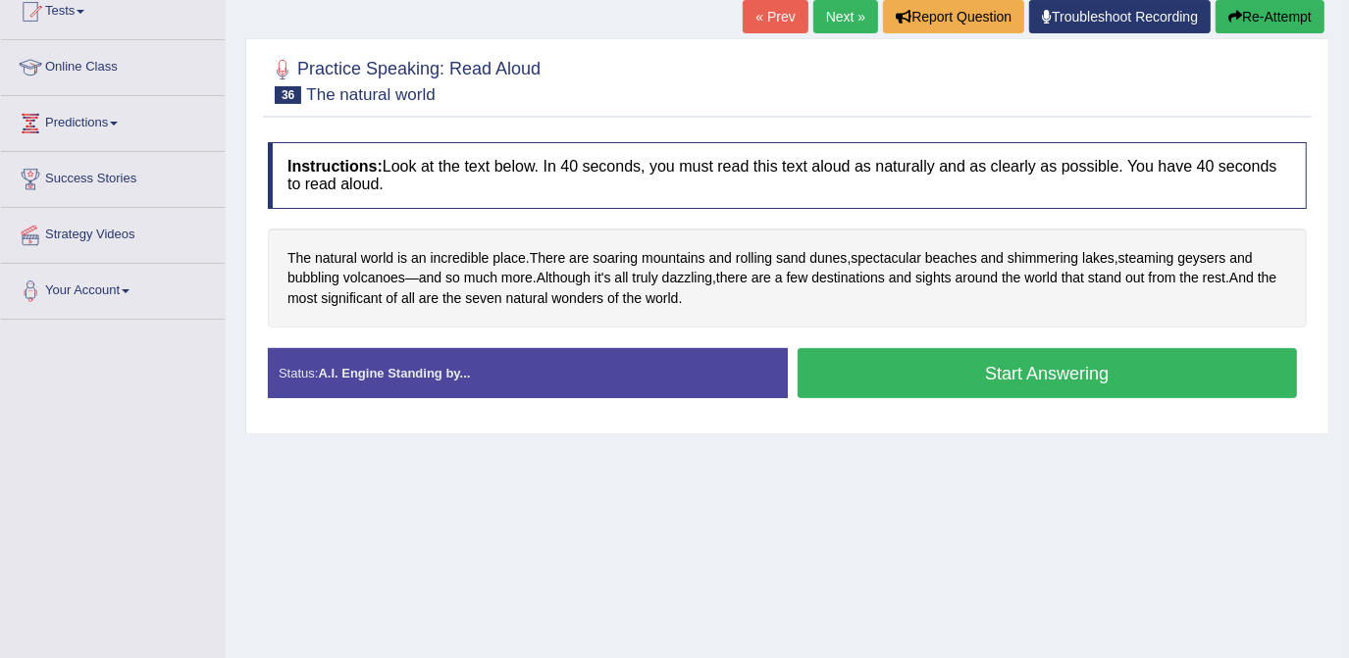
scroll to position [229, 0]
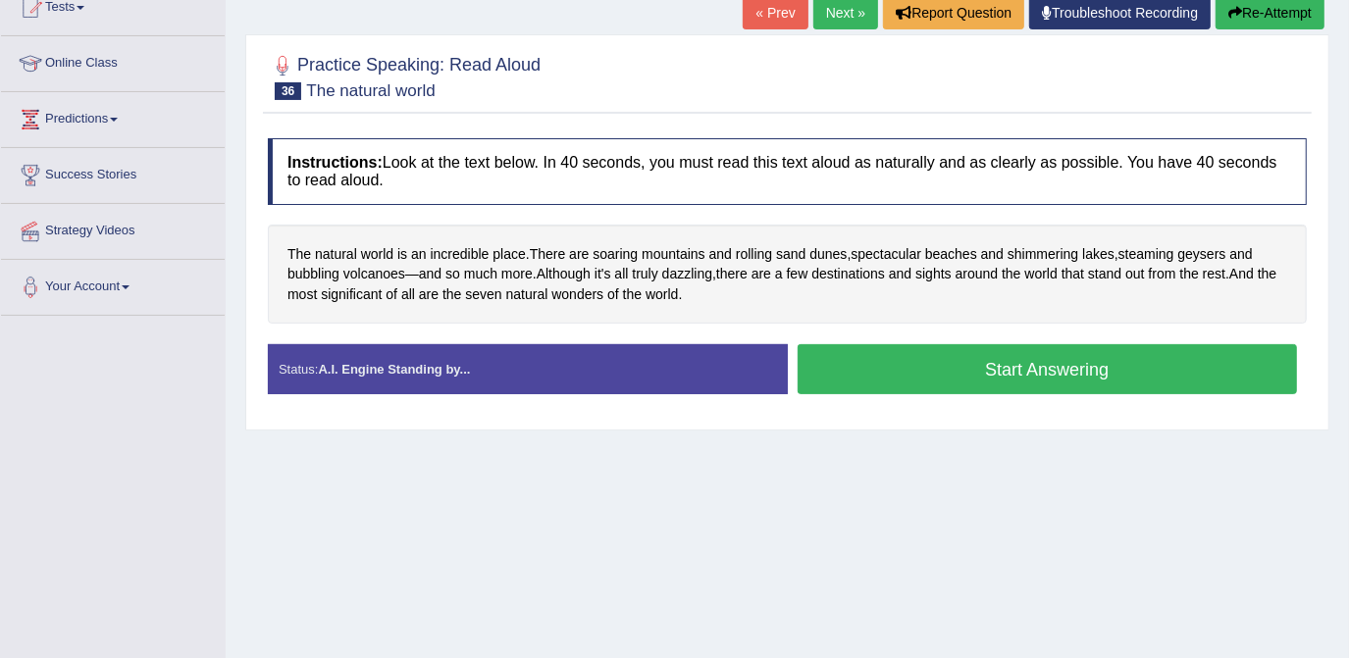
click at [1070, 351] on button "Start Answering" at bounding box center [1048, 369] width 500 height 50
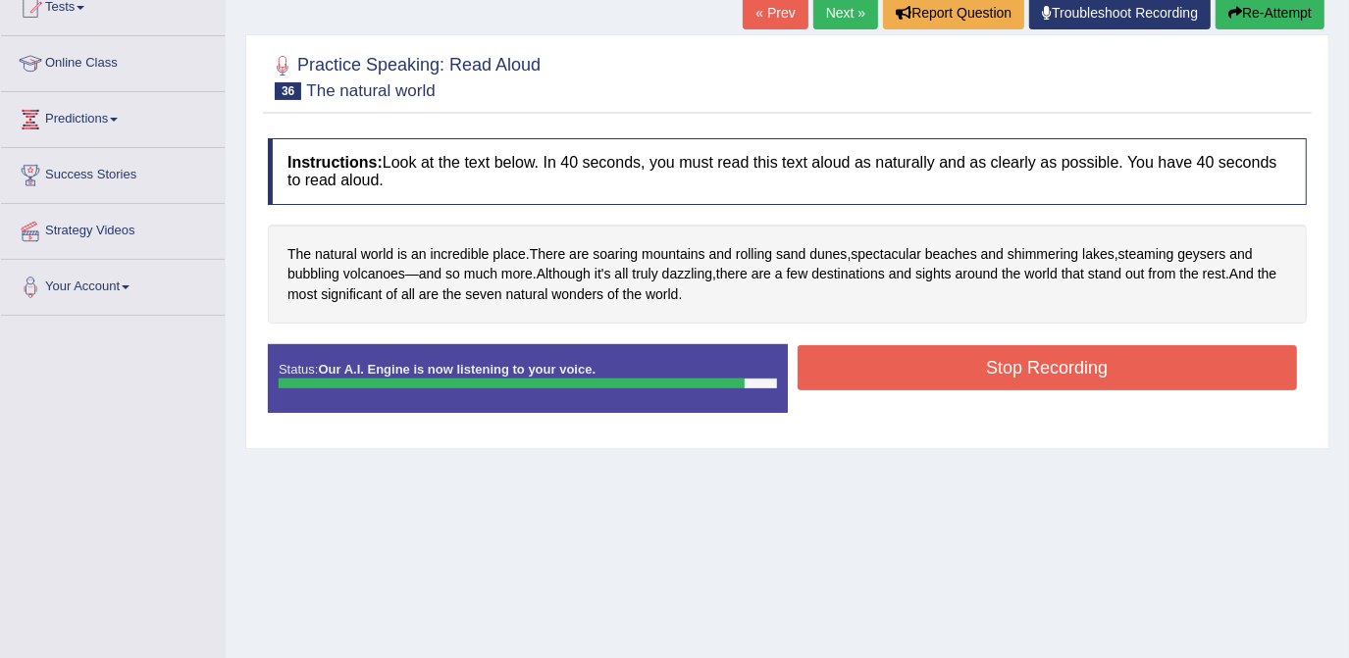
click at [1032, 345] on button "Stop Recording" at bounding box center [1048, 367] width 500 height 45
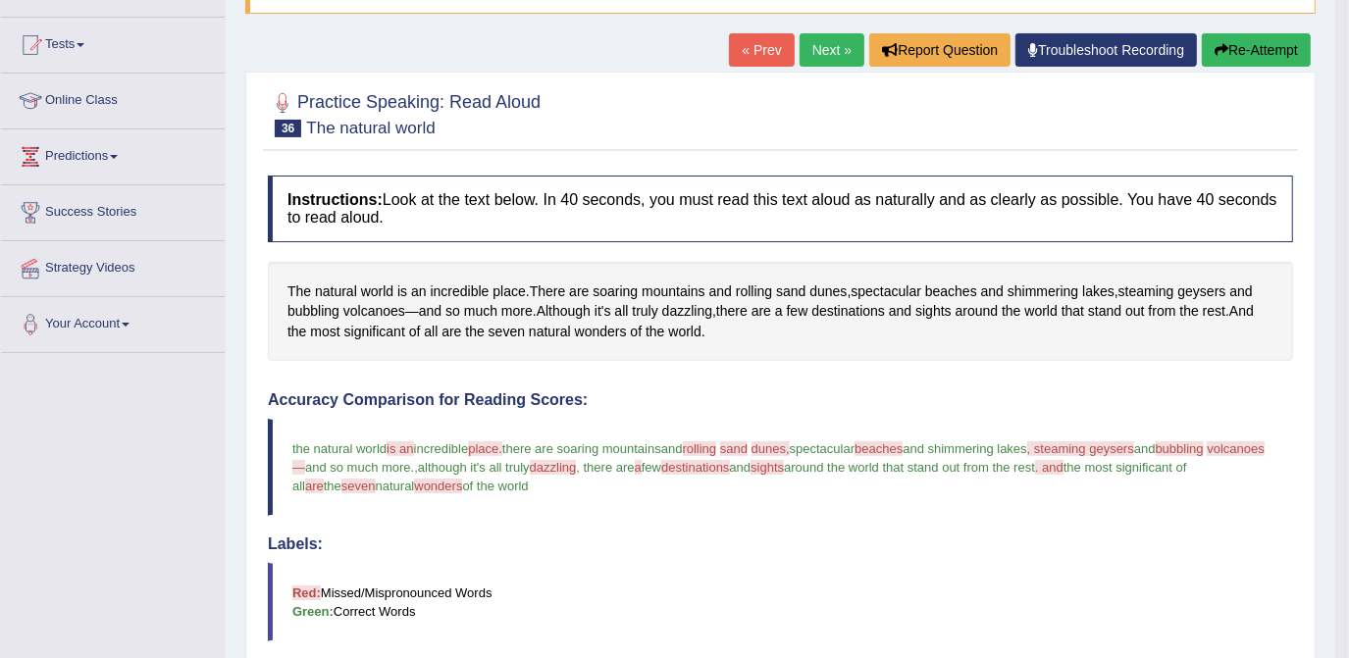
scroll to position [185, 0]
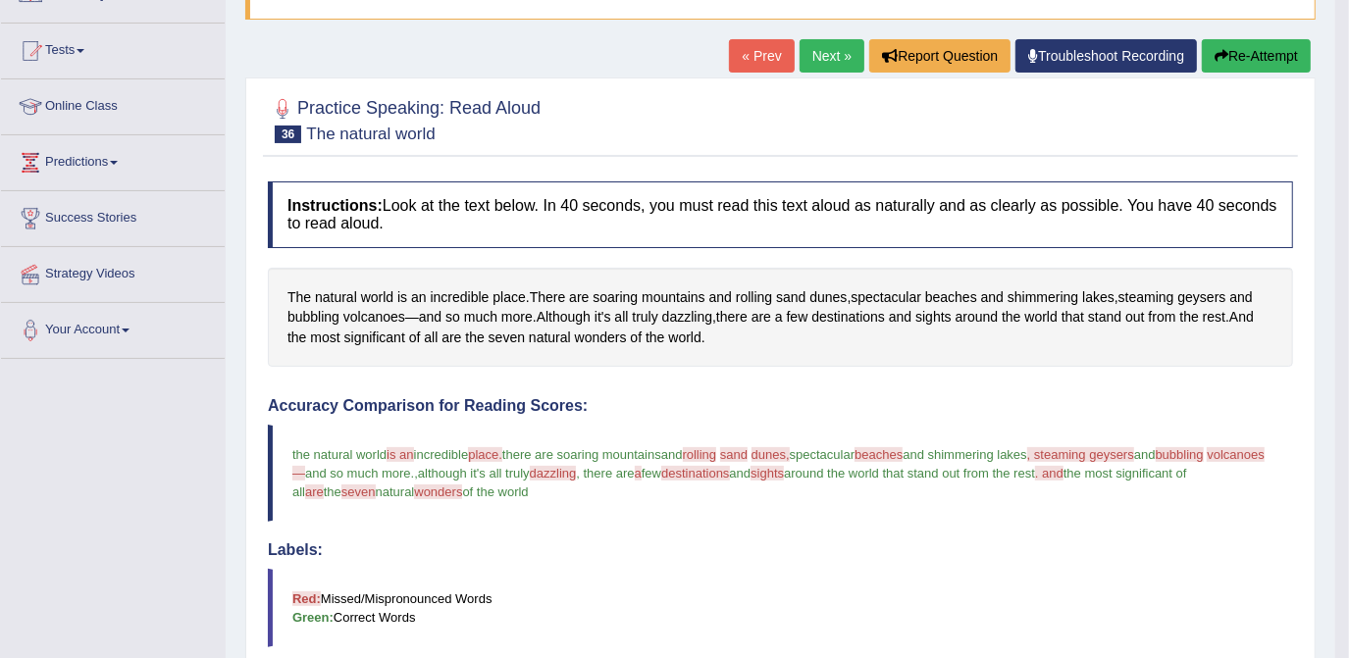
click at [1241, 60] on button "Re-Attempt" at bounding box center [1256, 55] width 109 height 33
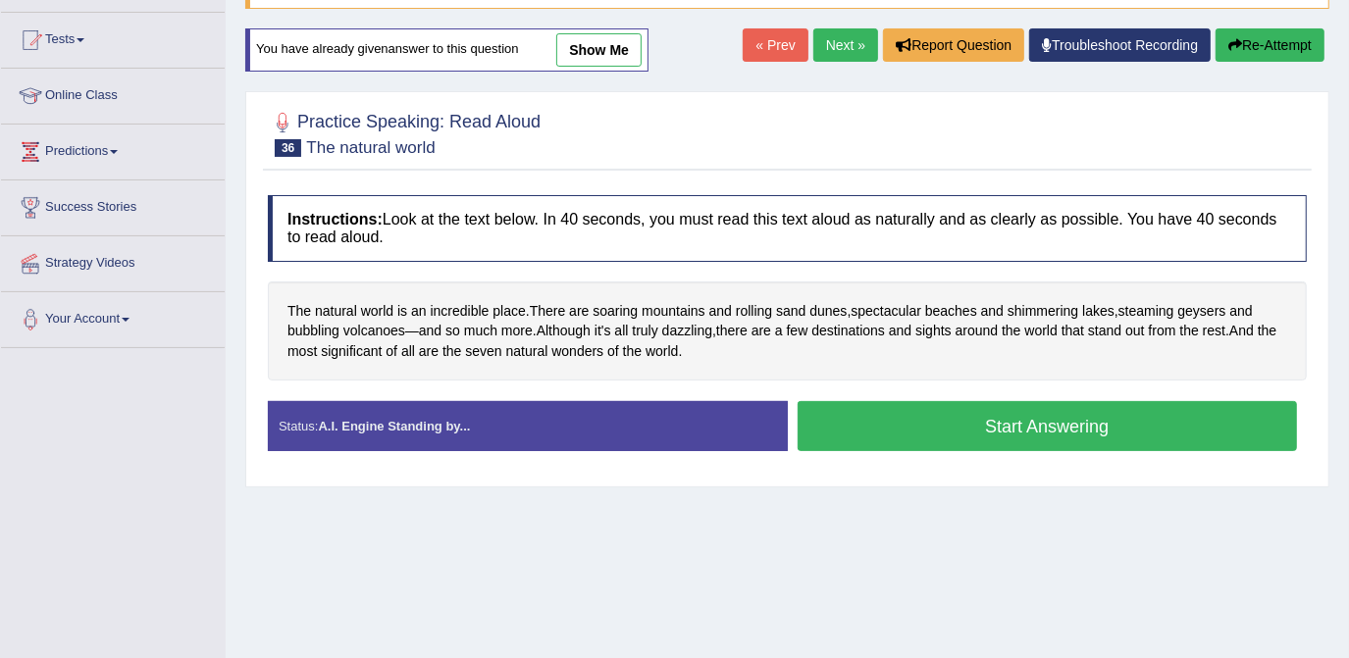
scroll to position [185, 0]
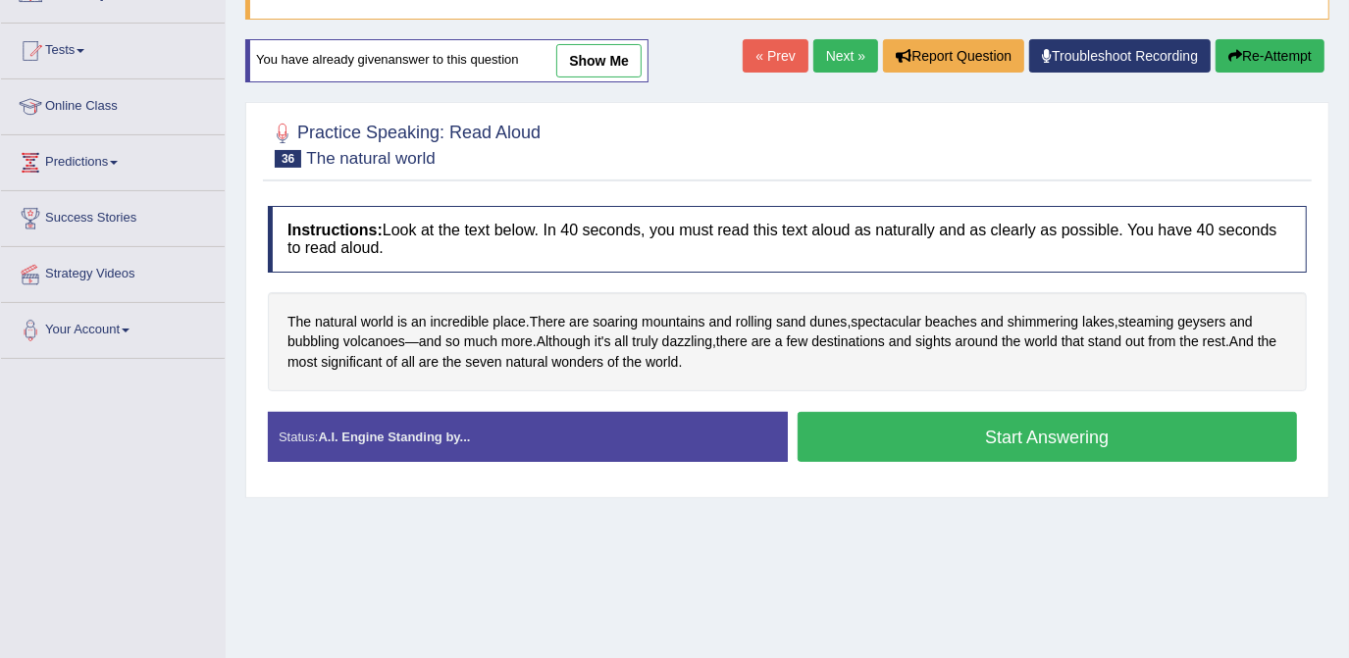
click at [1008, 414] on button "Start Answering" at bounding box center [1048, 437] width 500 height 50
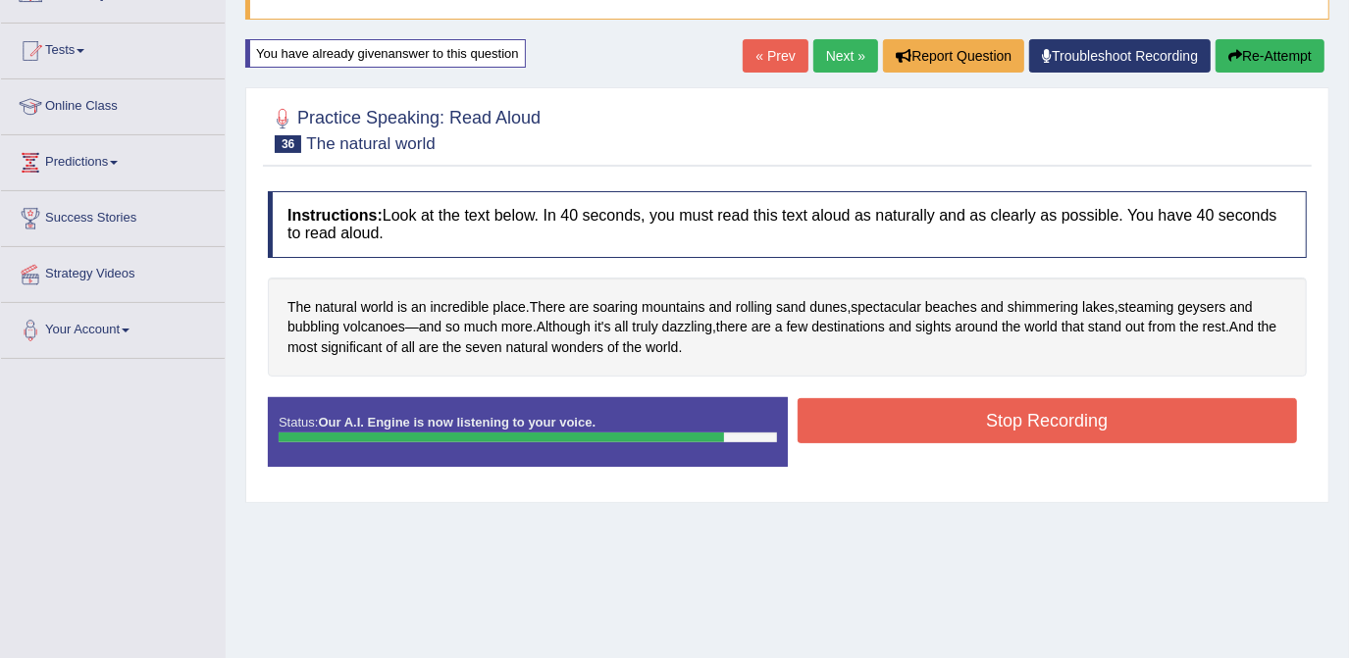
click at [1002, 399] on button "Stop Recording" at bounding box center [1048, 420] width 500 height 45
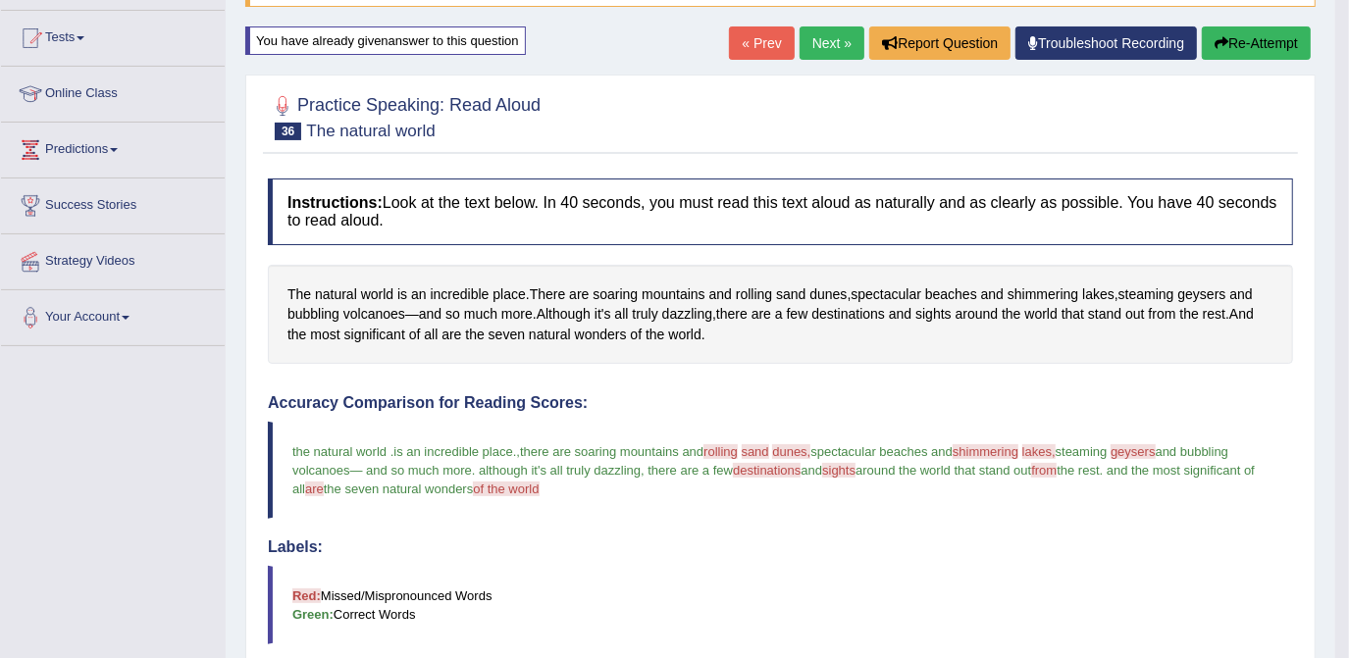
scroll to position [95, 0]
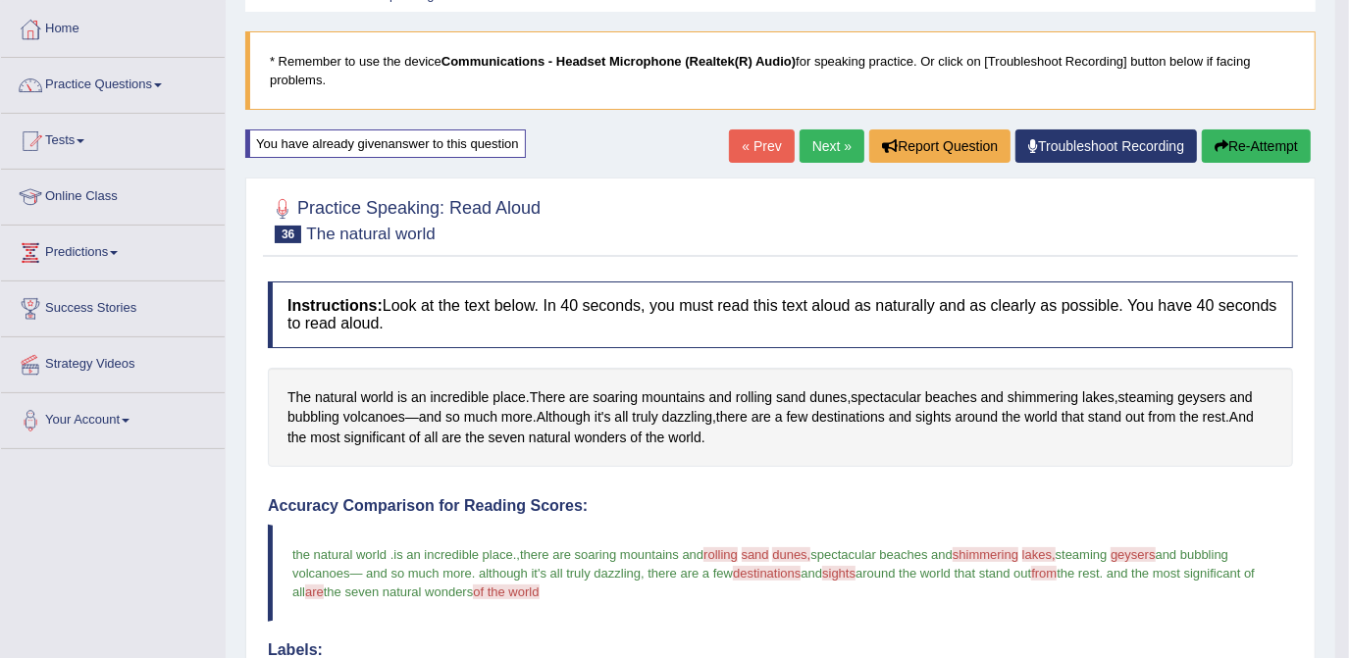
click at [828, 141] on link "Next »" at bounding box center [832, 146] width 65 height 33
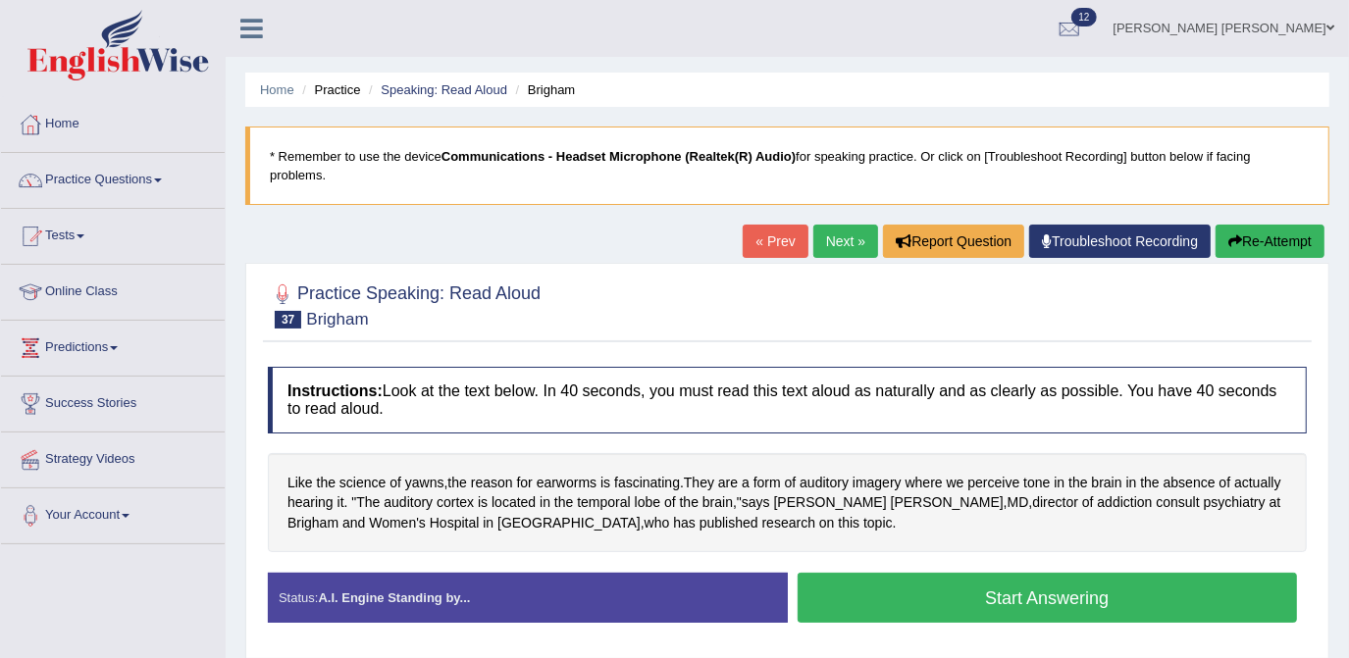
click at [991, 578] on button "Start Answering" at bounding box center [1048, 598] width 500 height 50
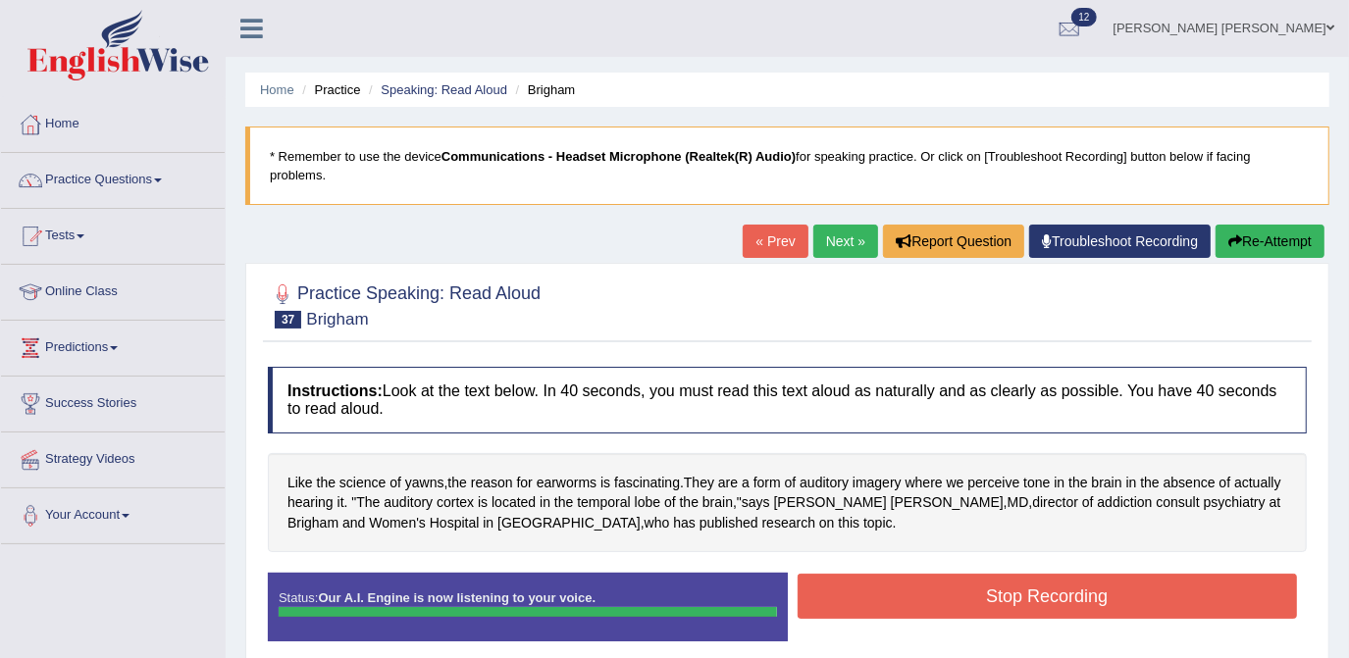
click at [1010, 574] on button "Stop Recording" at bounding box center [1048, 596] width 500 height 45
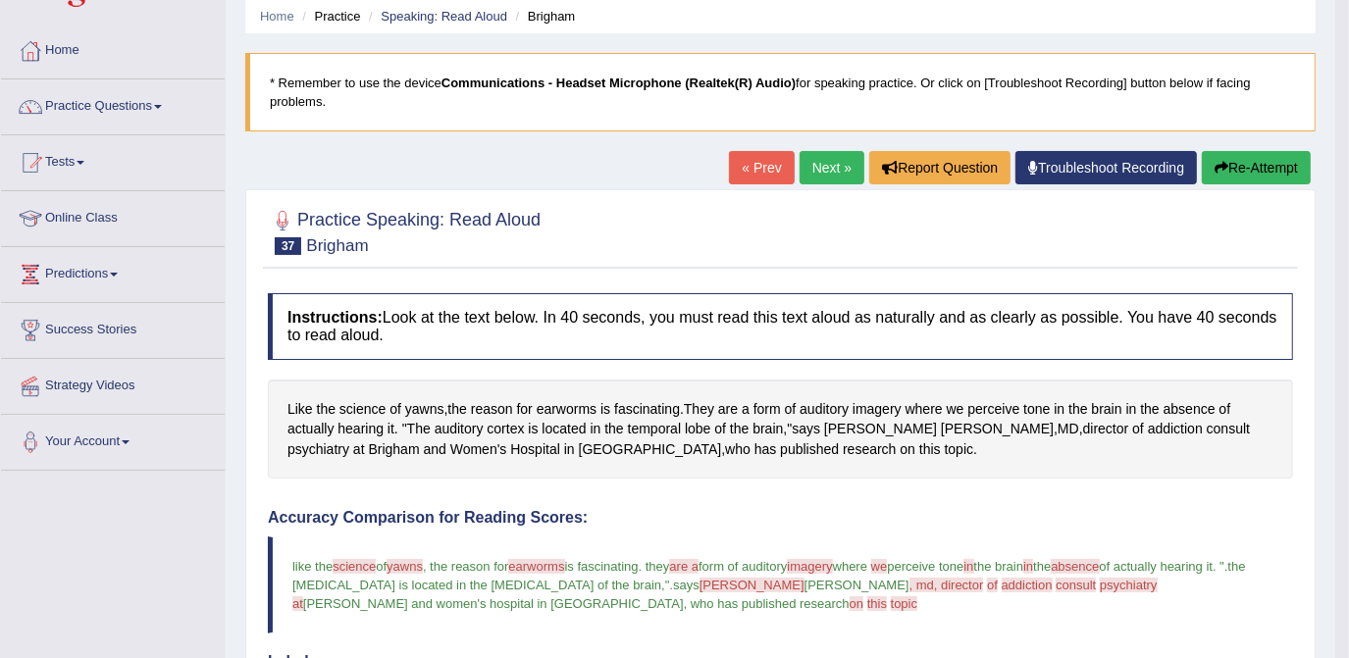
scroll to position [66, 0]
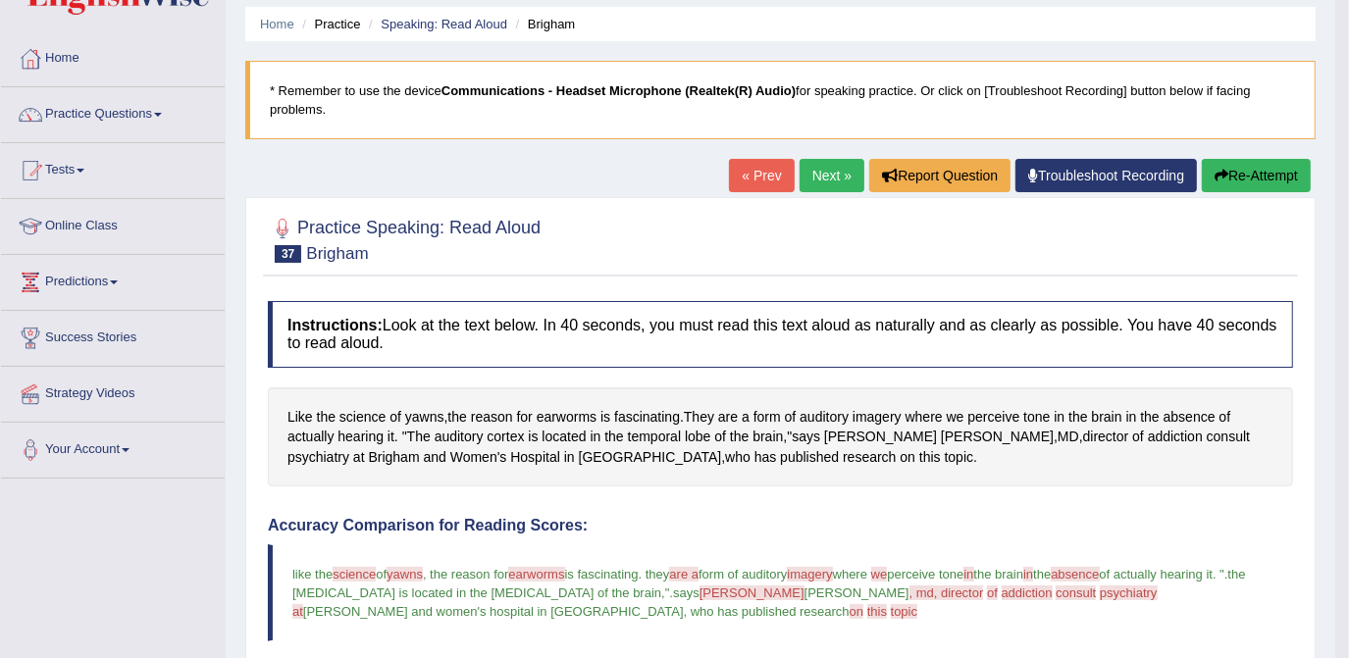
click at [824, 179] on link "Next »" at bounding box center [832, 175] width 65 height 33
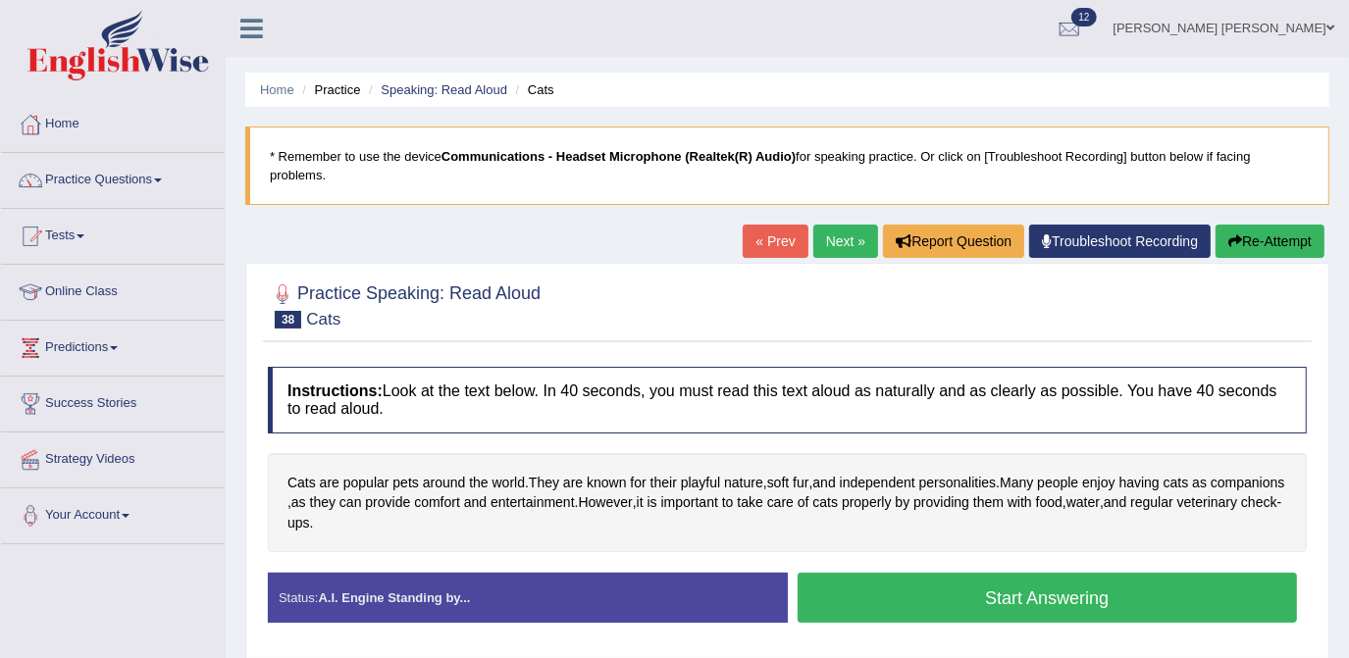
click at [986, 582] on button "Start Answering" at bounding box center [1048, 598] width 500 height 50
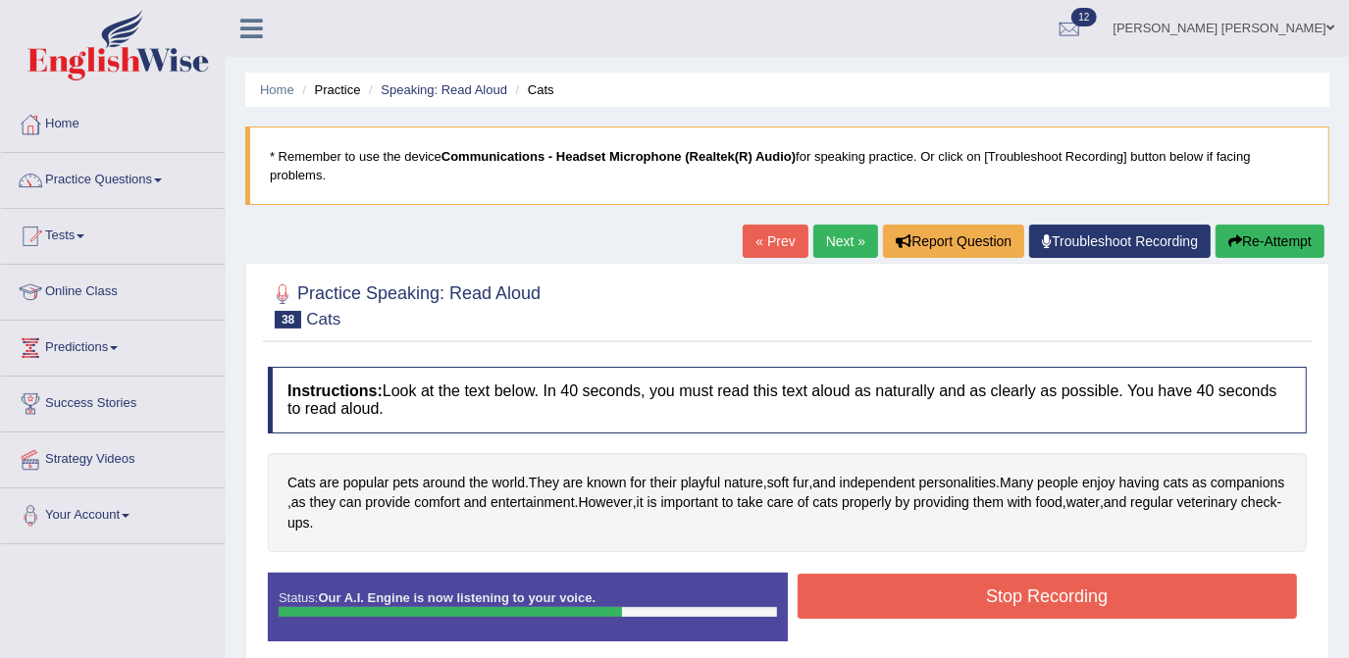
click at [986, 582] on button "Stop Recording" at bounding box center [1048, 596] width 500 height 45
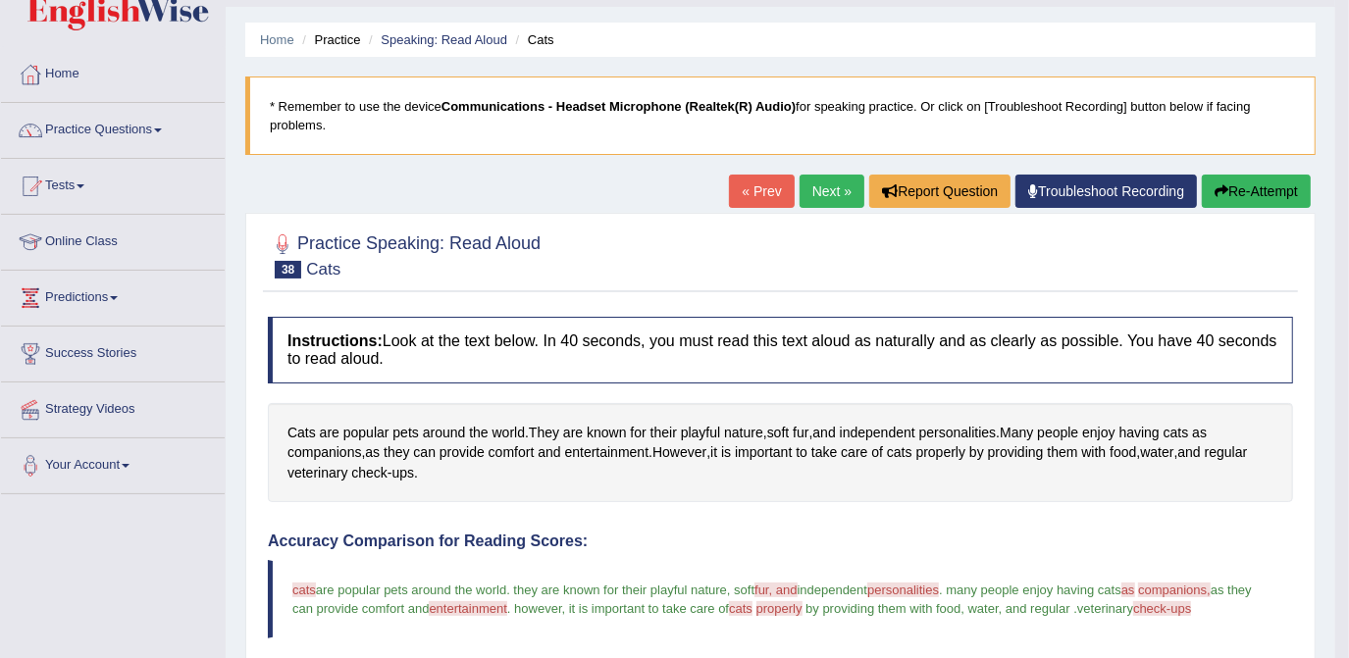
scroll to position [39, 0]
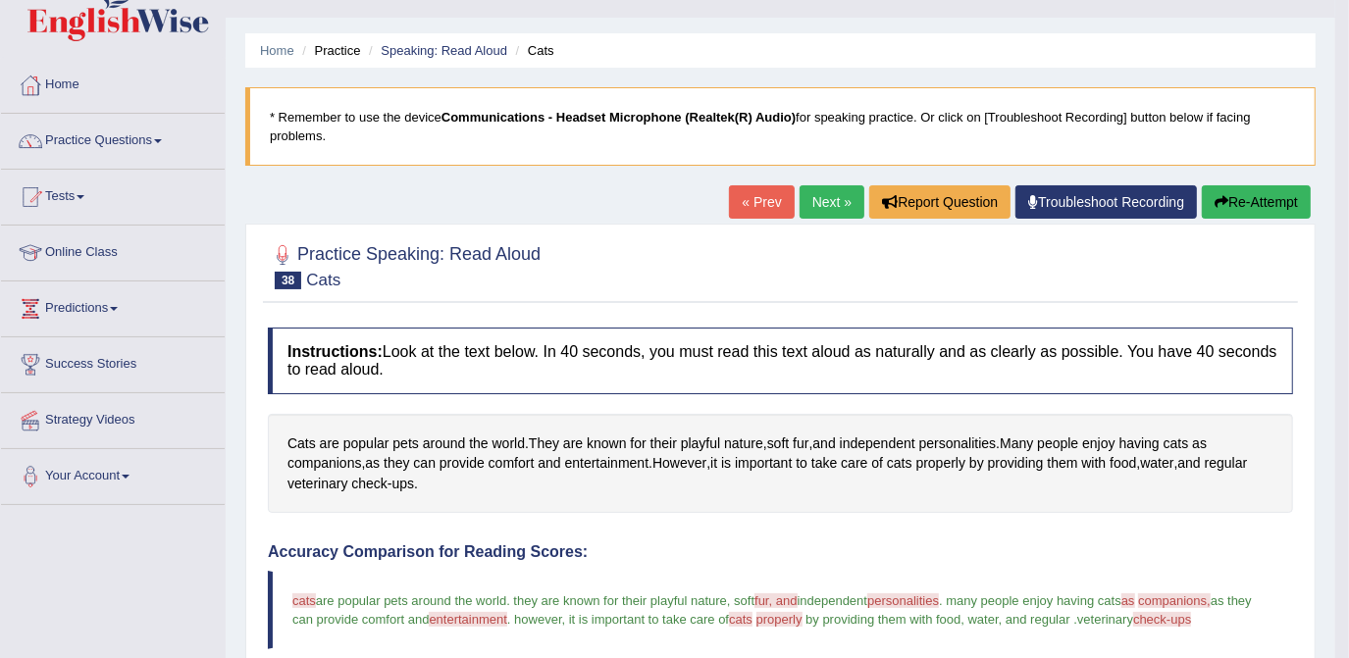
click at [1226, 201] on icon "button" at bounding box center [1222, 202] width 14 height 14
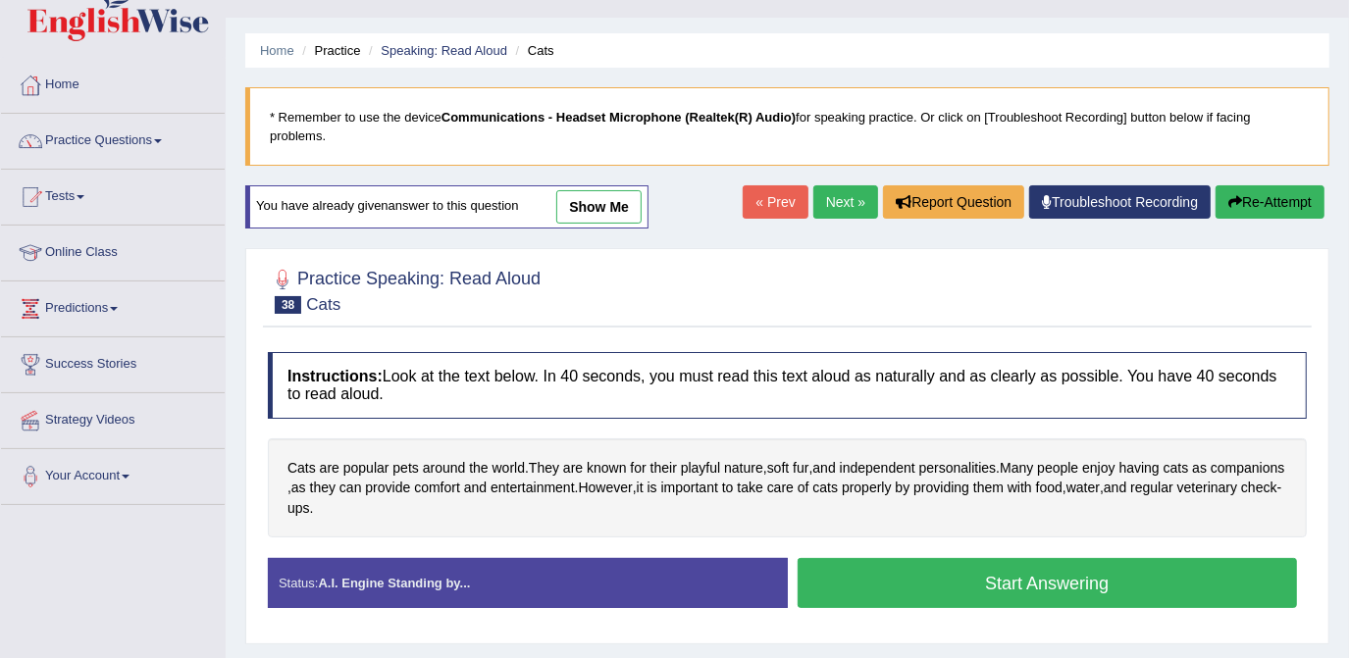
click at [972, 558] on button "Start Answering" at bounding box center [1048, 583] width 500 height 50
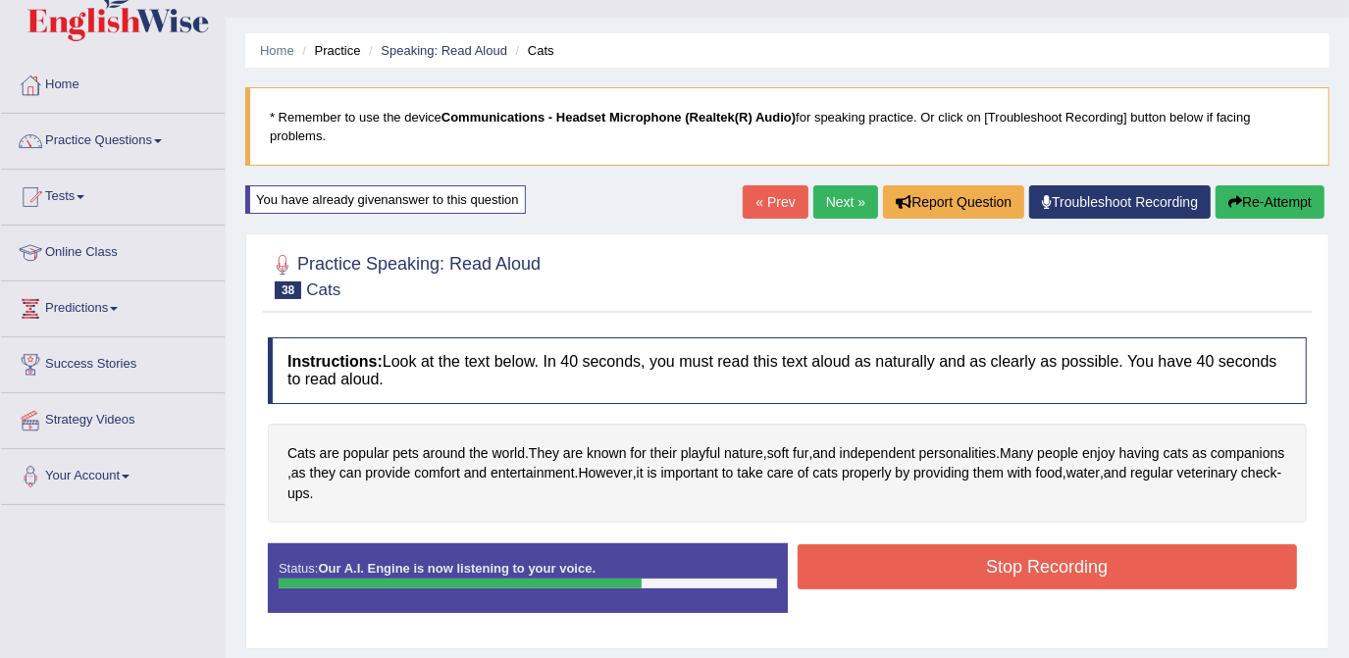
click at [972, 555] on button "Stop Recording" at bounding box center [1048, 567] width 500 height 45
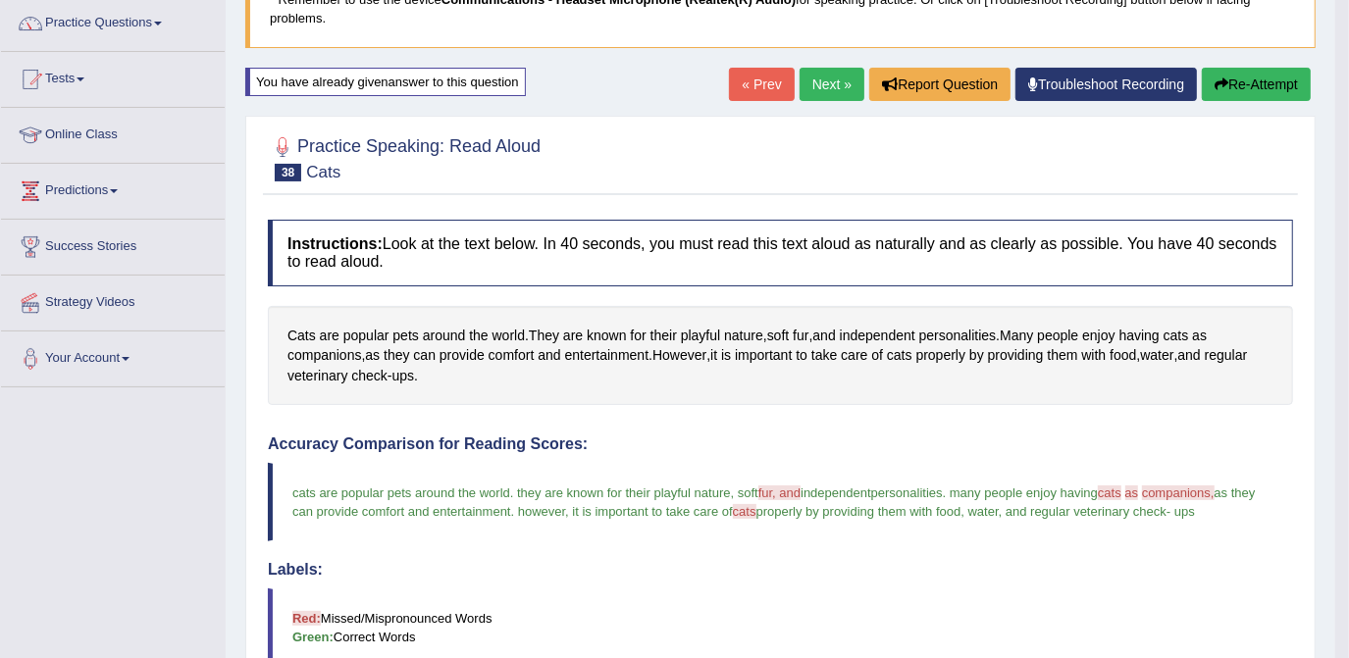
scroll to position [154, 0]
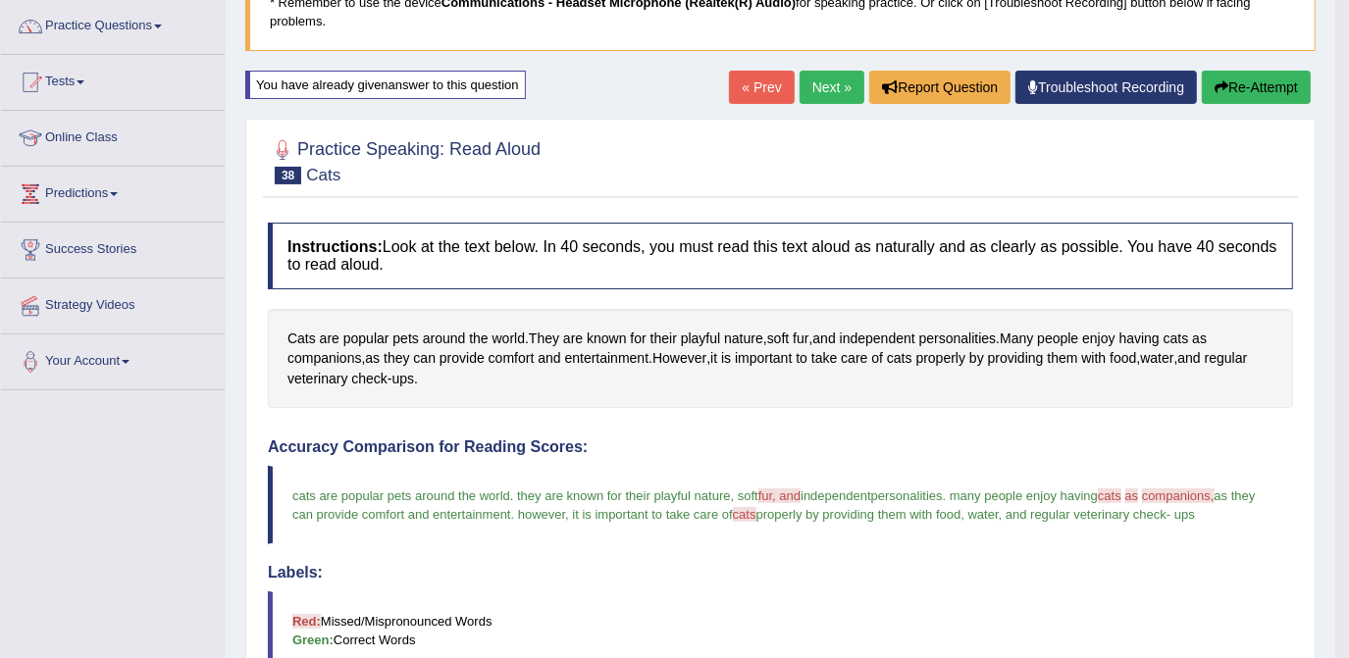
click at [1236, 87] on button "Re-Attempt" at bounding box center [1256, 87] width 109 height 33
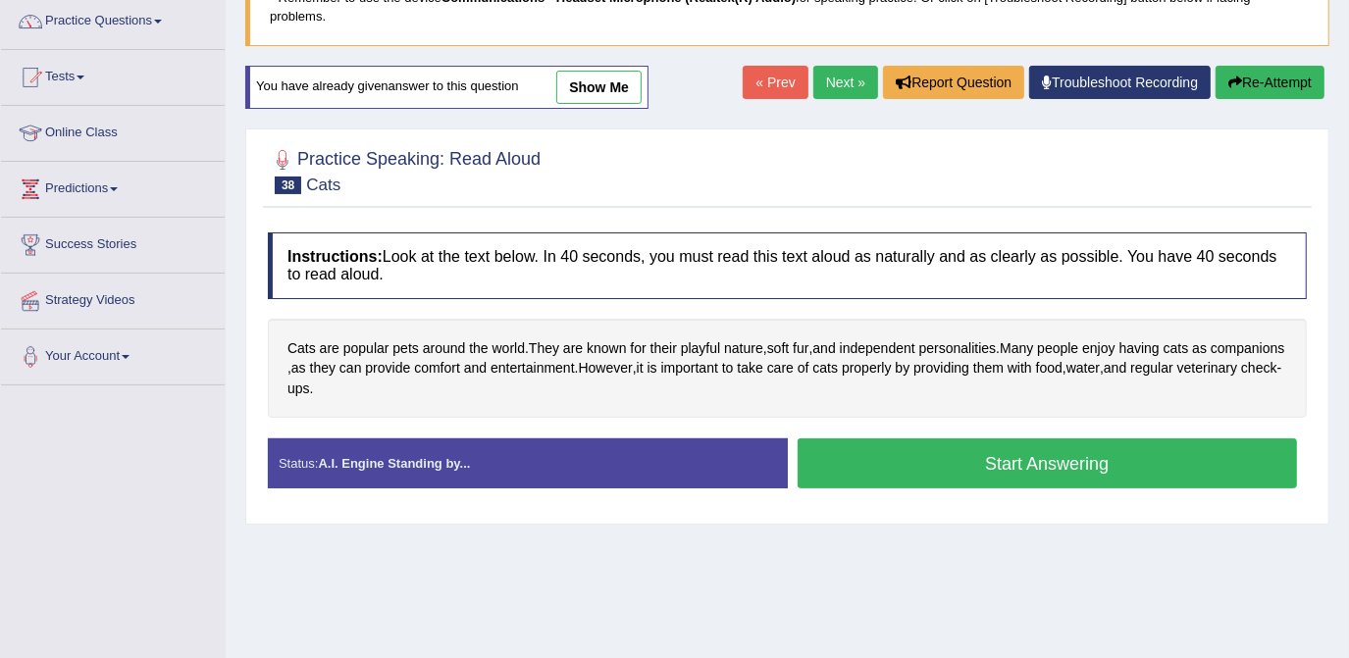
click at [1069, 452] on button "Start Answering" at bounding box center [1048, 464] width 500 height 50
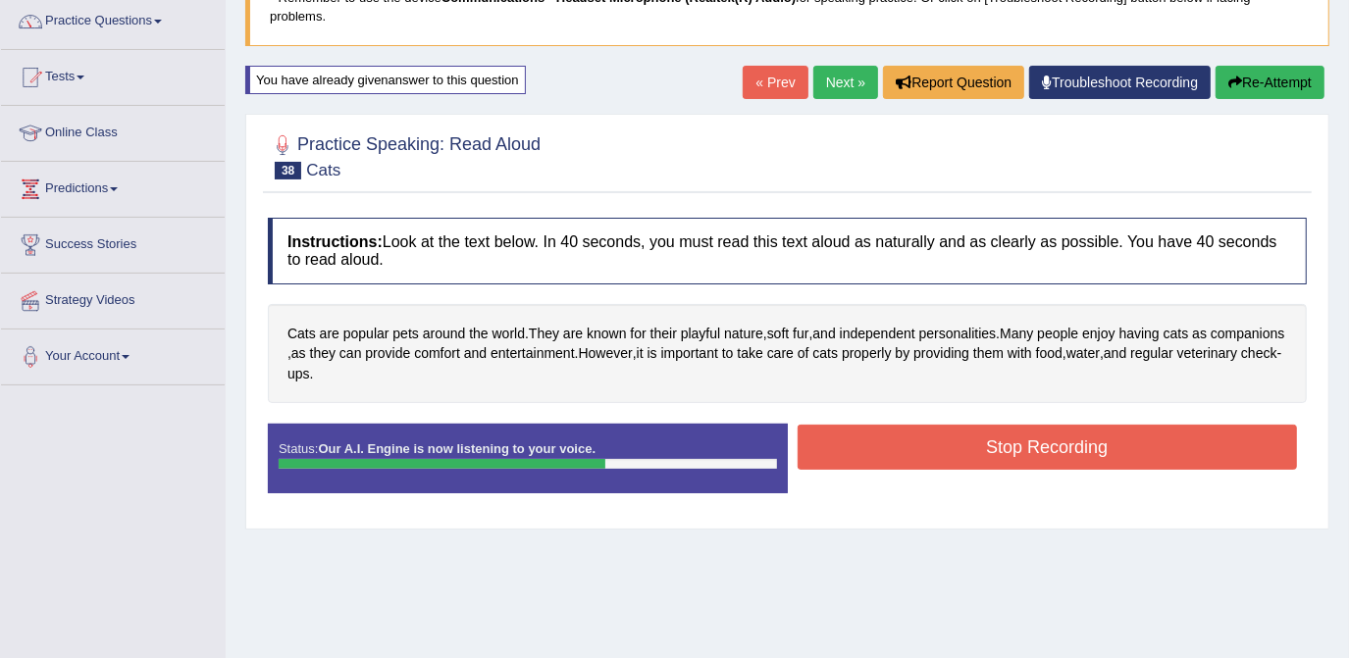
click at [1062, 441] on button "Stop Recording" at bounding box center [1048, 447] width 500 height 45
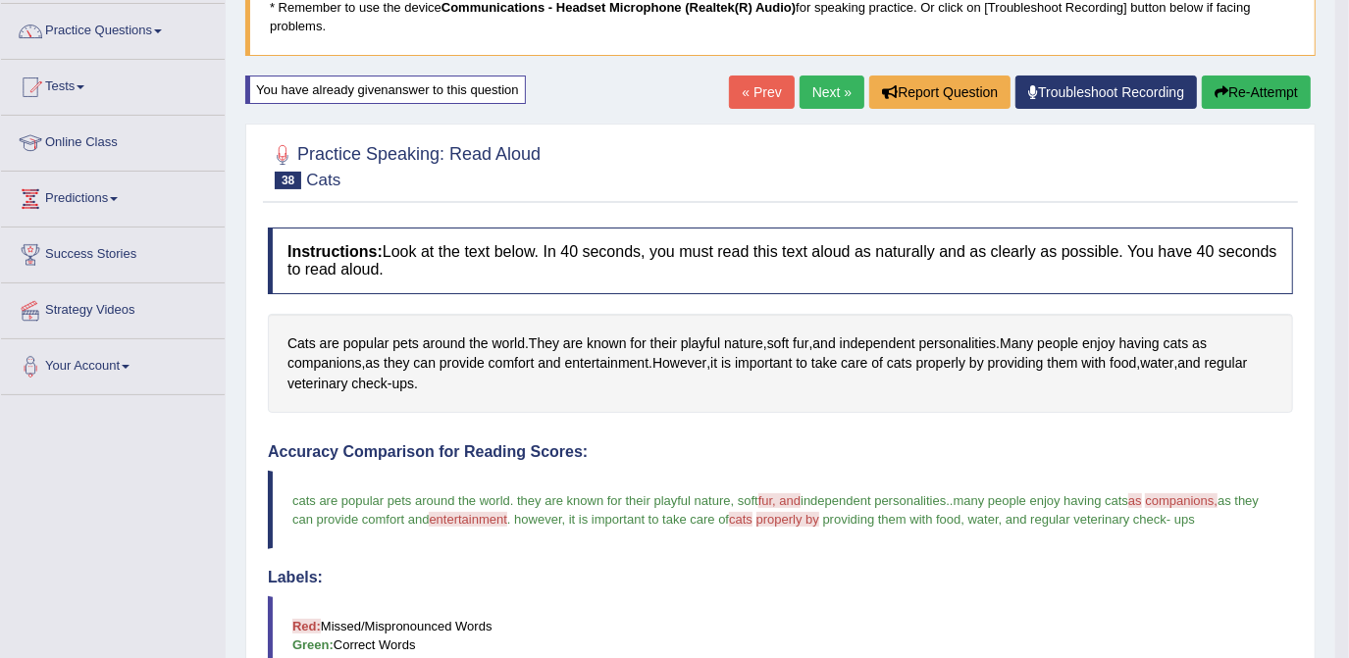
scroll to position [145, 0]
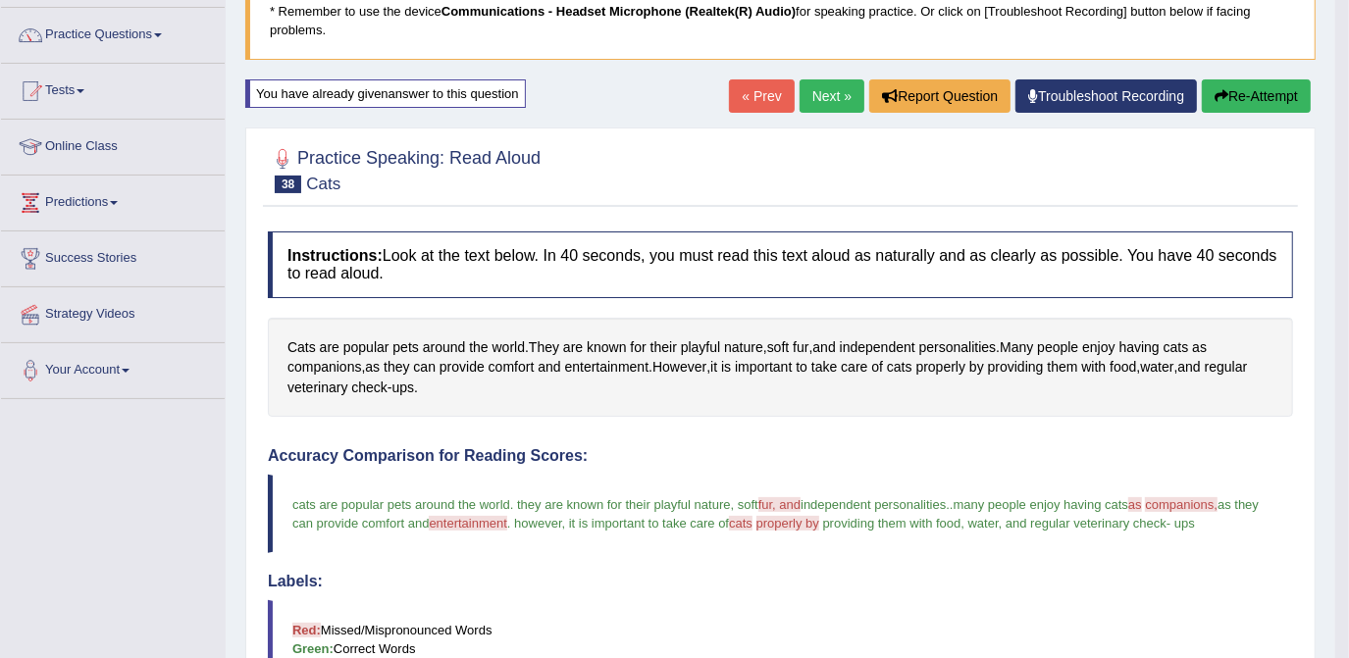
click at [1263, 100] on button "Re-Attempt" at bounding box center [1256, 95] width 109 height 33
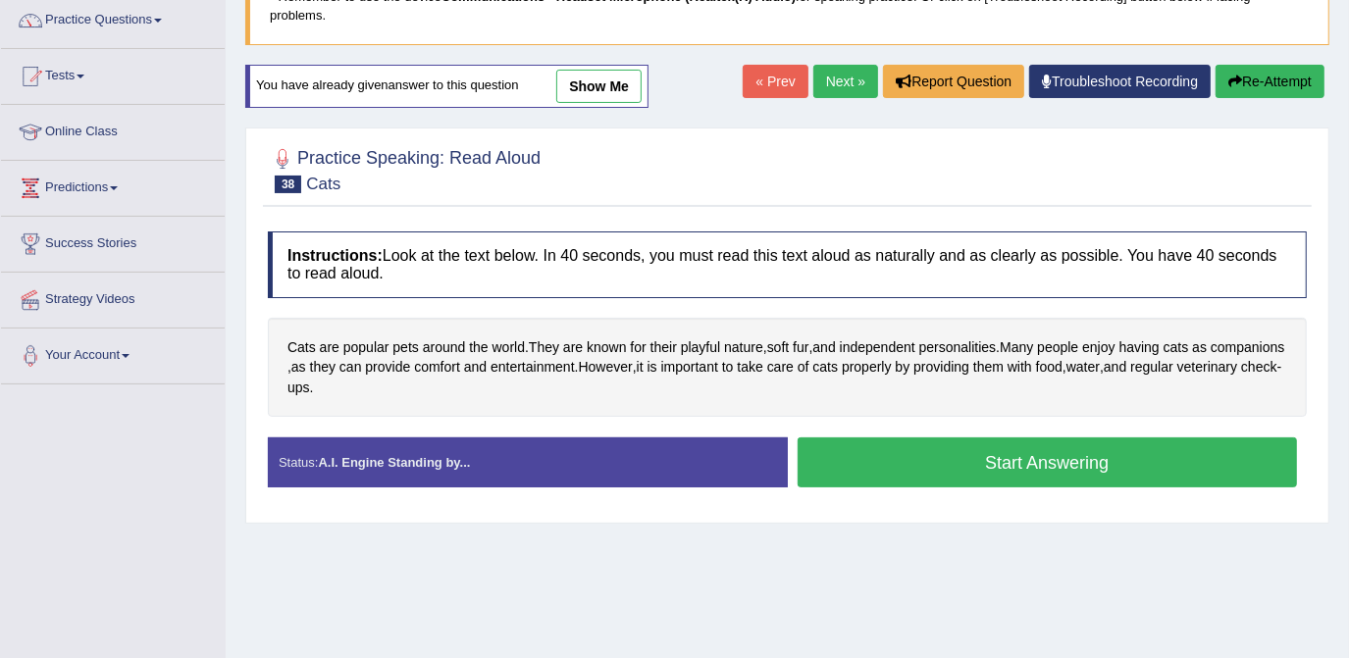
click at [1051, 446] on button "Start Answering" at bounding box center [1048, 463] width 500 height 50
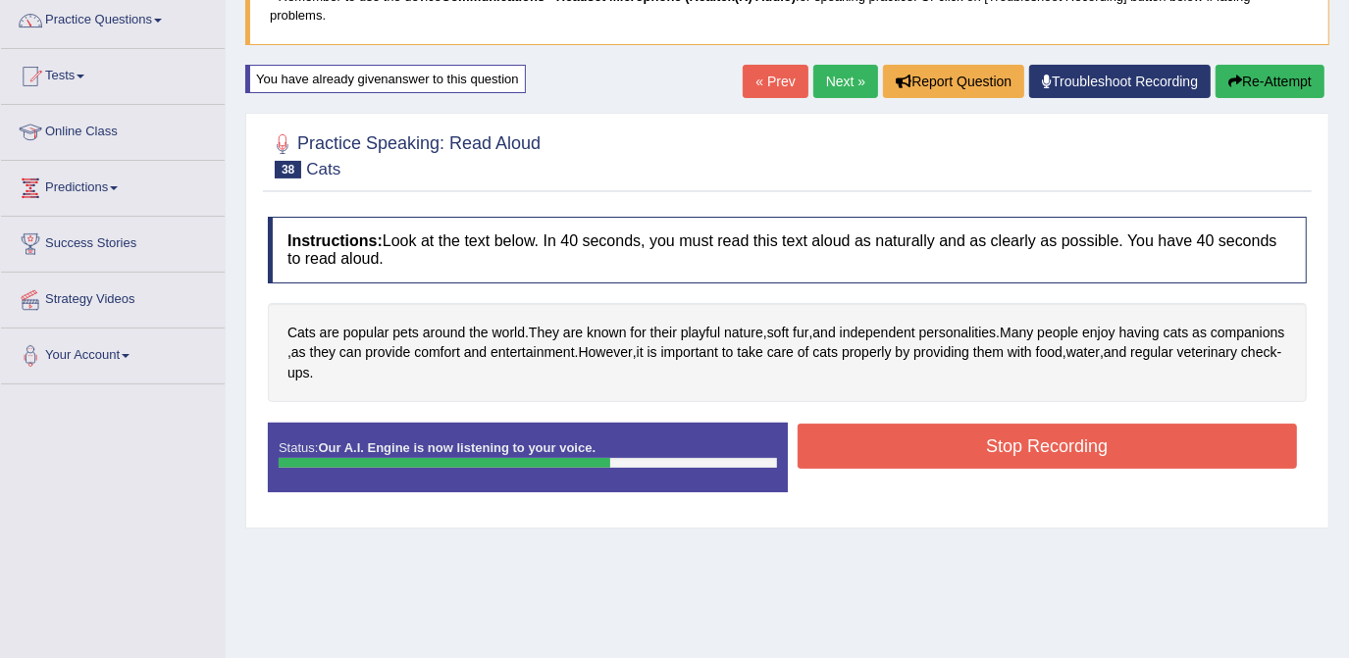
click at [966, 425] on button "Stop Recording" at bounding box center [1048, 446] width 500 height 45
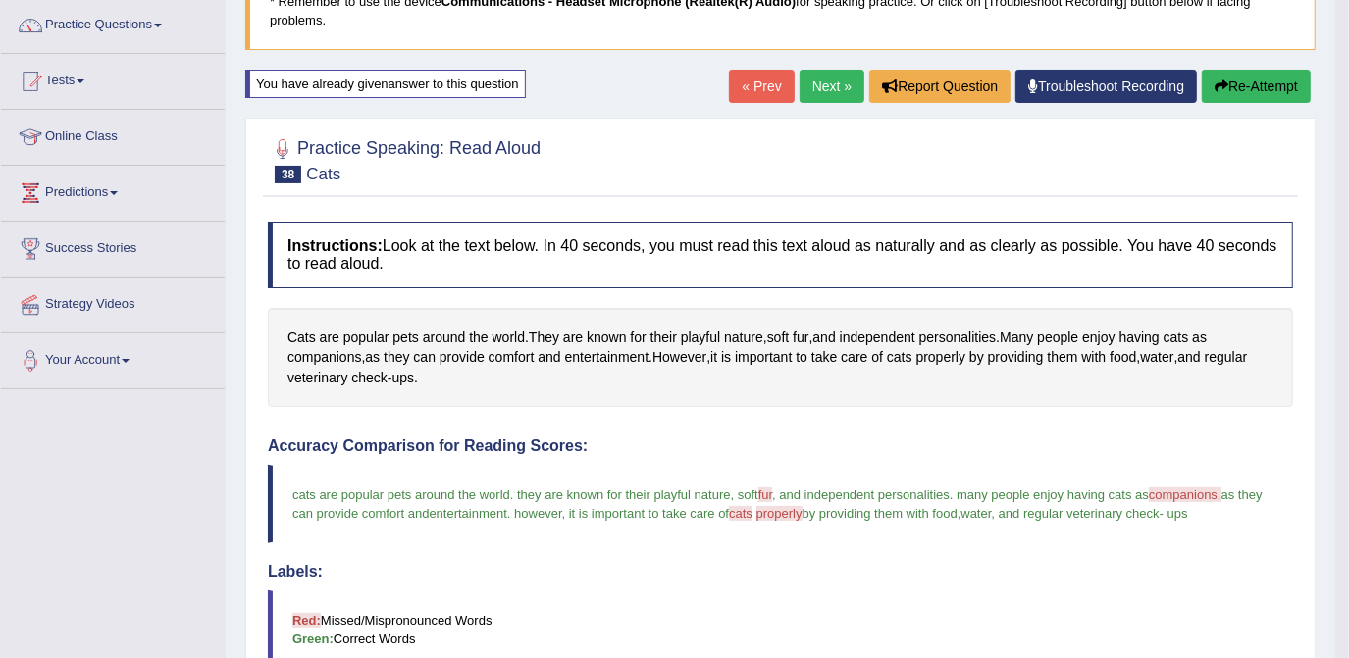
scroll to position [152, 0]
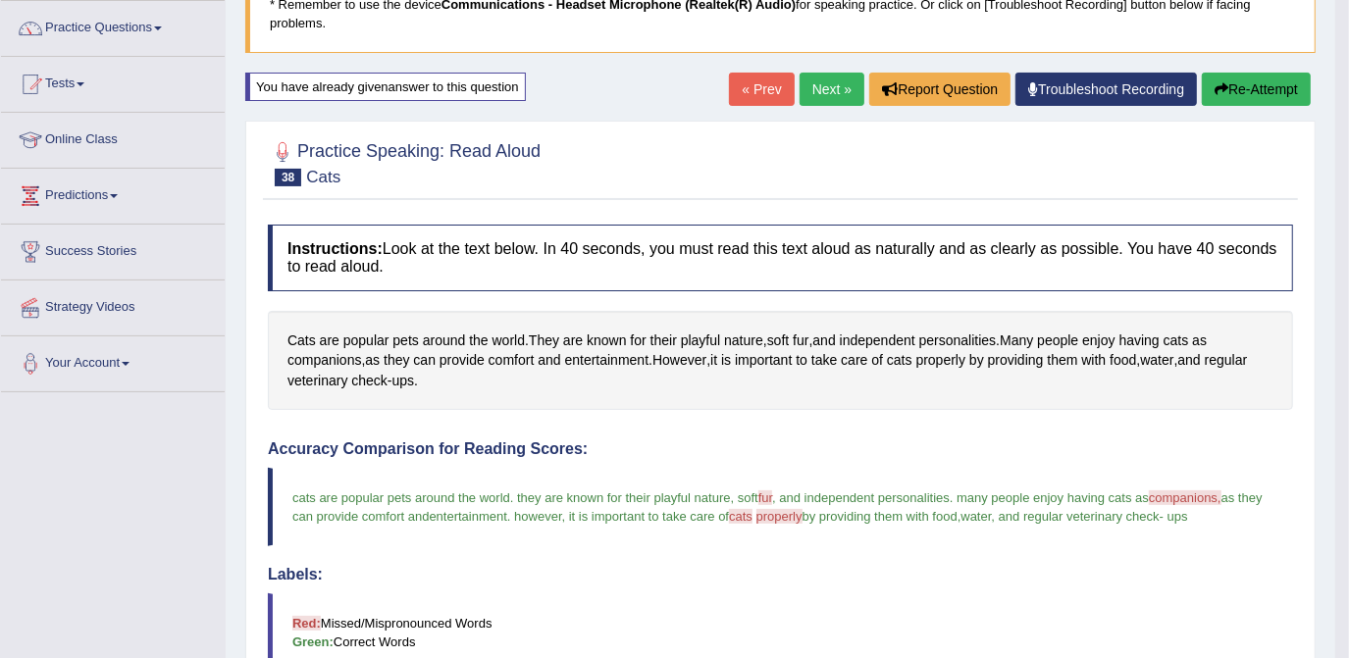
click at [822, 93] on link "Next »" at bounding box center [832, 89] width 65 height 33
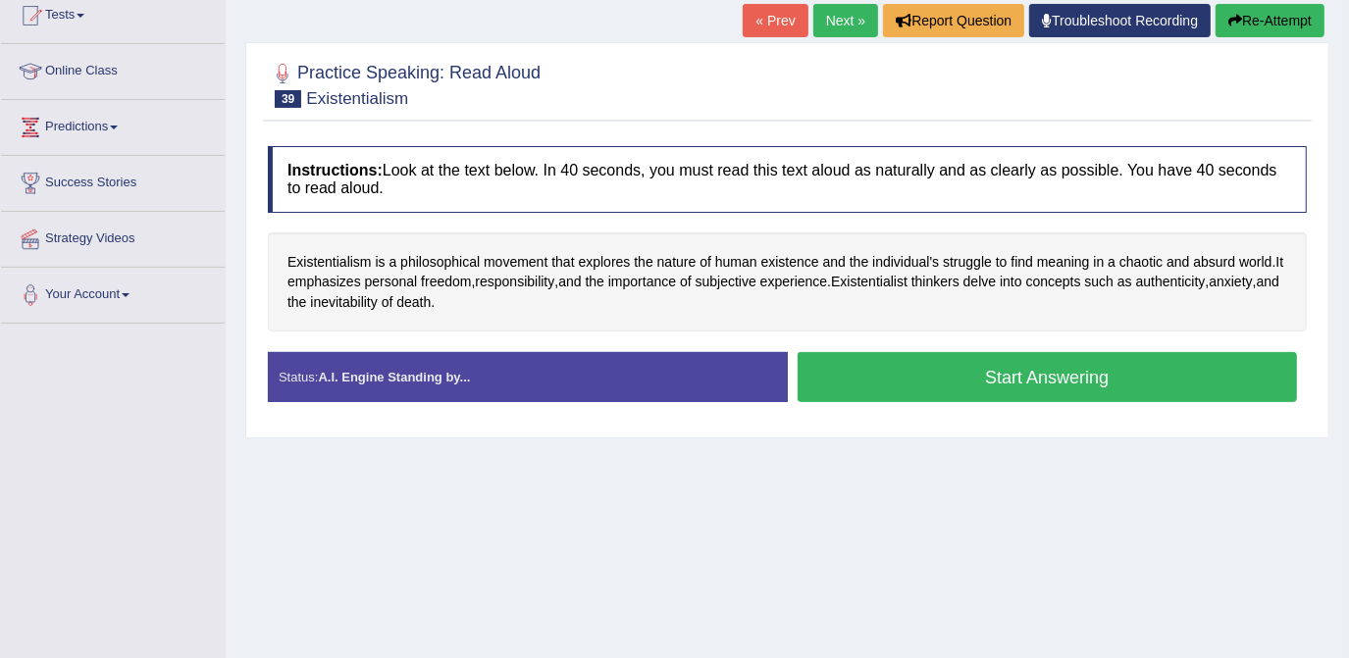
scroll to position [266, 0]
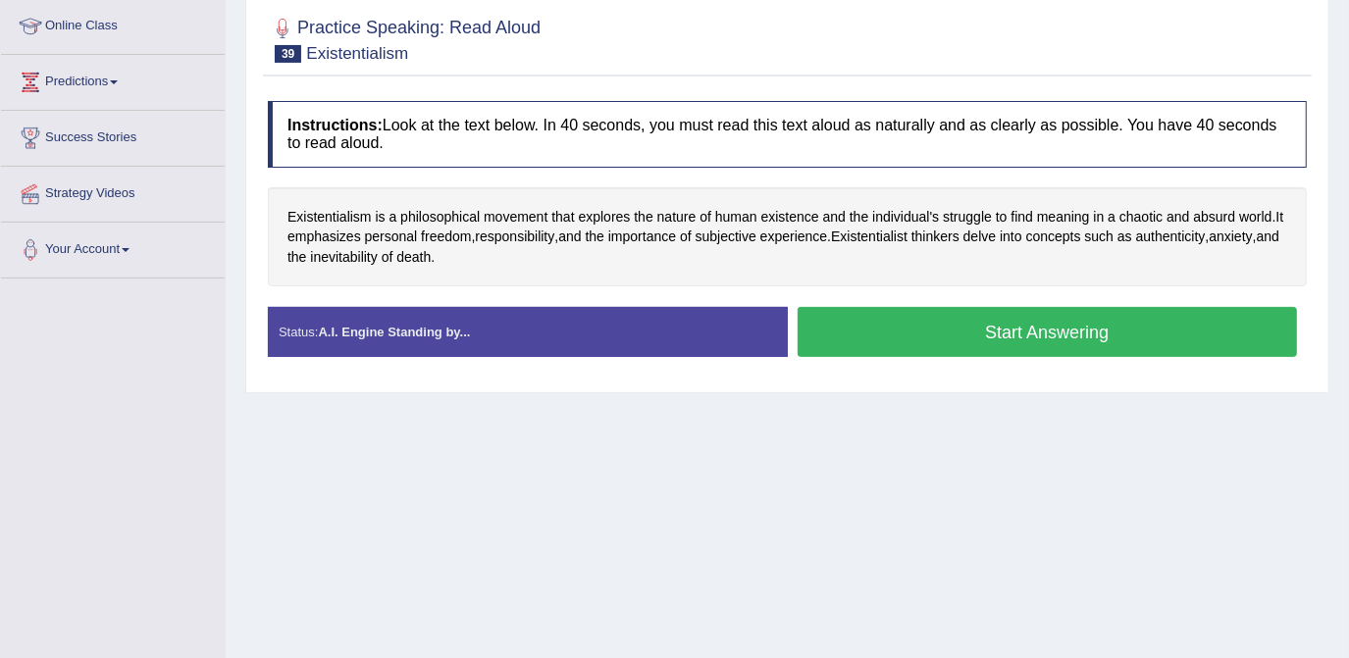
click at [1040, 318] on button "Start Answering" at bounding box center [1048, 332] width 500 height 50
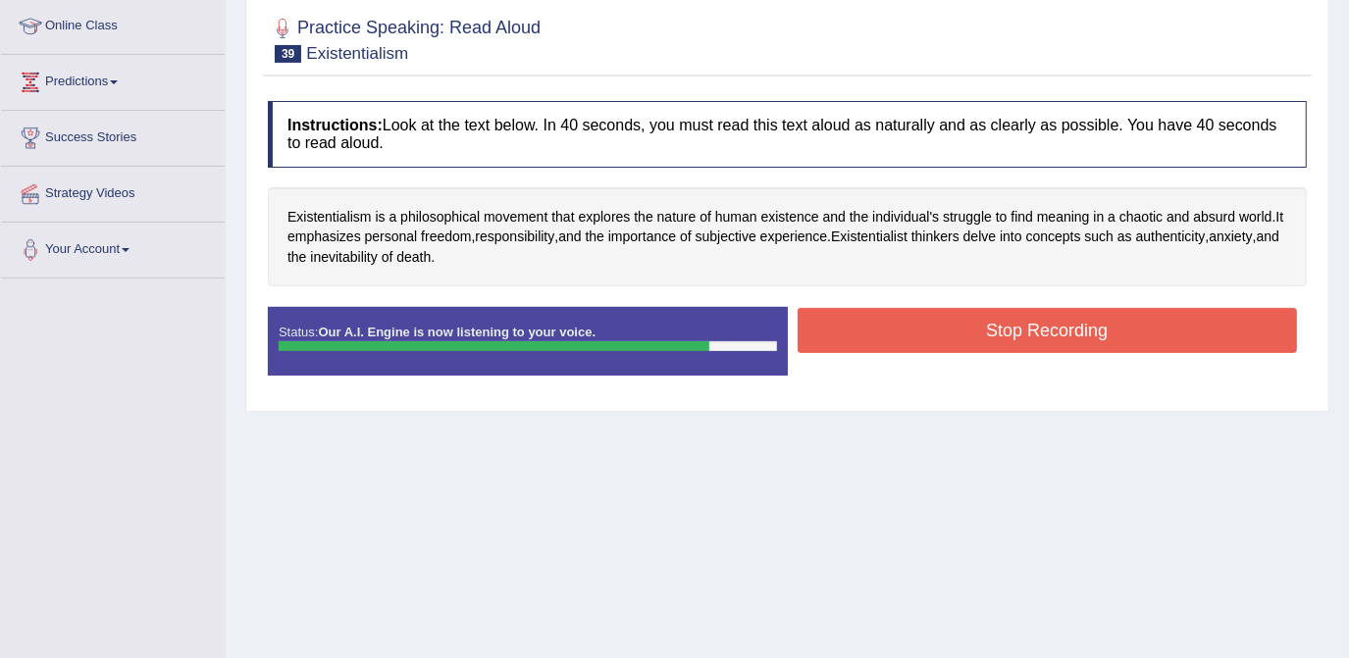
click at [1013, 312] on button "Stop Recording" at bounding box center [1048, 330] width 500 height 45
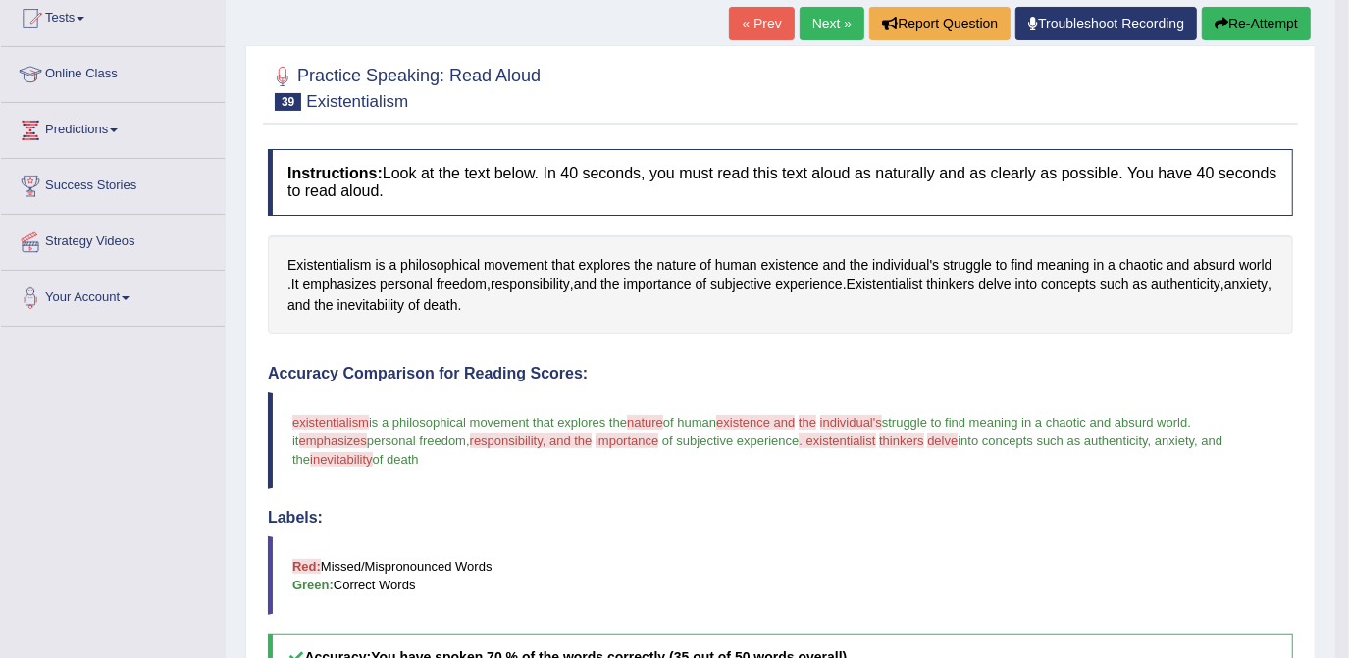
scroll to position [3, 0]
